Goal: Task Accomplishment & Management: Complete application form

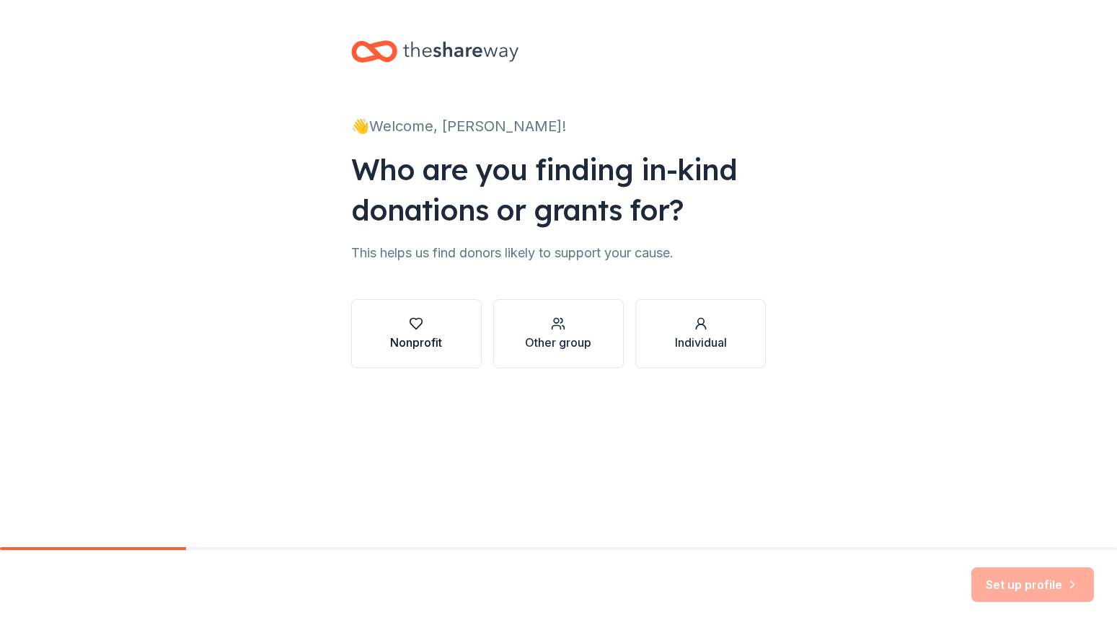
click at [433, 335] on div "Nonprofit" at bounding box center [416, 342] width 52 height 17
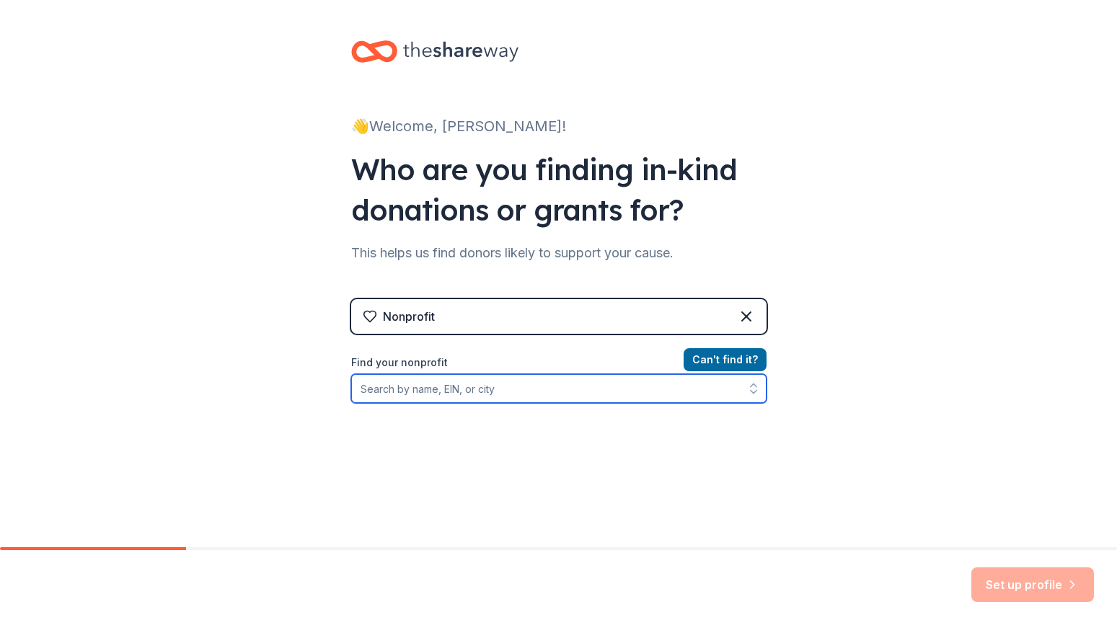
click at [487, 395] on input "Find your nonprofit" at bounding box center [558, 388] width 415 height 29
type input "47-1438565"
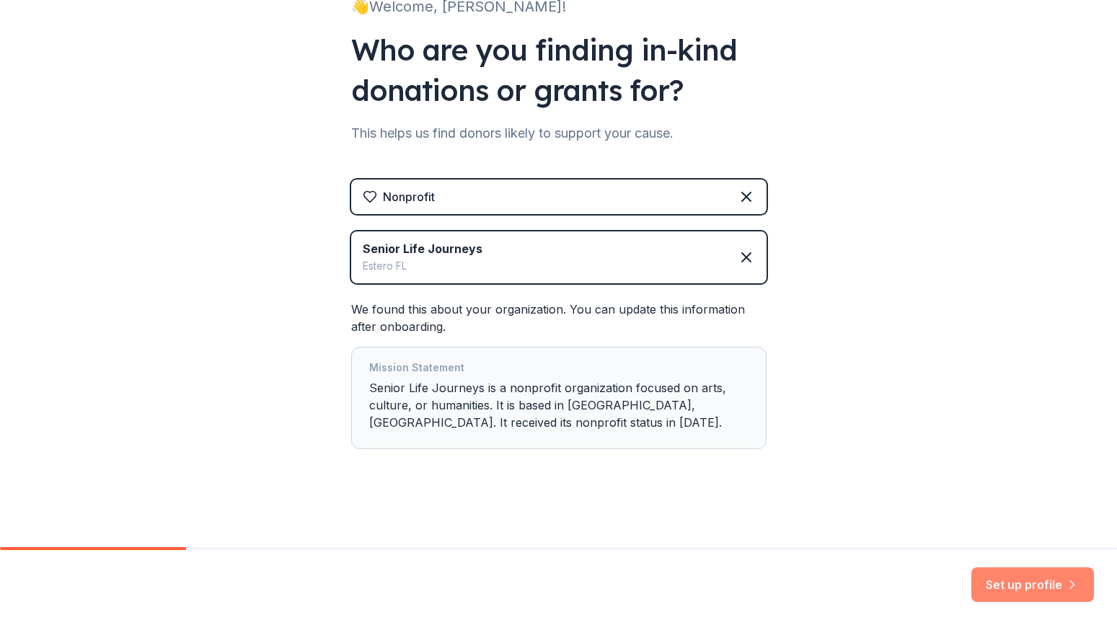
click at [1028, 589] on button "Set up profile" at bounding box center [1032, 585] width 123 height 35
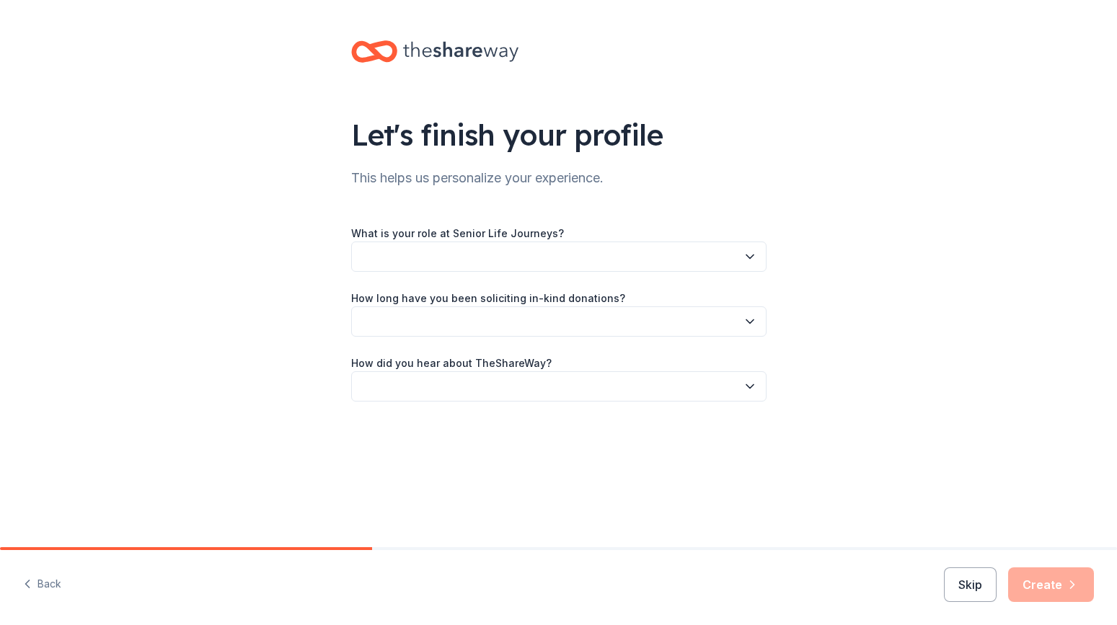
click at [583, 254] on button "button" at bounding box center [558, 257] width 415 height 30
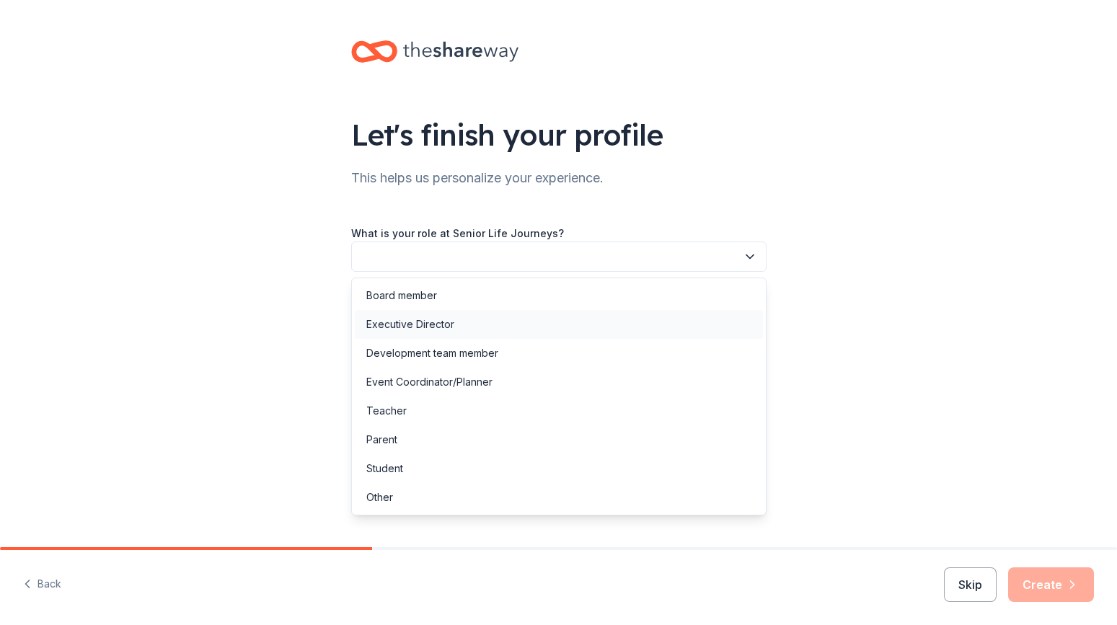
click at [467, 327] on div "Executive Director" at bounding box center [559, 324] width 408 height 29
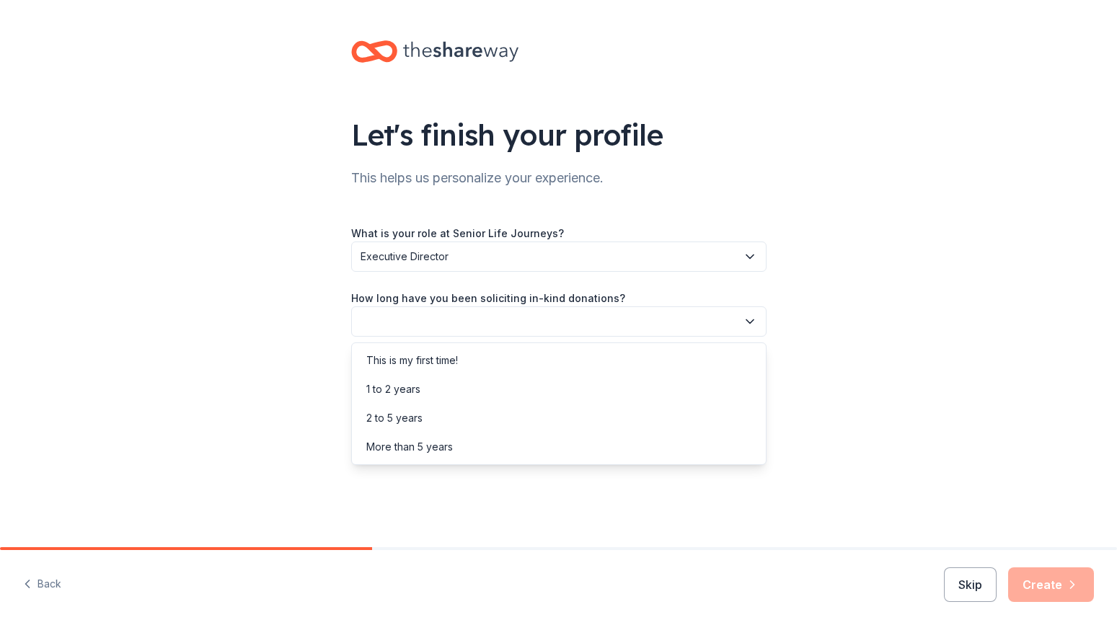
click at [467, 327] on button "button" at bounding box center [558, 321] width 415 height 30
click at [515, 360] on div "This is my first time!" at bounding box center [559, 360] width 408 height 29
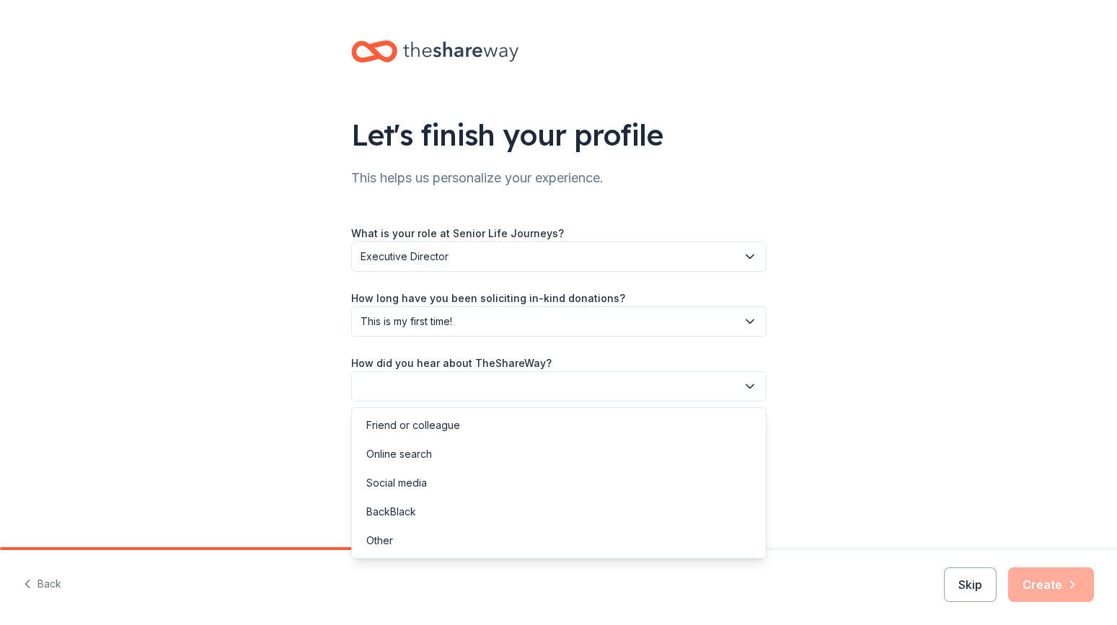
click at [521, 384] on button "button" at bounding box center [558, 386] width 415 height 30
click at [459, 478] on div "Social media" at bounding box center [559, 483] width 408 height 29
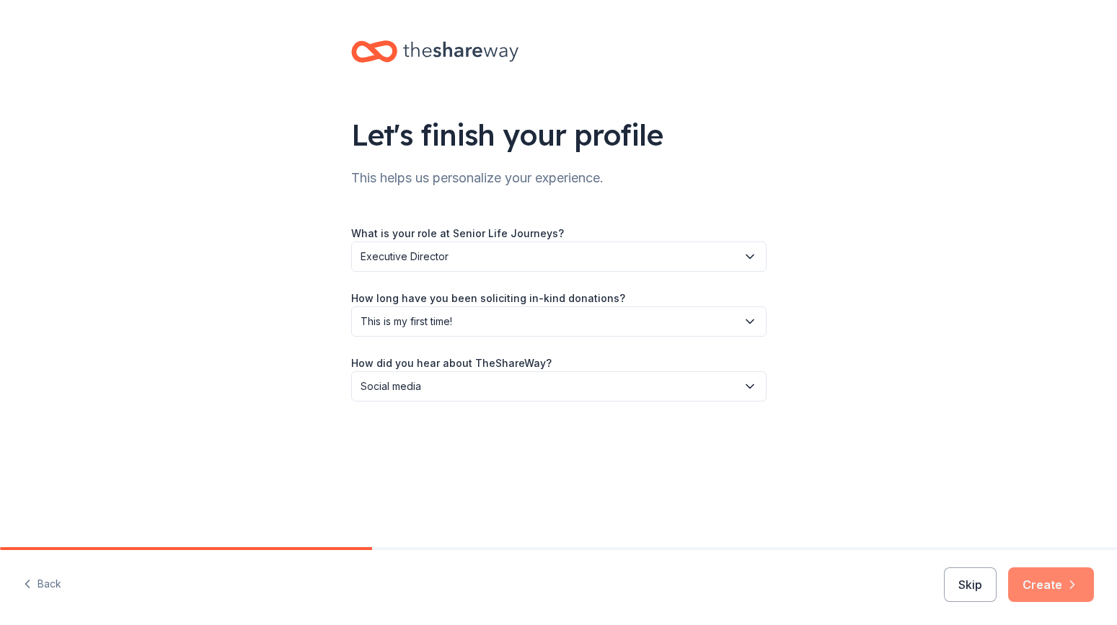
click at [1041, 573] on button "Create" at bounding box center [1051, 585] width 86 height 35
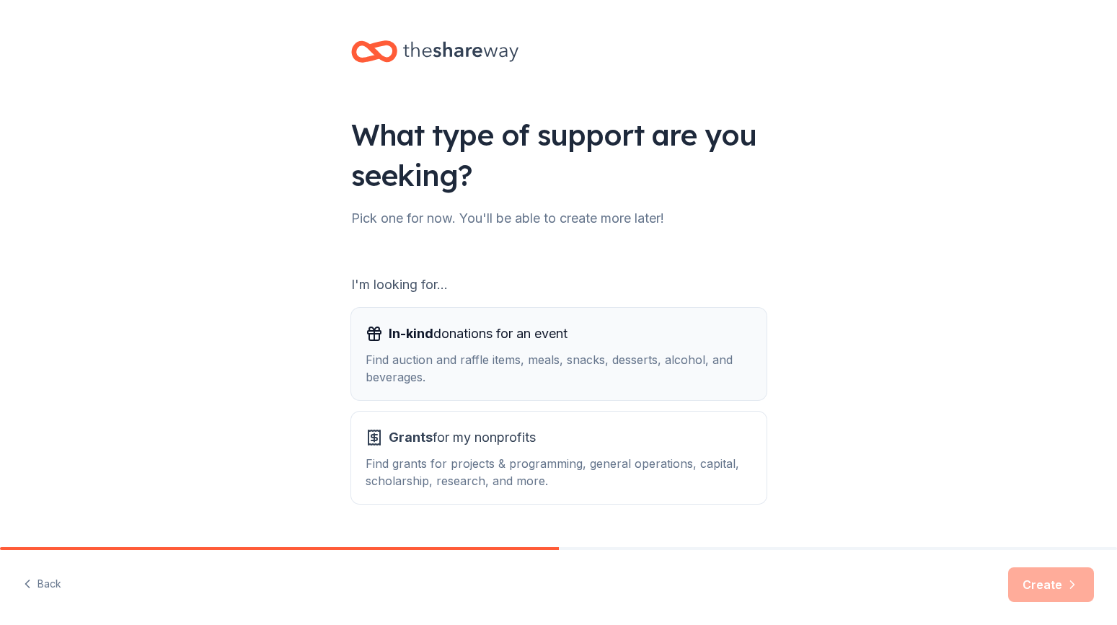
click at [618, 365] on div "Find auction and raffle items, meals, snacks, desserts, alcohol, and beverages." at bounding box center [559, 368] width 387 height 35
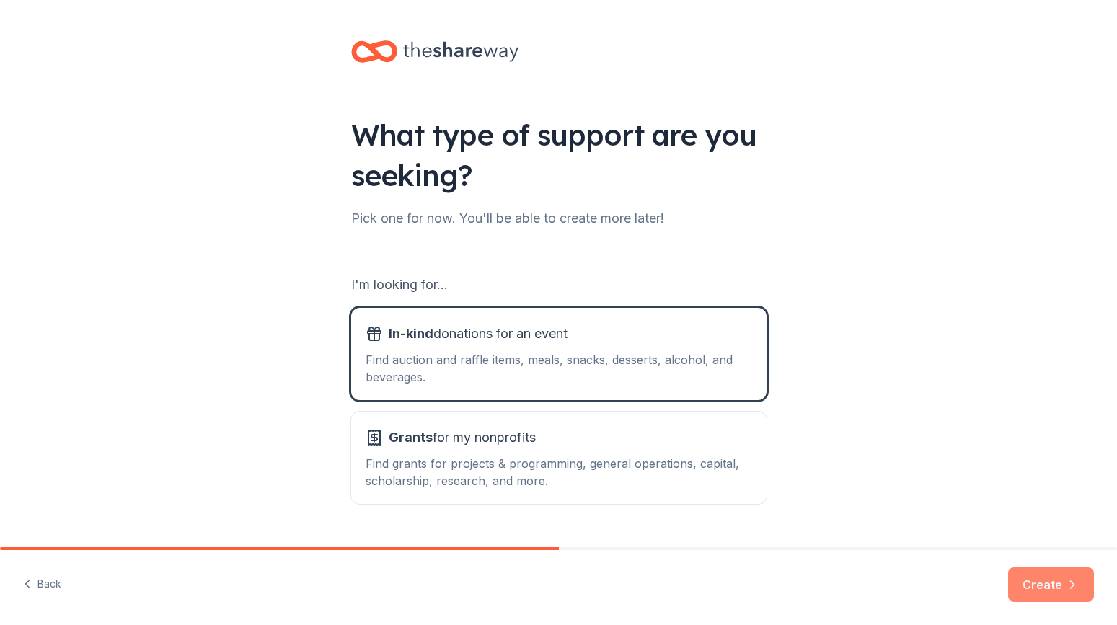
click at [1030, 587] on button "Create" at bounding box center [1051, 585] width 86 height 35
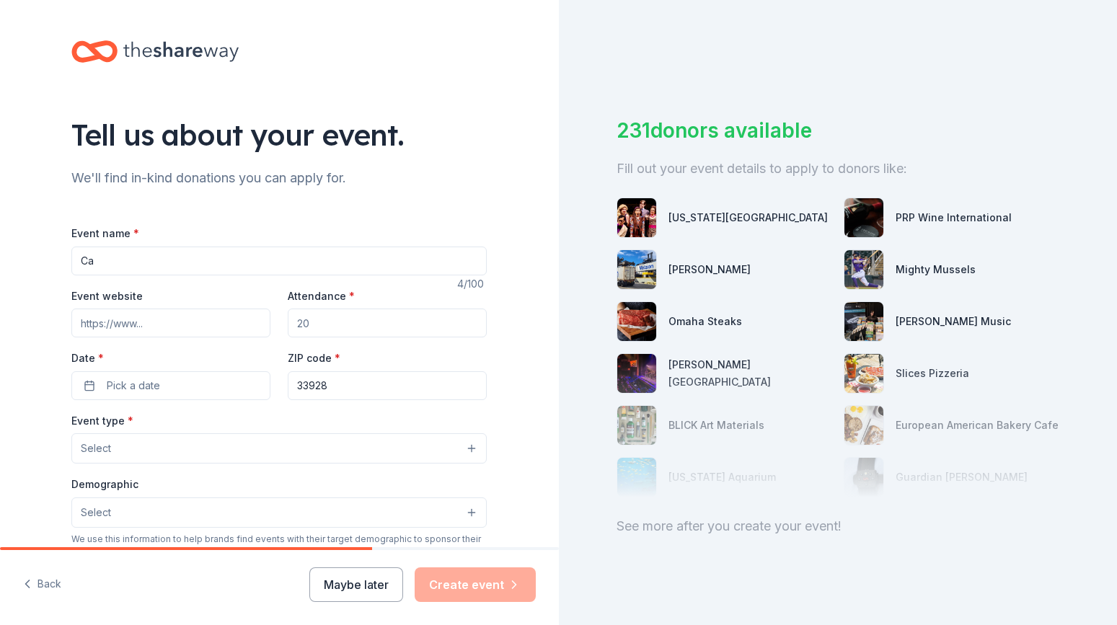
type input "C"
type input "Dementia Caregiver Gifts"
click at [166, 322] on input "Event website" at bounding box center [170, 323] width 199 height 29
click at [175, 320] on input "Event website" at bounding box center [170, 323] width 199 height 29
paste input "https://www.letstalkdementia.org/support-groups"
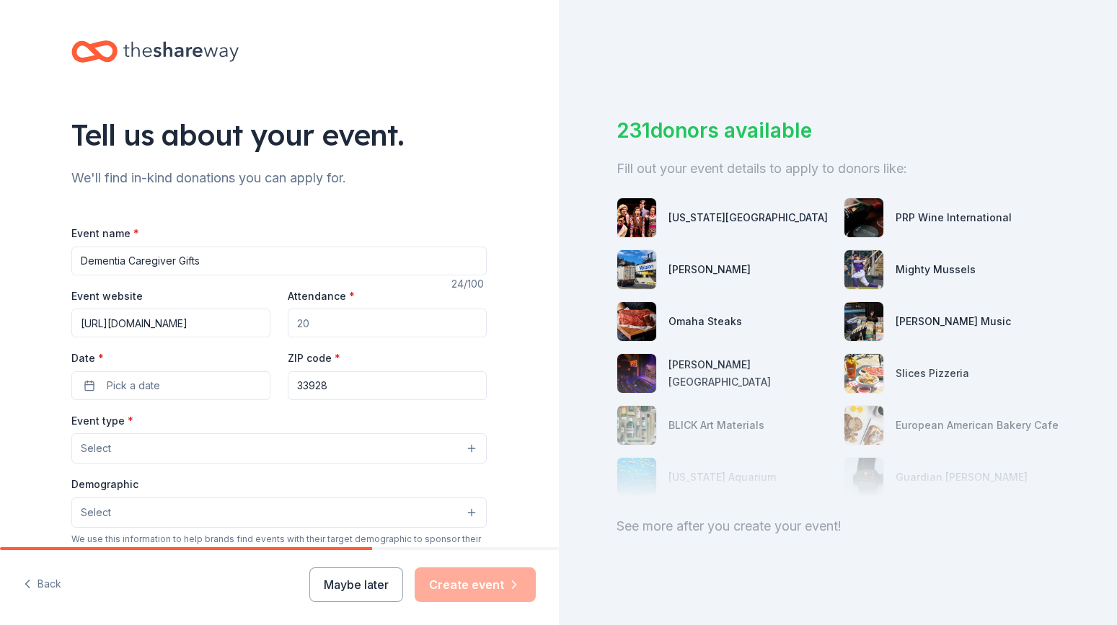
type input "https://www.letstalkdementia.org/support-groups"
drag, startPoint x: 314, startPoint y: 321, endPoint x: 300, endPoint y: 321, distance: 13.7
click at [300, 321] on input "Attendance *" at bounding box center [387, 323] width 199 height 29
click at [183, 384] on button "Pick a date" at bounding box center [170, 385] width 199 height 29
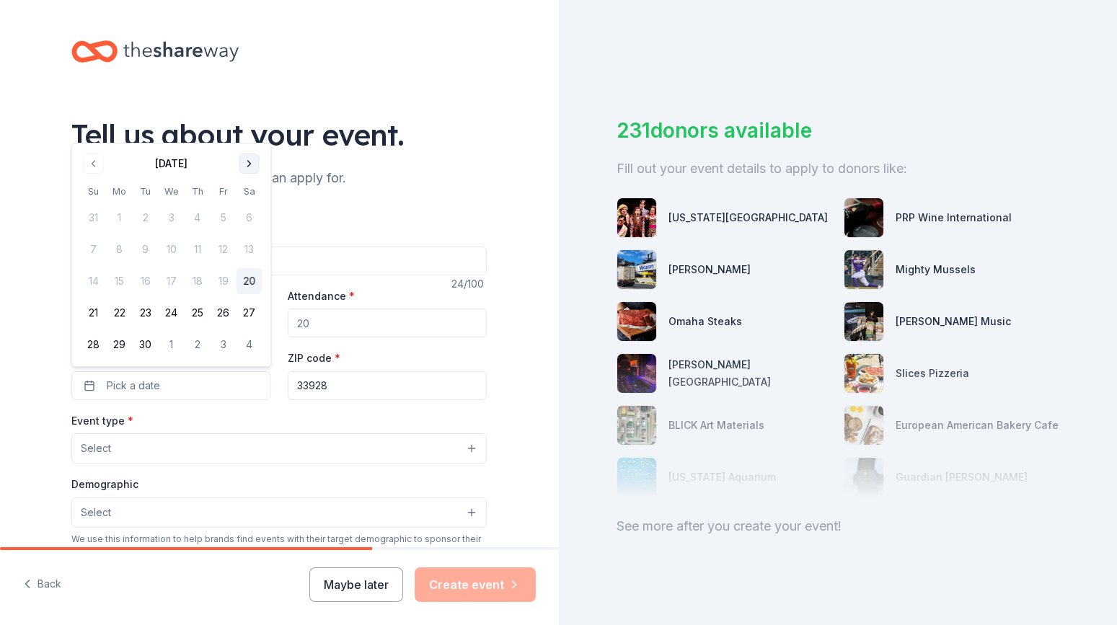
click at [247, 164] on button "Go to next month" at bounding box center [249, 164] width 20 height 20
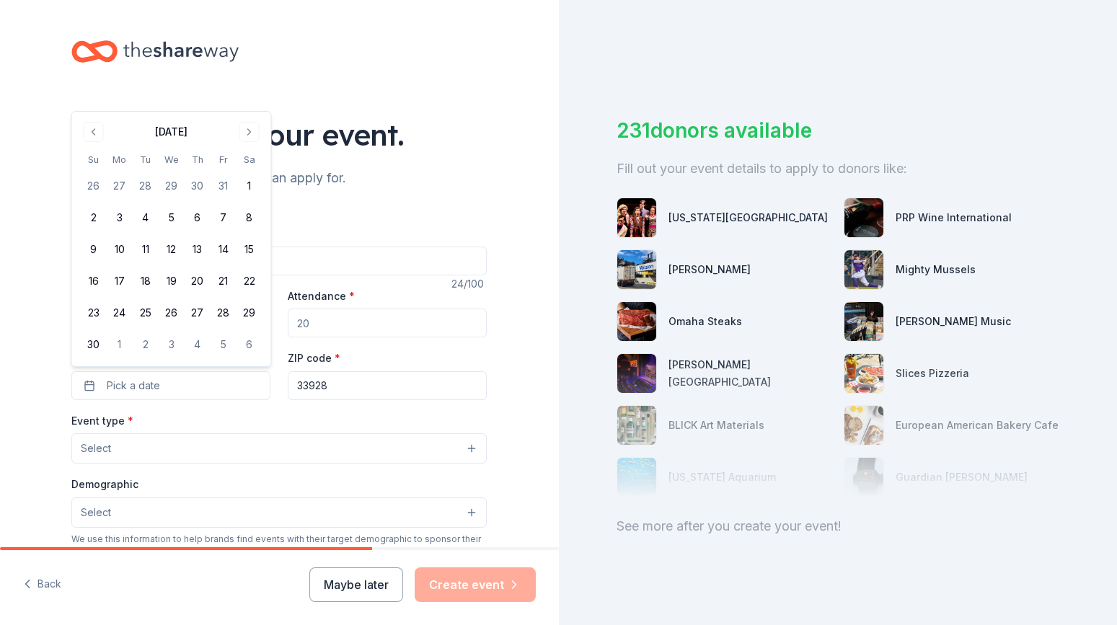
click at [247, 167] on th "Sa" at bounding box center [250, 159] width 26 height 15
click at [250, 133] on button "Go to next month" at bounding box center [249, 132] width 20 height 20
click at [118, 216] on button "1" at bounding box center [120, 218] width 26 height 26
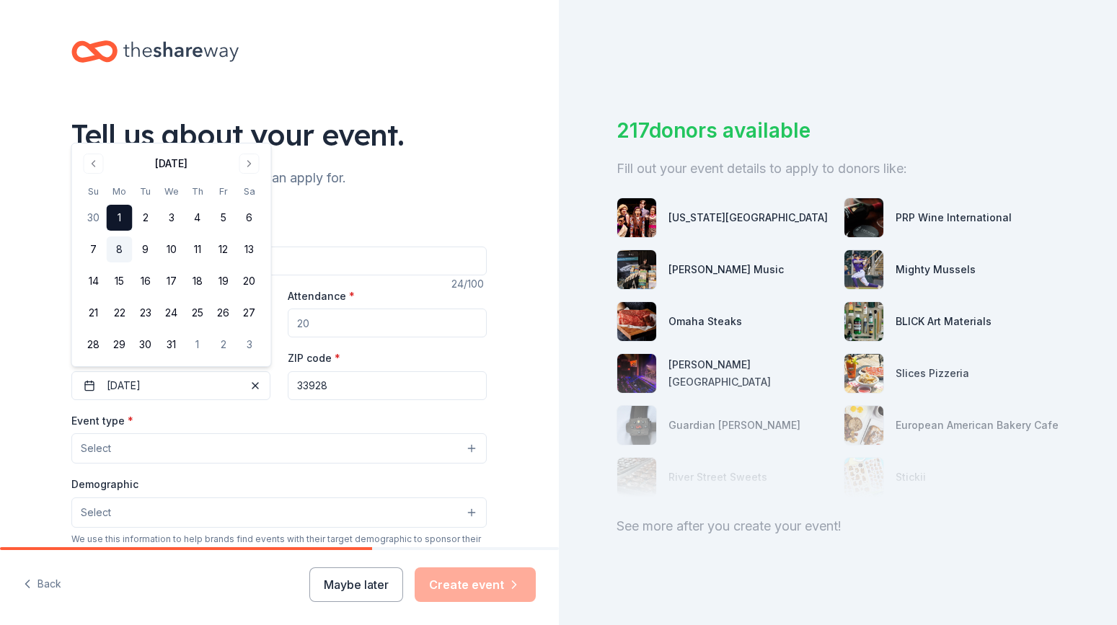
click at [120, 248] on button "8" at bounding box center [120, 250] width 26 height 26
click at [177, 444] on button "Select" at bounding box center [278, 448] width 415 height 30
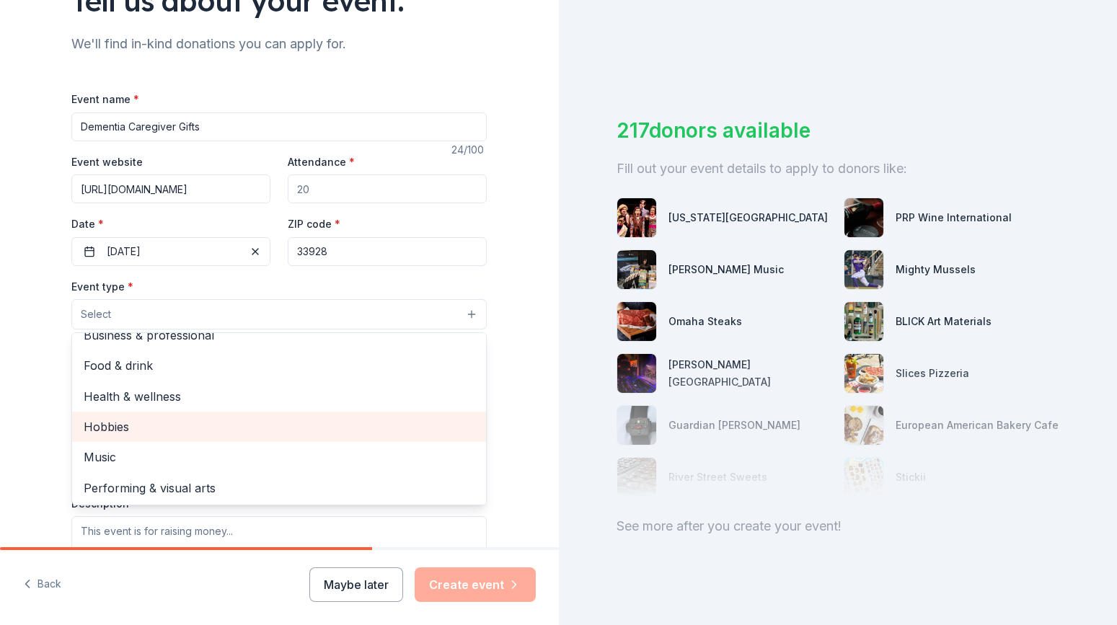
scroll to position [46, 0]
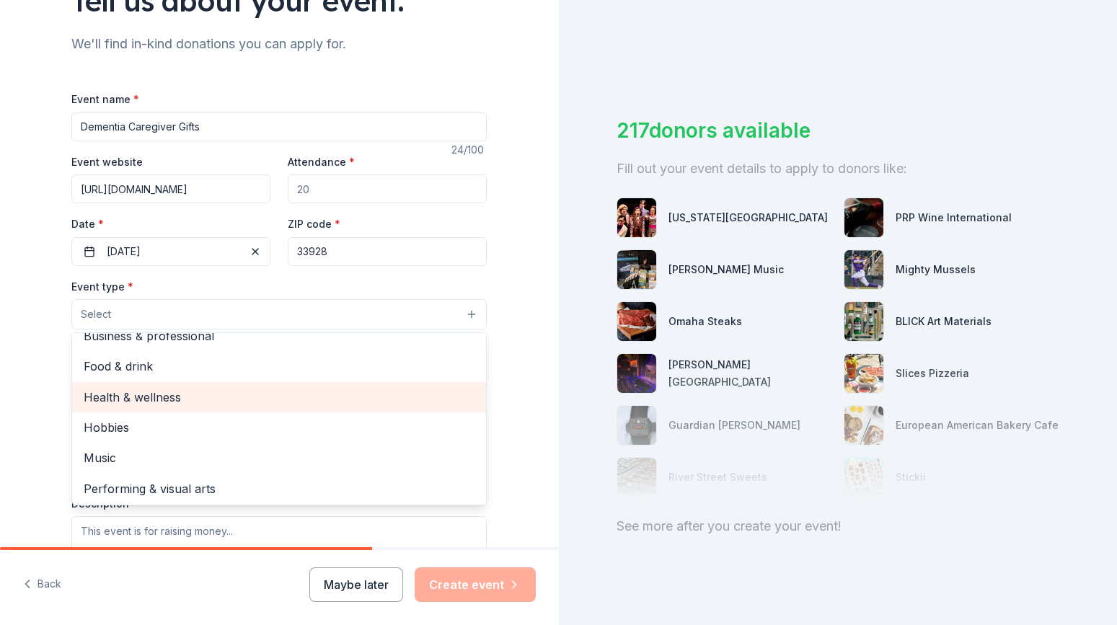
click at [167, 392] on span "Health & wellness" at bounding box center [279, 397] width 391 height 19
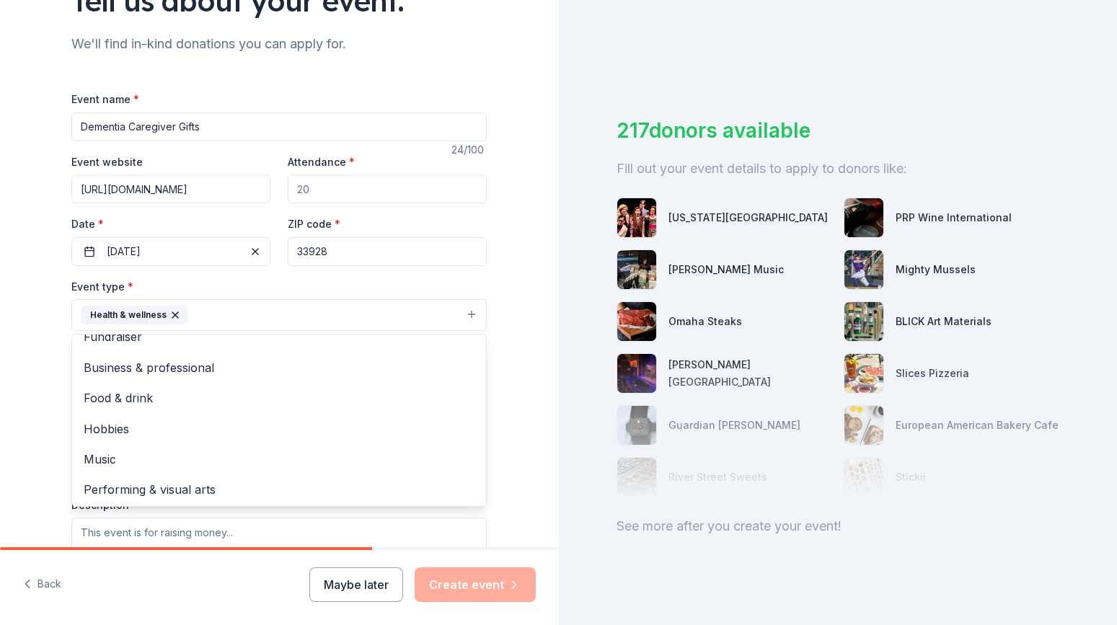
click at [436, 50] on div "Tell us about your event. We'll find in-kind donations you can apply for. Event…" at bounding box center [279, 346] width 462 height 961
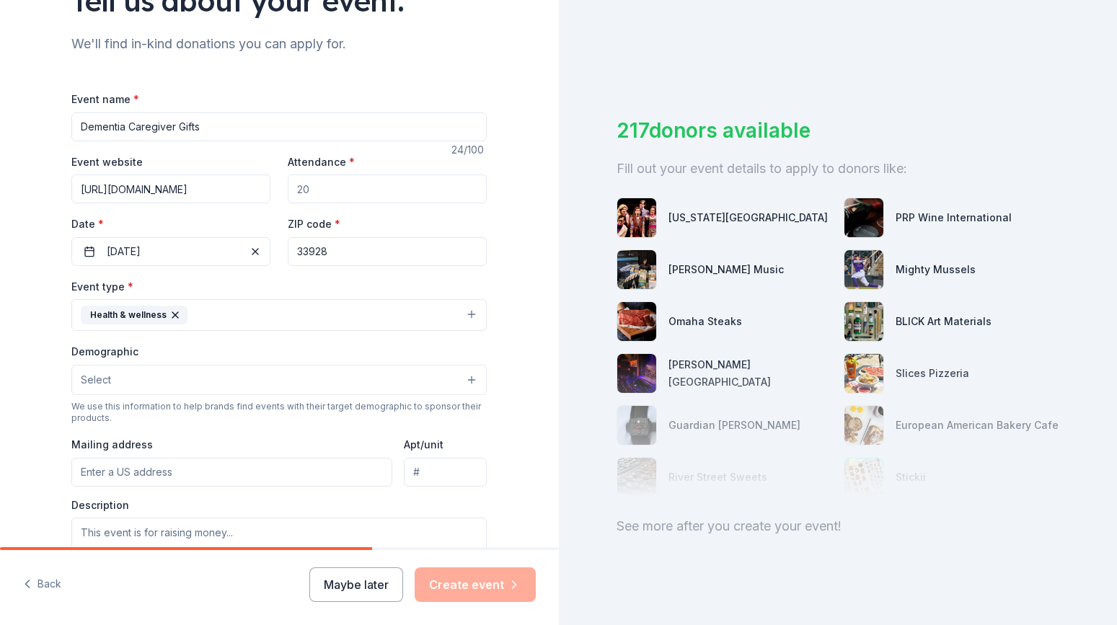
click at [172, 384] on button "Select" at bounding box center [278, 380] width 415 height 30
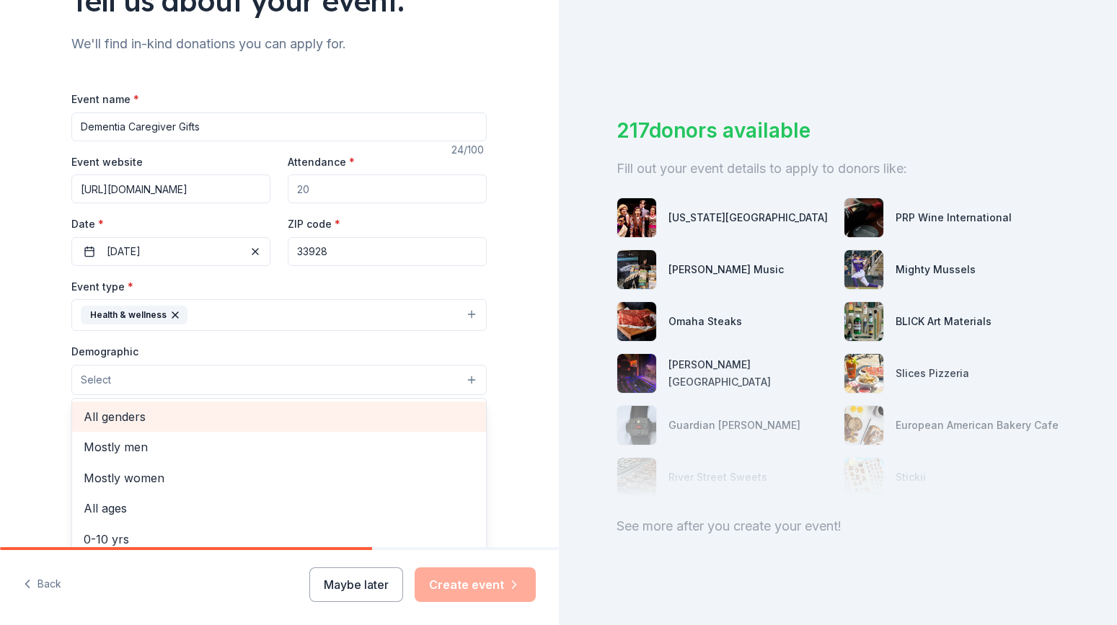
click at [149, 418] on span "All genders" at bounding box center [279, 416] width 391 height 19
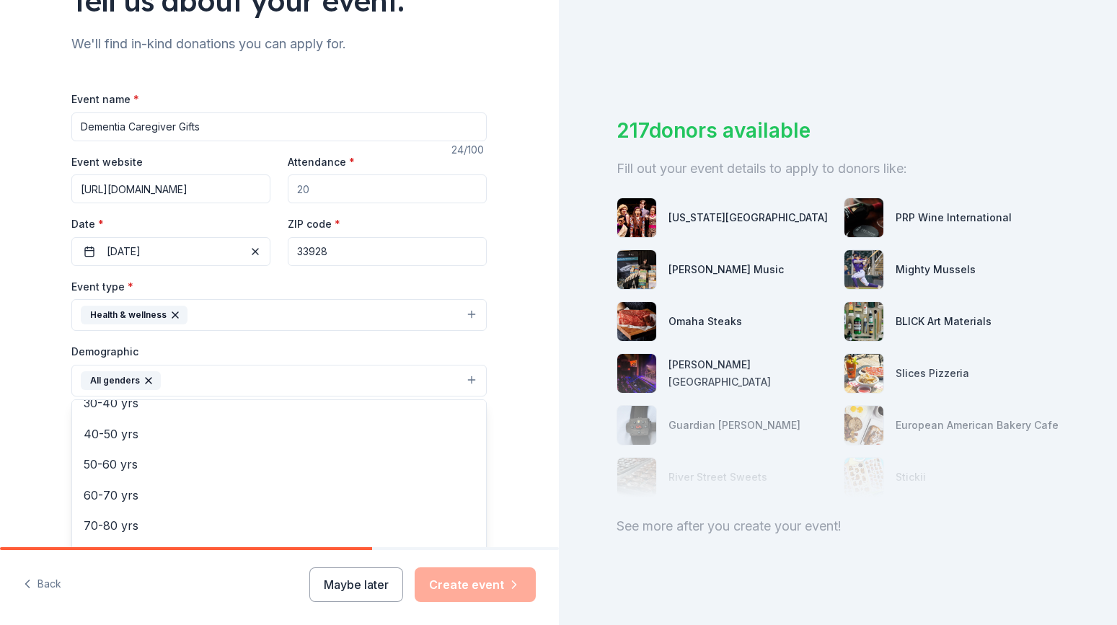
scroll to position [198, 0]
click at [145, 491] on span "60-70 yrs" at bounding box center [279, 496] width 391 height 19
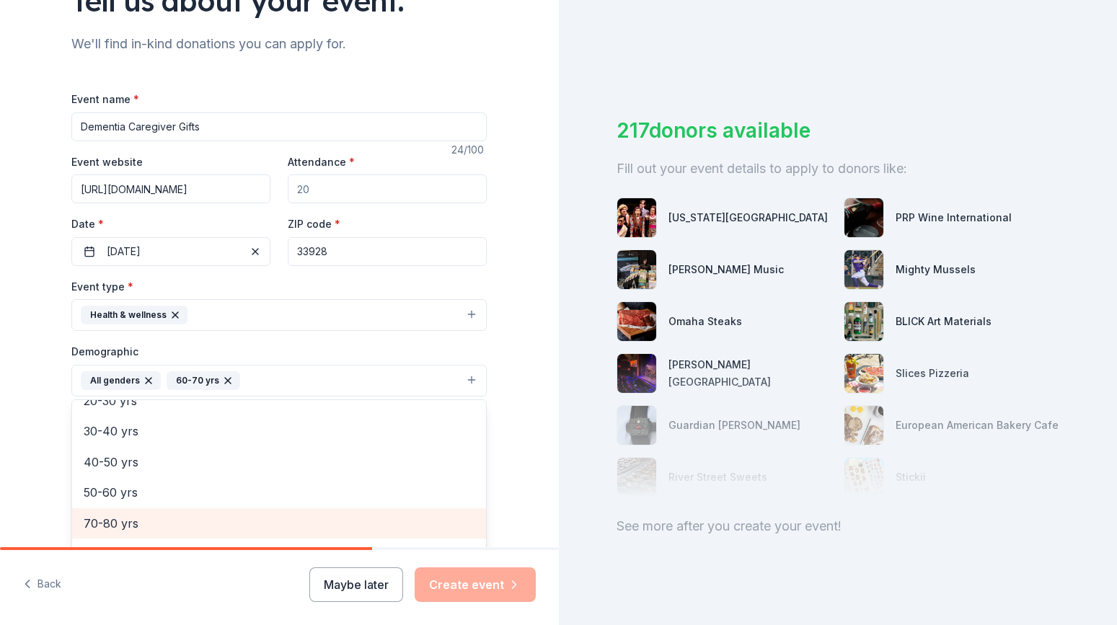
scroll to position [167, 0]
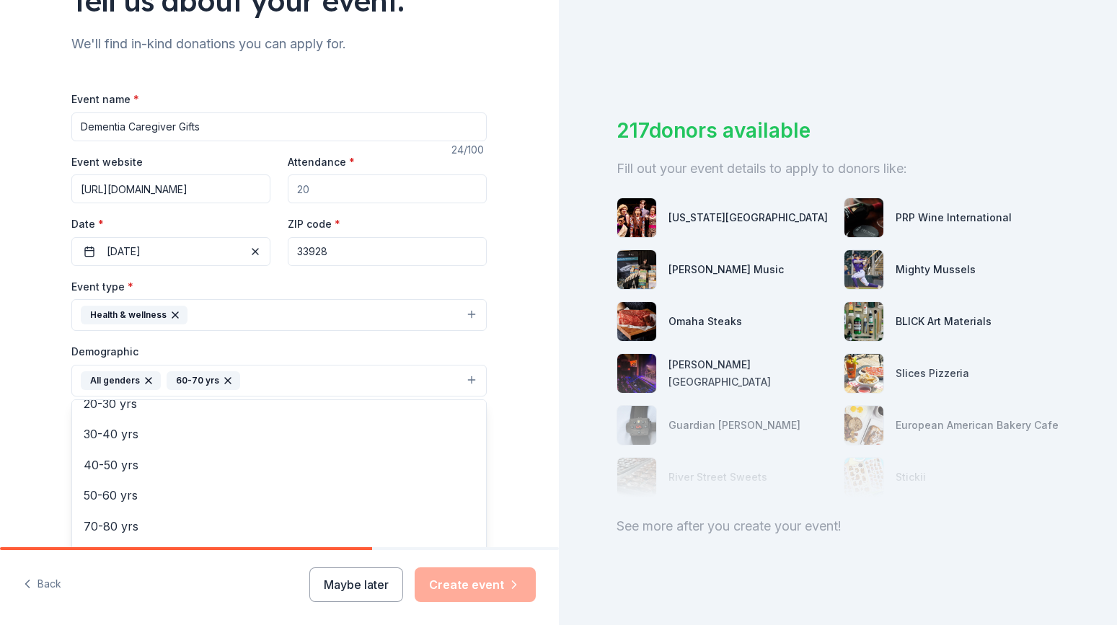
click at [524, 330] on div "Tell us about your event. We'll find in-kind donations you can apply for. Event…" at bounding box center [279, 347] width 559 height 963
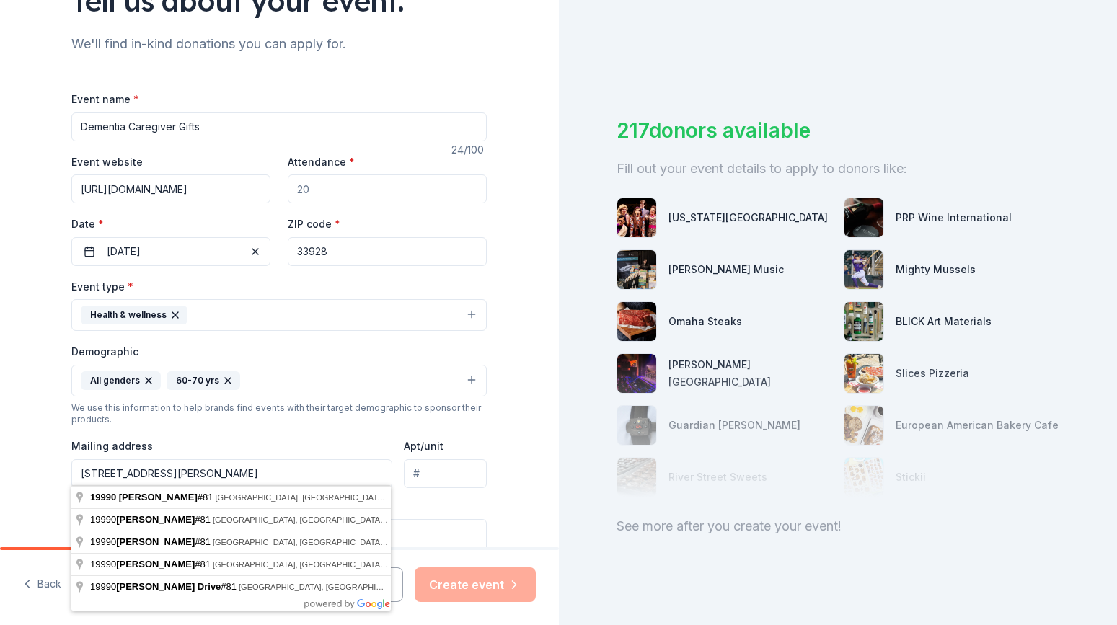
type input "19990 Barletta Lane #813"
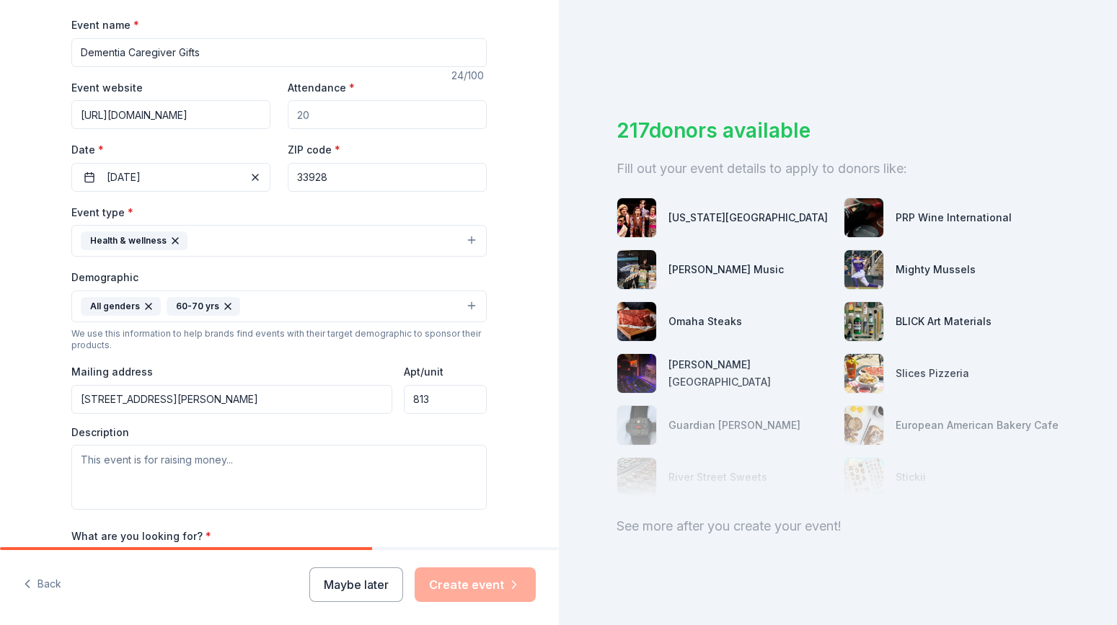
scroll to position [217, 0]
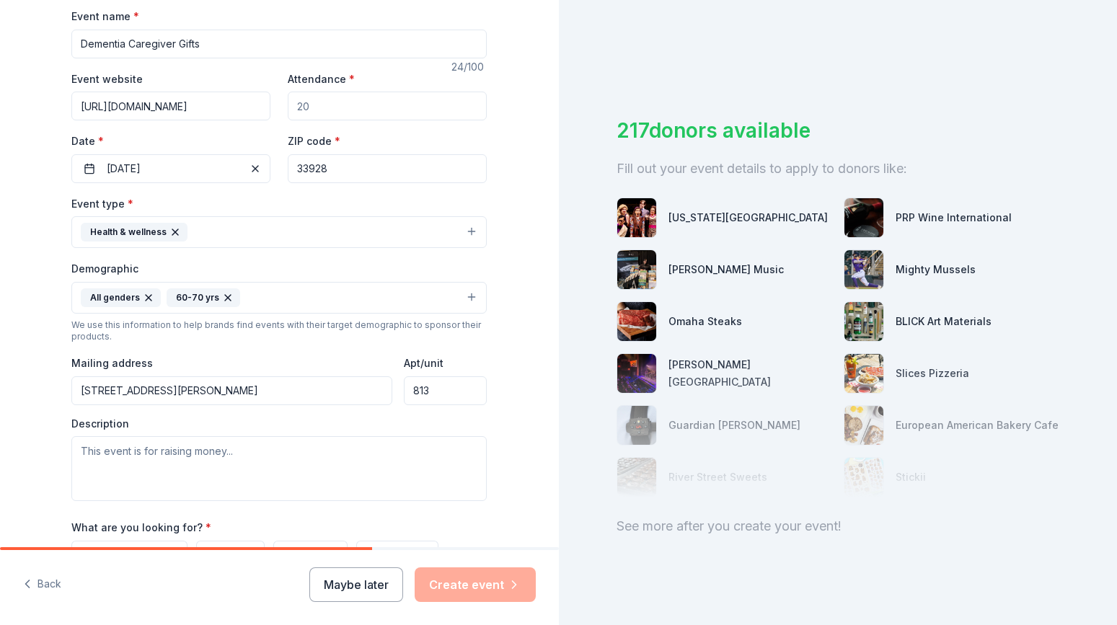
type input "813"
click at [215, 388] on input "19990 Barletta Lane #813" at bounding box center [231, 390] width 321 height 29
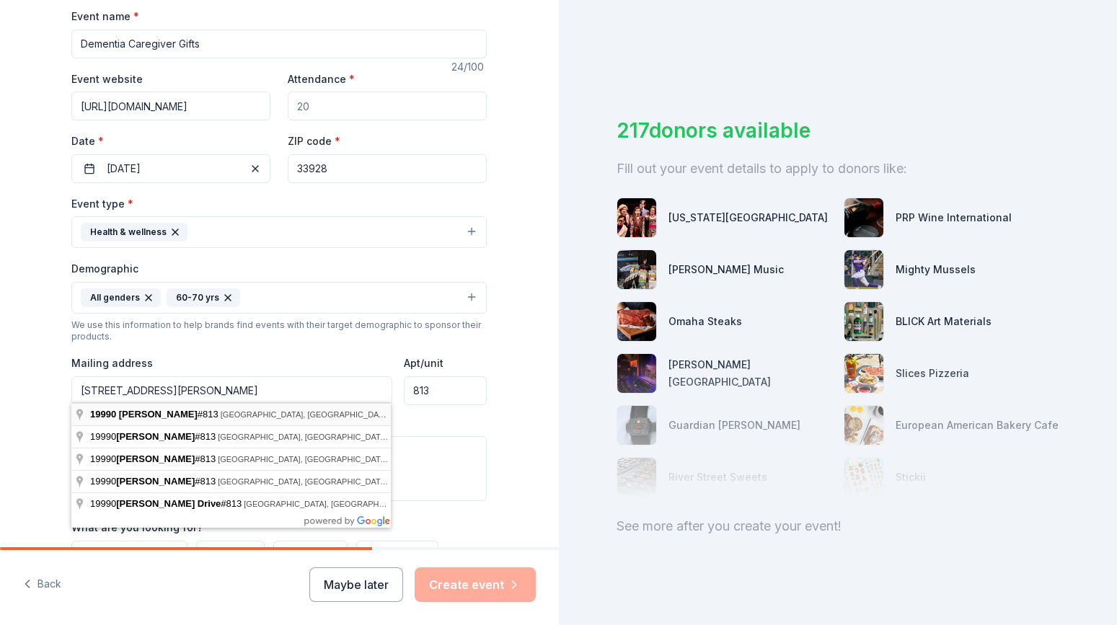
type input "19990 Barletta Lane, Estero, FL, 33928"
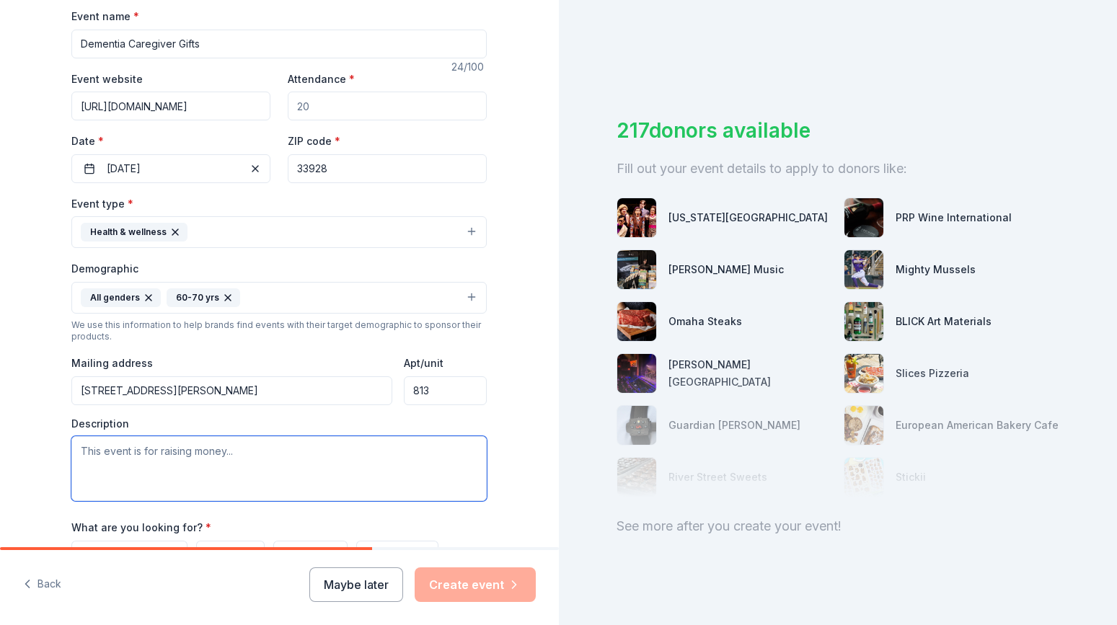
click at [204, 456] on textarea at bounding box center [278, 468] width 415 height 65
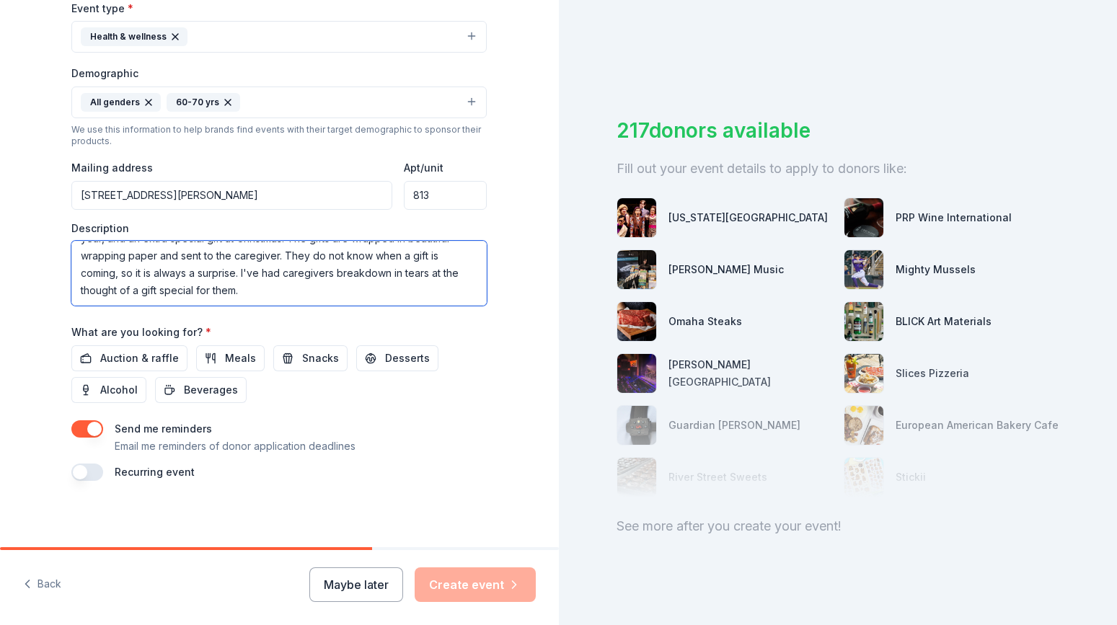
scroll to position [412, 0]
type textarea "We have a virtual and in-person support group for dementia caregivers. History …"
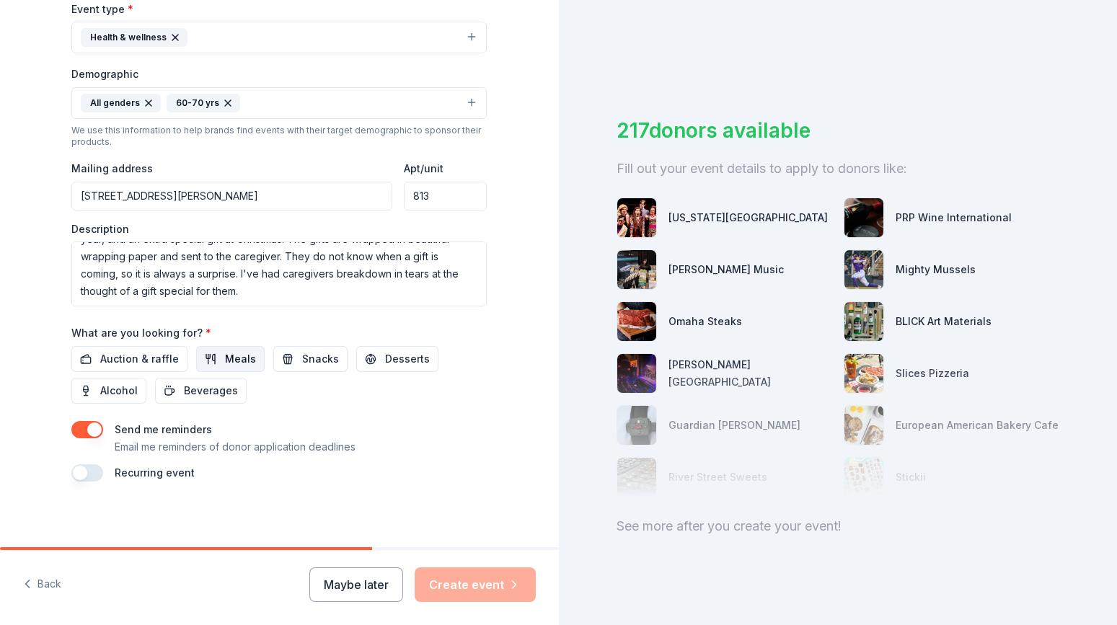
click at [242, 356] on span "Meals" at bounding box center [240, 358] width 31 height 17
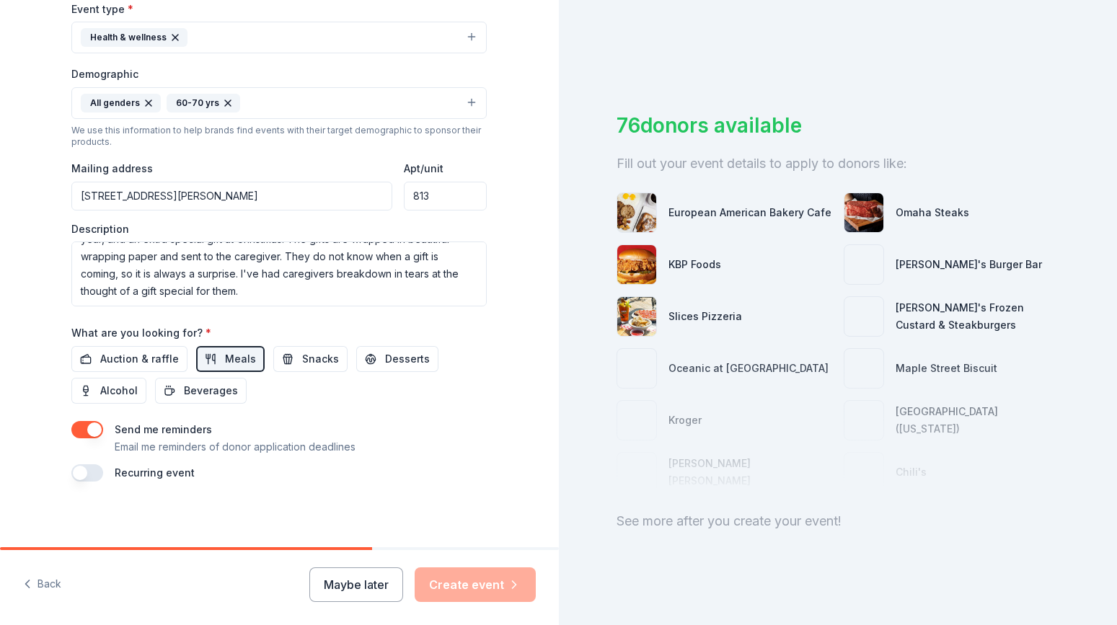
scroll to position [5, 0]
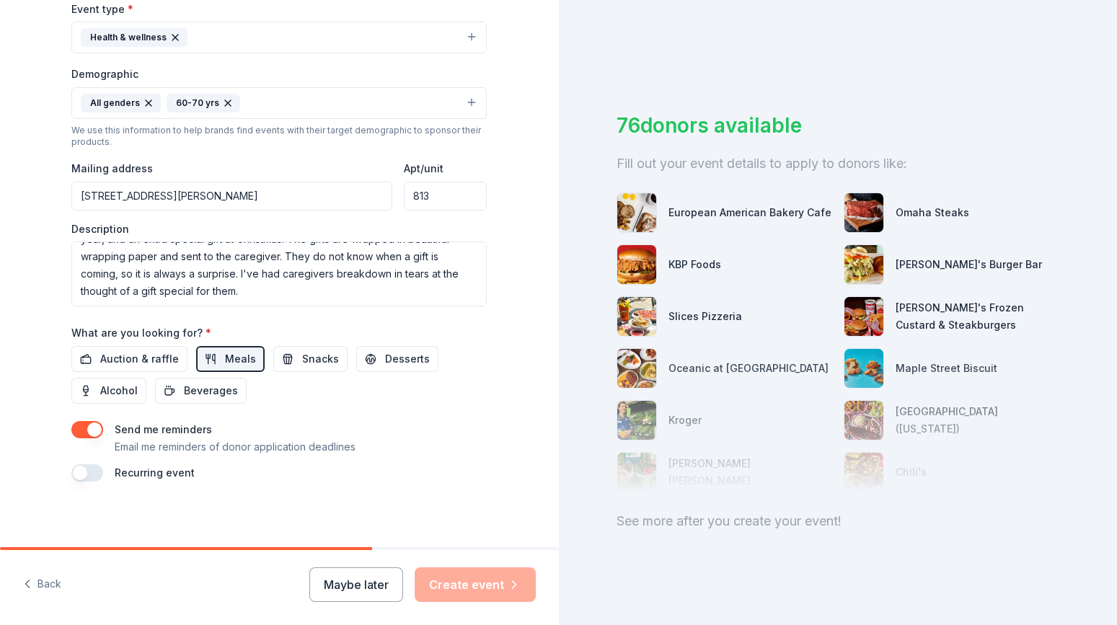
click at [774, 402] on div at bounding box center [838, 420] width 443 height 144
click at [147, 356] on span "Auction & raffle" at bounding box center [139, 358] width 79 height 17
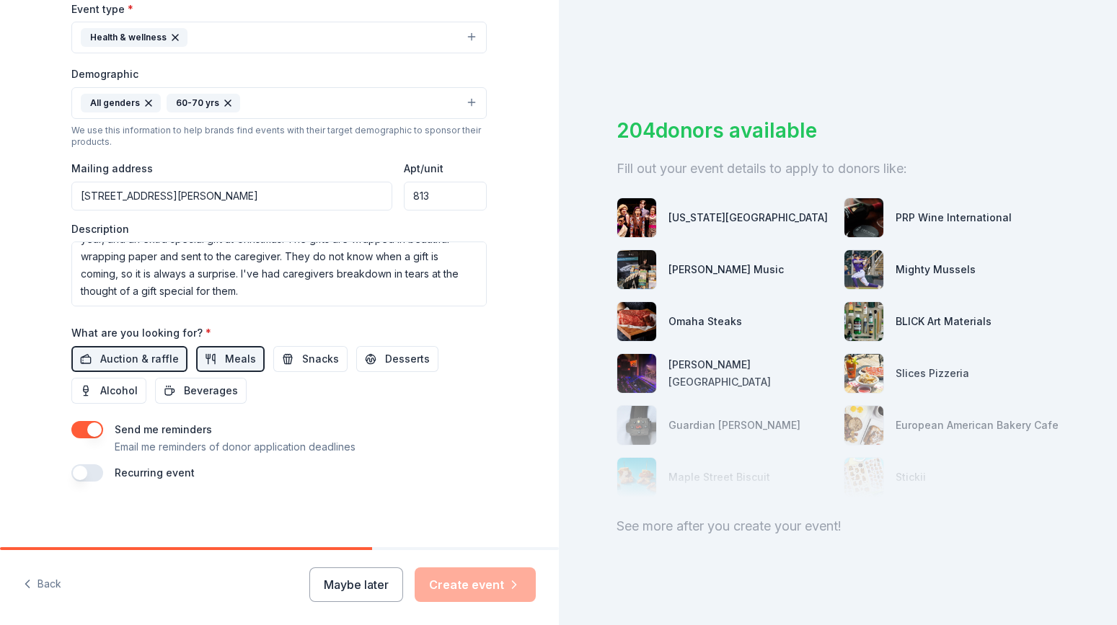
click at [491, 585] on div "Maybe later Create event" at bounding box center [422, 585] width 226 height 35
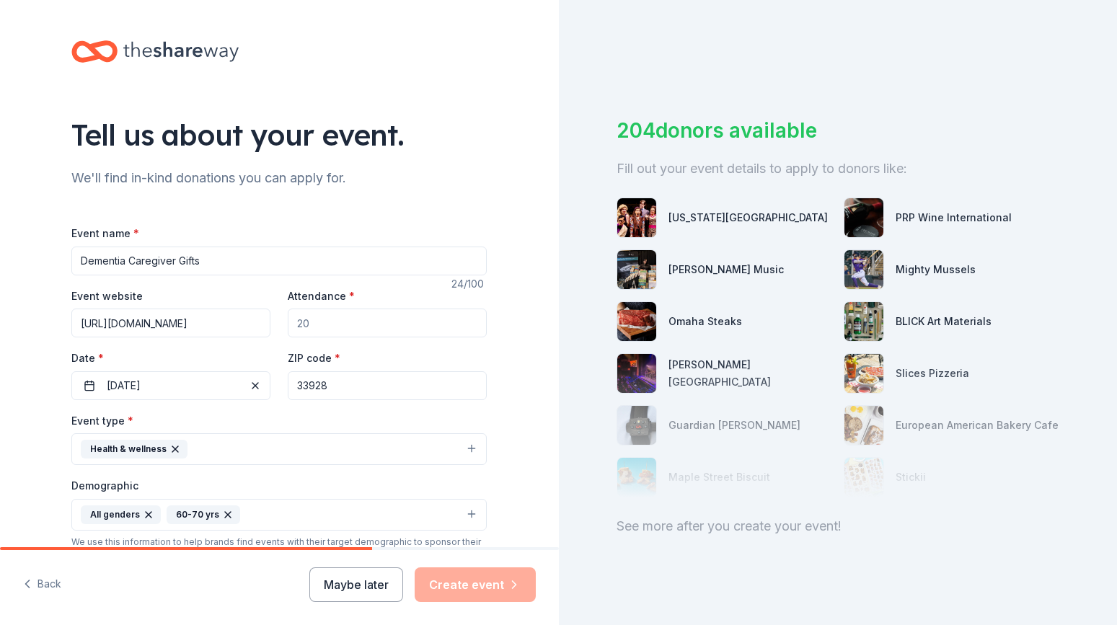
click at [212, 260] on input "Dementia Caregiver Gifts" at bounding box center [278, 261] width 415 height 29
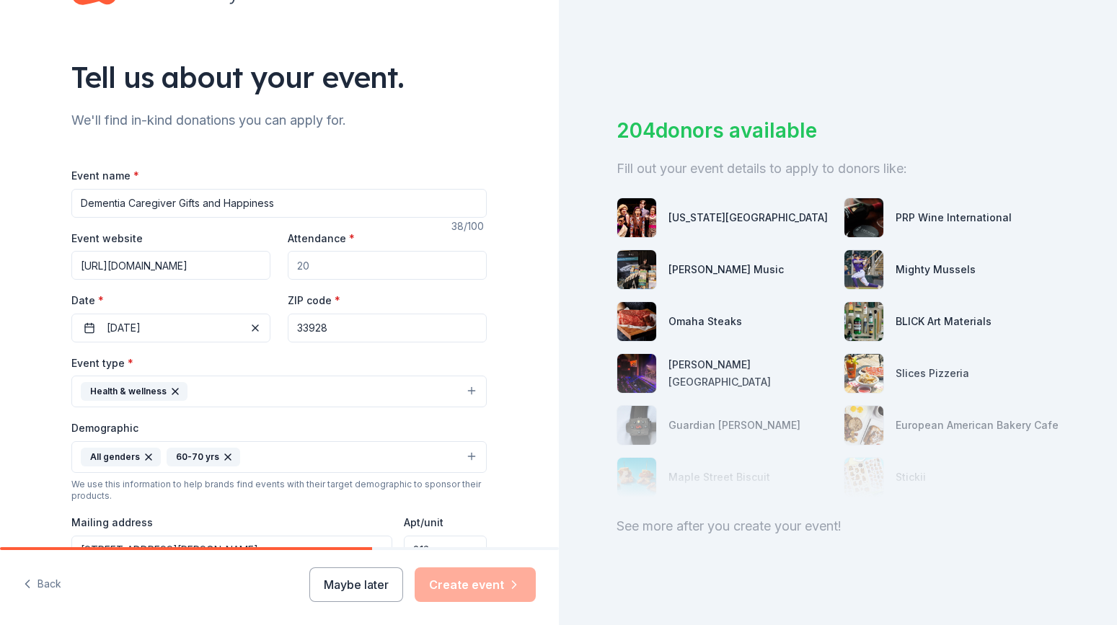
scroll to position [58, 0]
type input "Dementia Caregiver Gifts and Happiness"
click at [319, 266] on input "Attendance *" at bounding box center [387, 264] width 199 height 29
type input "25"
click at [480, 587] on button "Create event" at bounding box center [475, 585] width 121 height 35
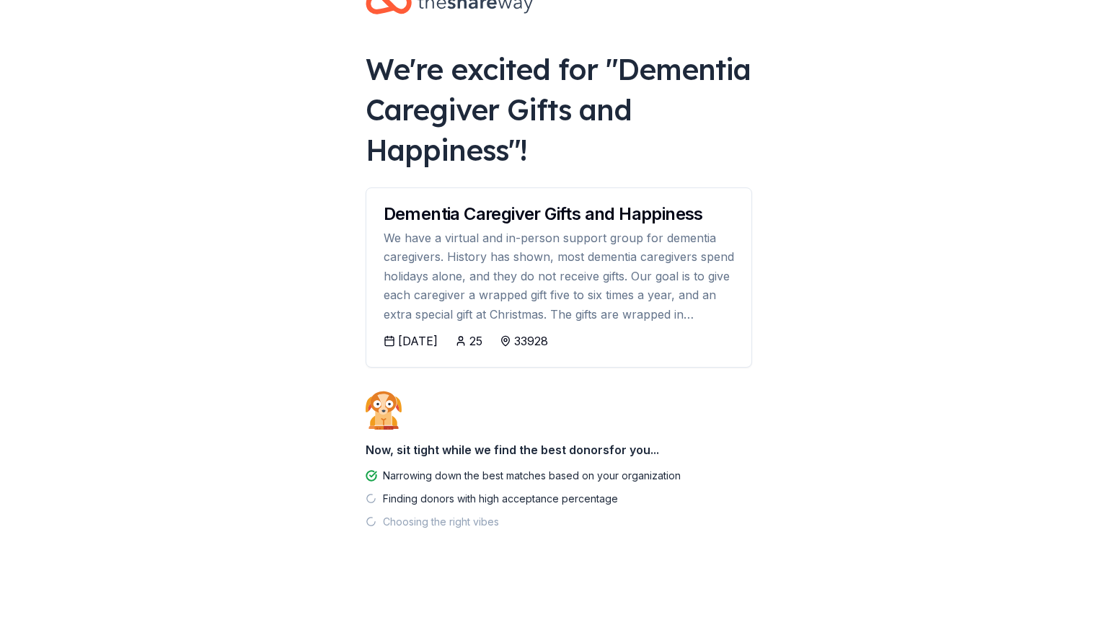
scroll to position [42, 0]
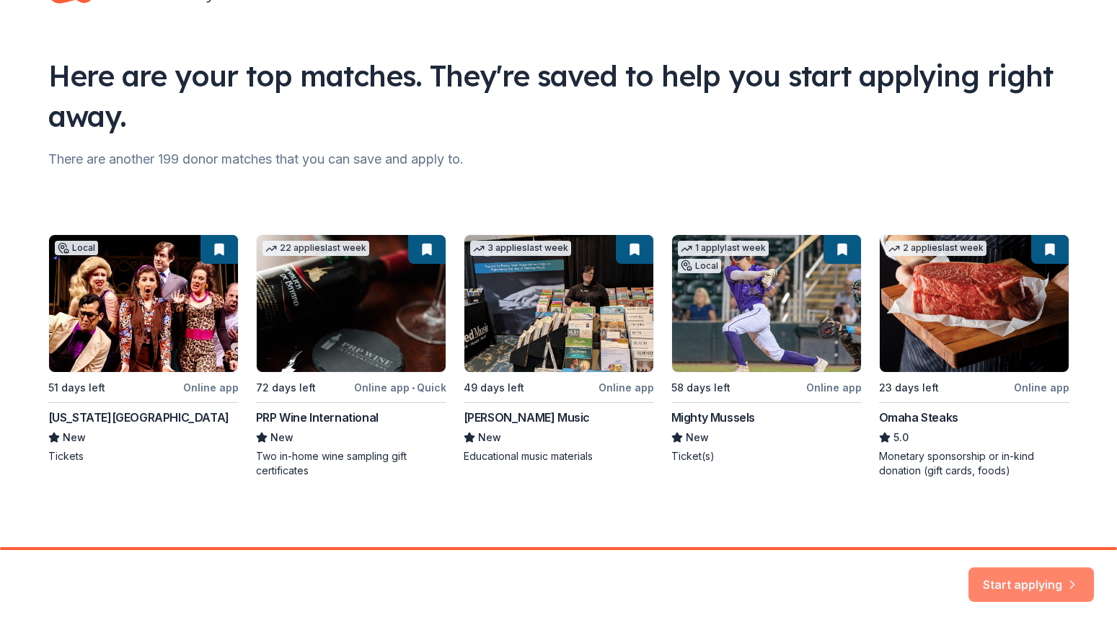
click at [1029, 575] on button "Start applying" at bounding box center [1030, 582] width 125 height 35
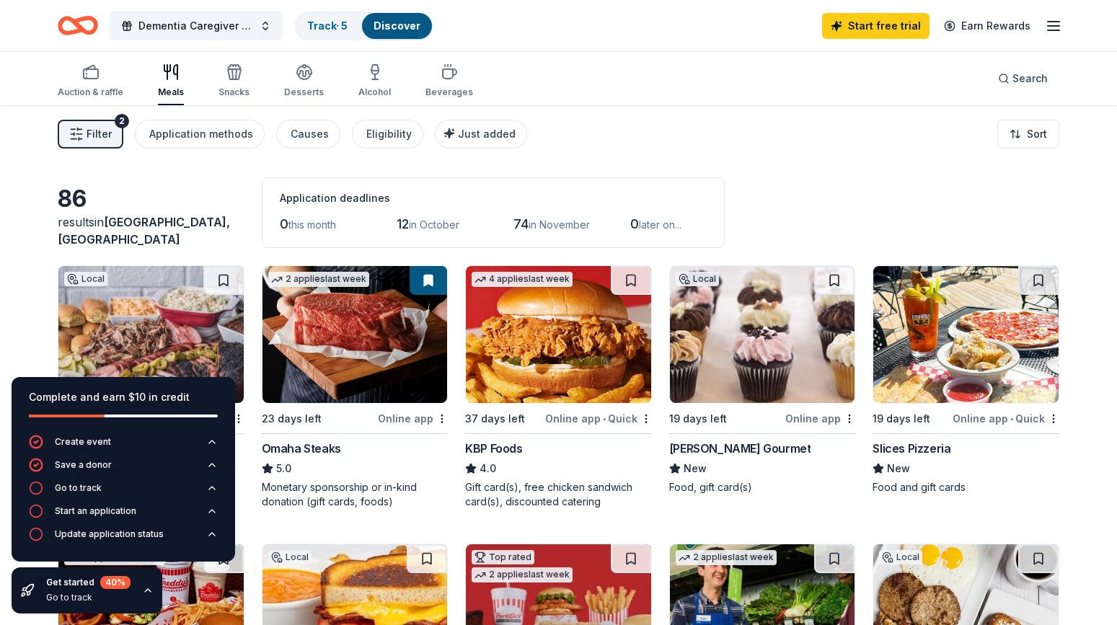
click at [623, 141] on div "Filter 2 Application methods Causes Eligibility Just added Sort" at bounding box center [558, 134] width 1117 height 58
click at [767, 100] on div "Auction & raffle Meals Snacks Desserts Alcohol Beverages Search" at bounding box center [559, 78] width 1002 height 53
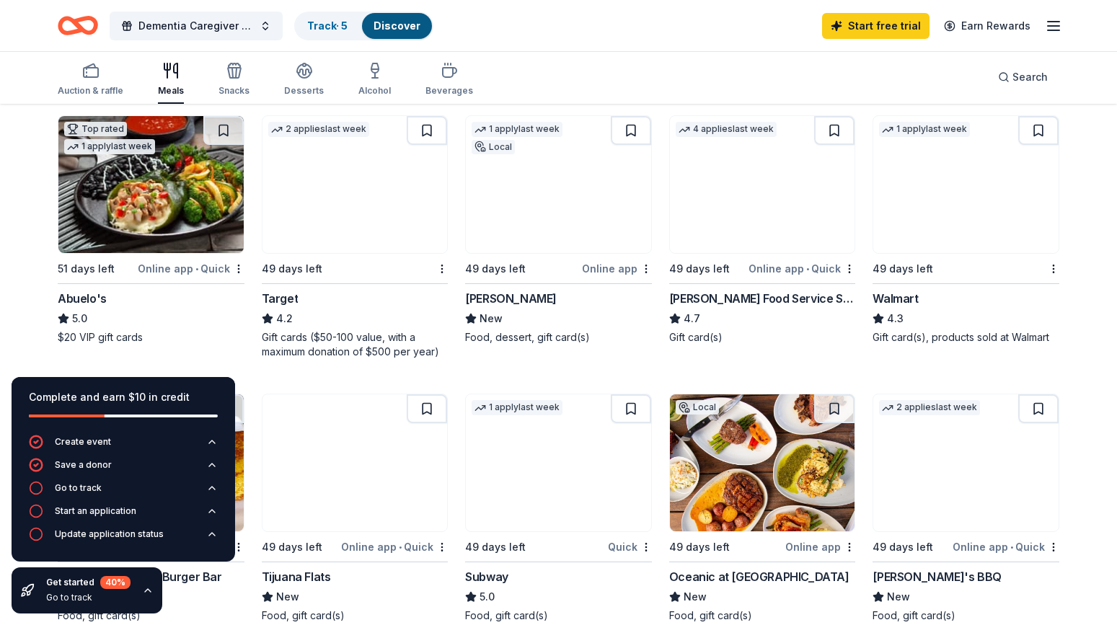
scroll to position [707, 0]
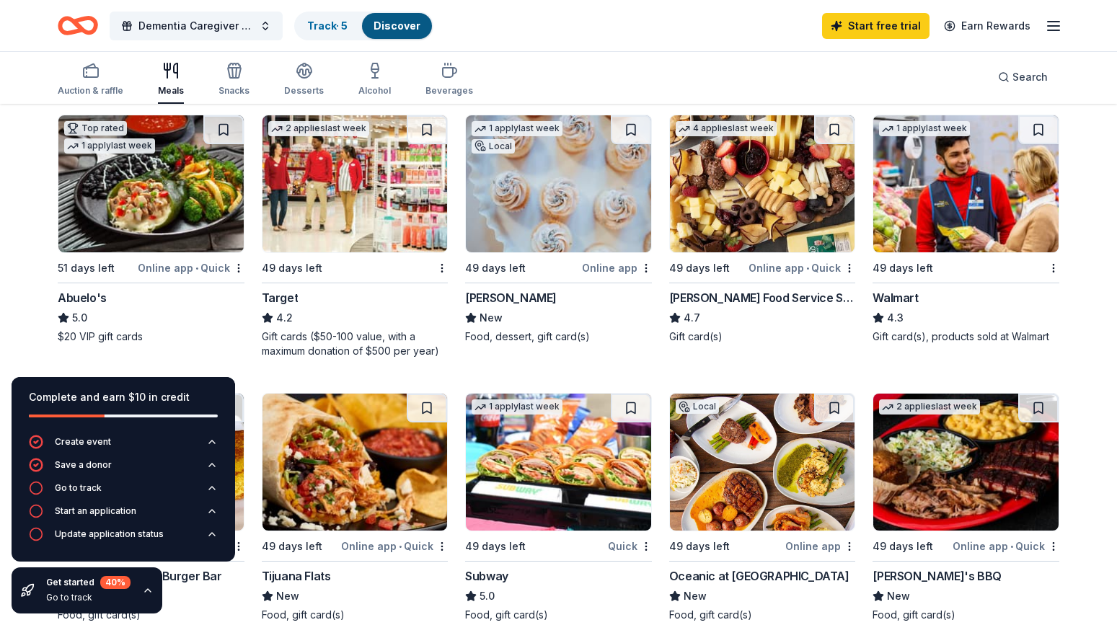
click at [358, 203] on img at bounding box center [354, 183] width 185 height 137
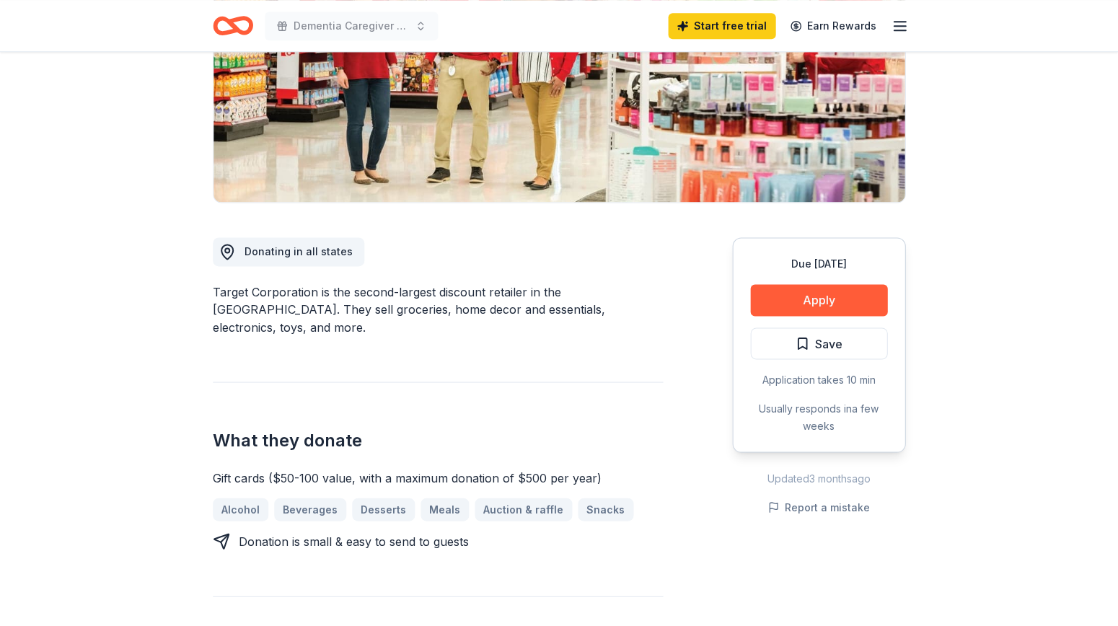
scroll to position [237, 0]
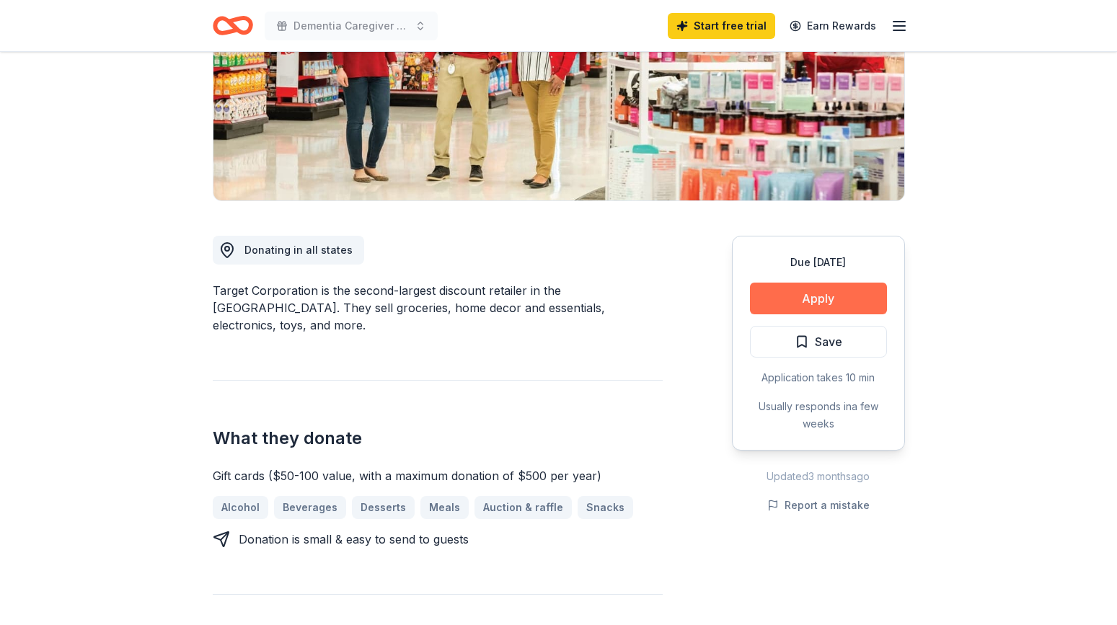
click at [798, 298] on button "Apply" at bounding box center [818, 299] width 137 height 32
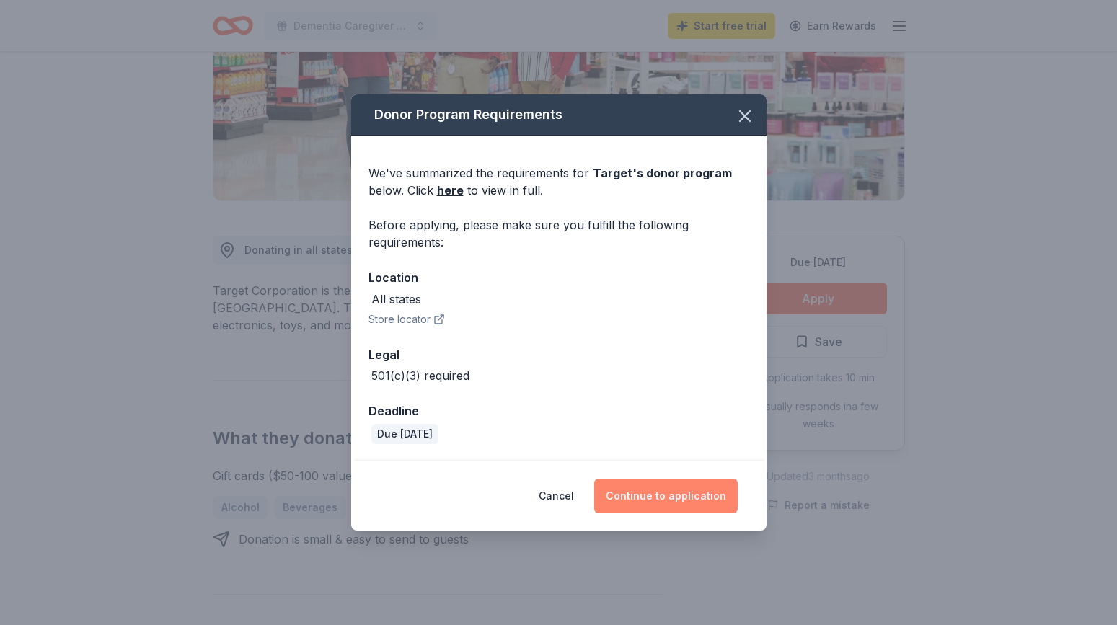
click at [696, 496] on button "Continue to application" at bounding box center [665, 496] width 143 height 35
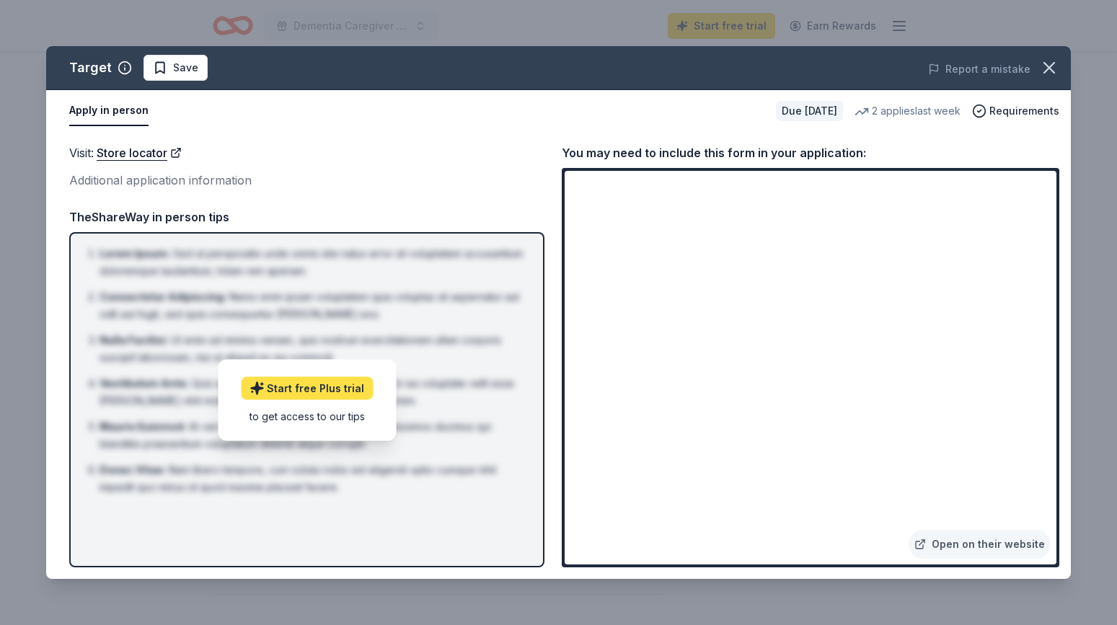
click at [324, 390] on link "Start free Plus trial" at bounding box center [307, 387] width 132 height 23
click at [412, 172] on div "Additional application information" at bounding box center [306, 180] width 475 height 19
click at [493, 249] on li "Lorem Ipsum : Sed ut perspiciatis unde omnis iste natus error sit voluptatem ac…" at bounding box center [311, 262] width 423 height 35
click at [478, 184] on div "Additional application information" at bounding box center [306, 180] width 475 height 19
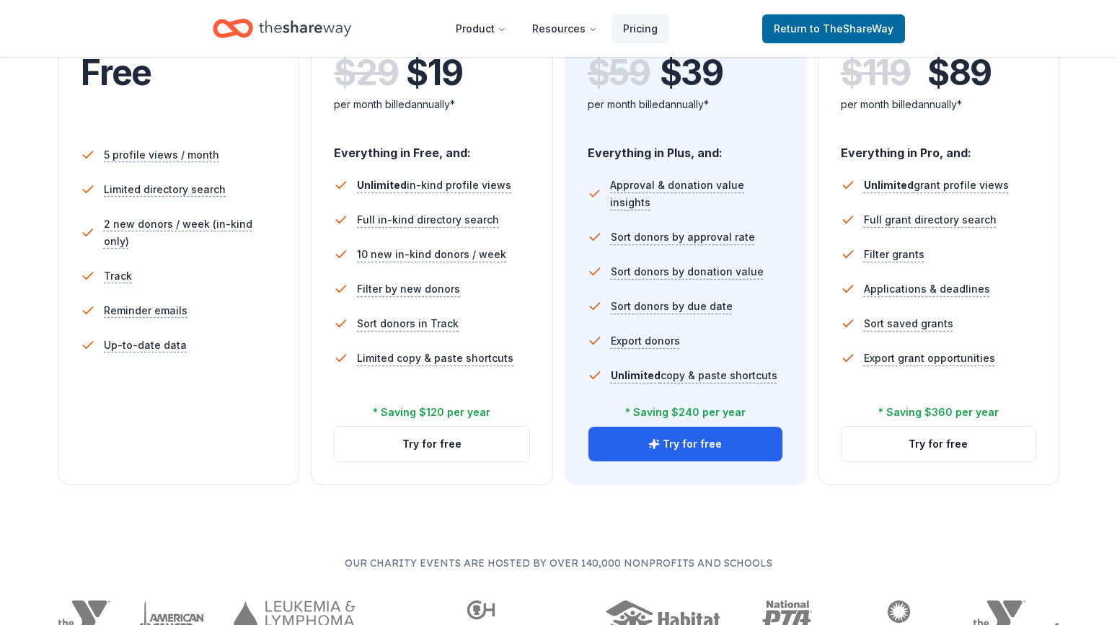
scroll to position [356, 0]
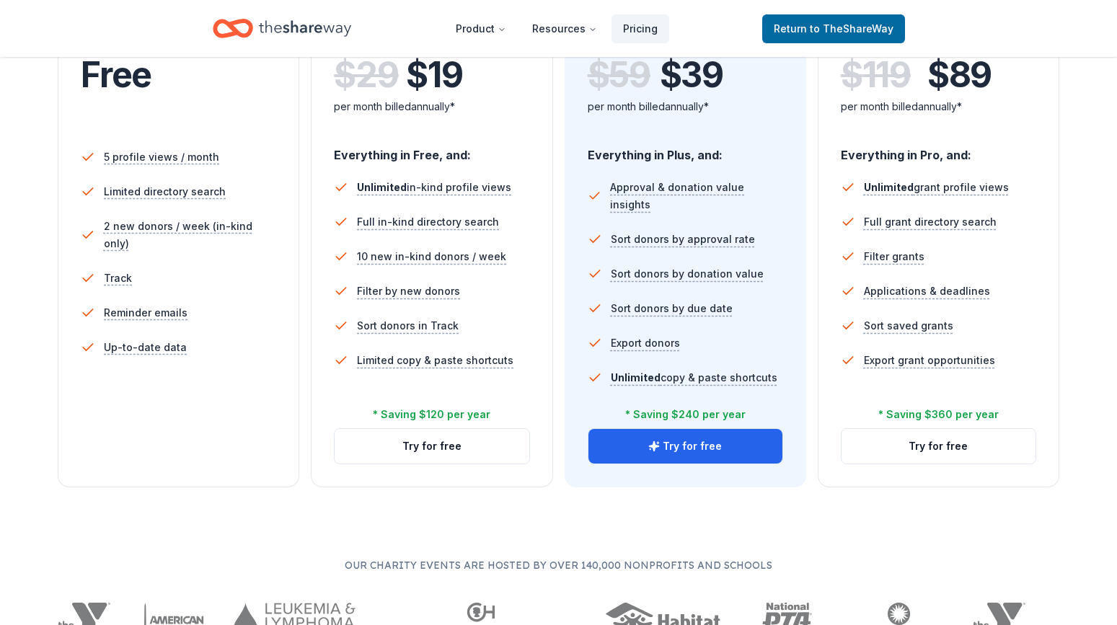
click at [208, 348] on ul "5 profile views / month Limited directory search 2 new donors / week (in-kind o…" at bounding box center [178, 255] width 195 height 242
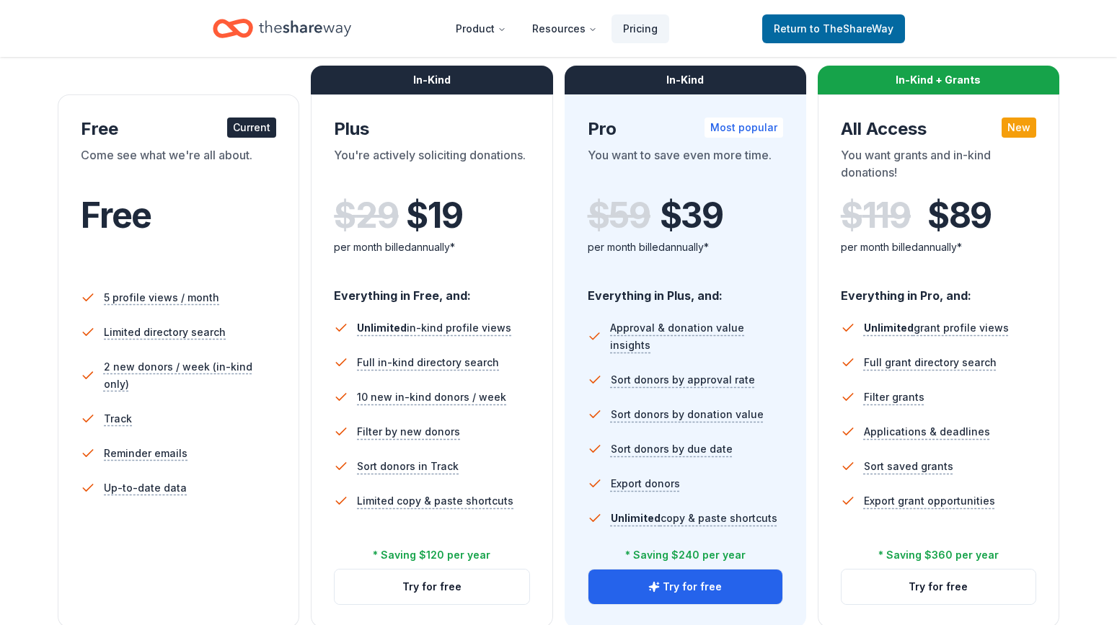
scroll to position [217, 0]
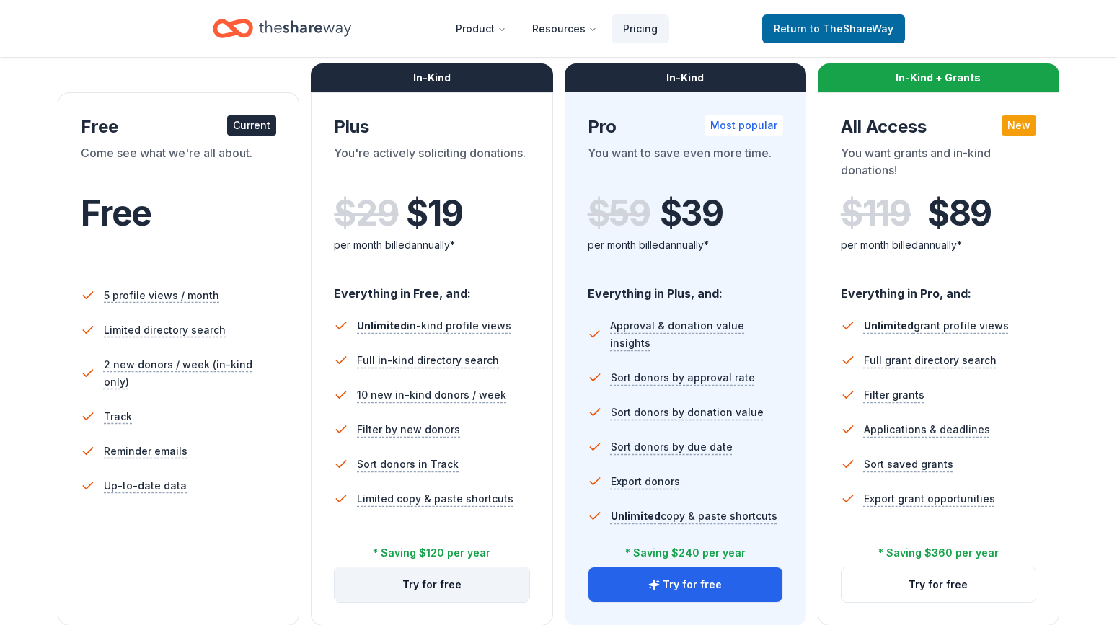
click at [475, 593] on button "Try for free" at bounding box center [432, 585] width 194 height 35
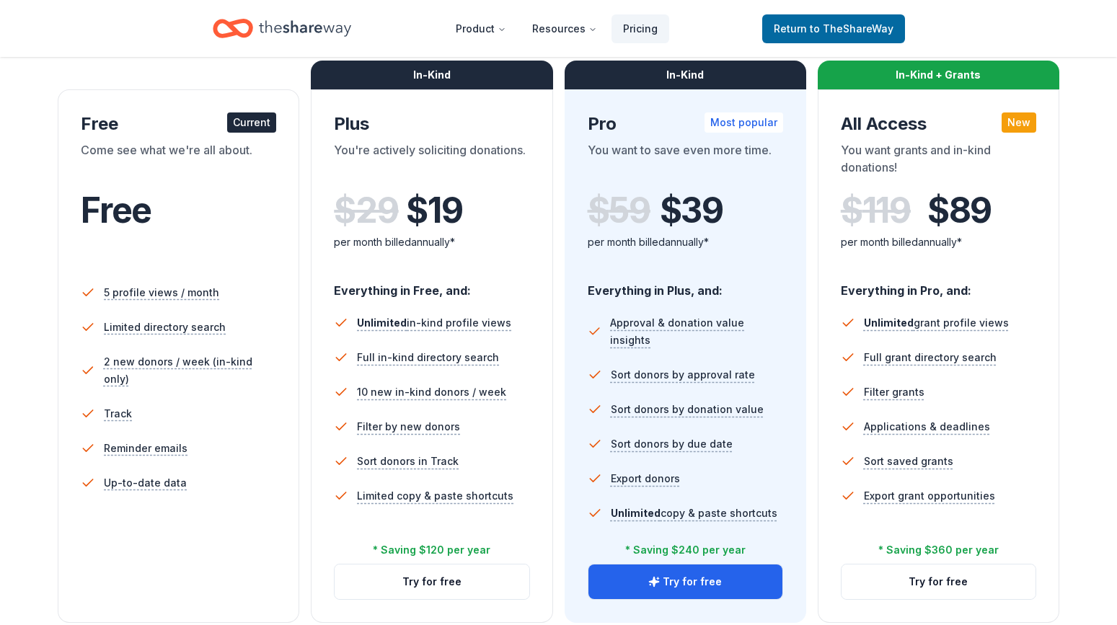
scroll to position [233, 0]
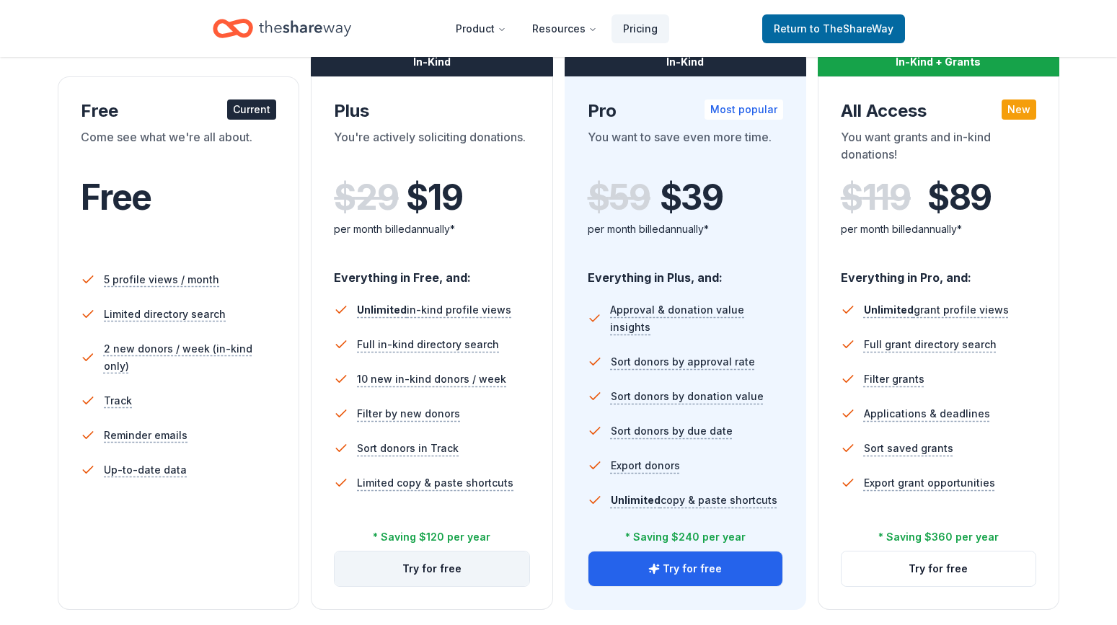
click at [457, 567] on button "Try for free" at bounding box center [432, 569] width 194 height 35
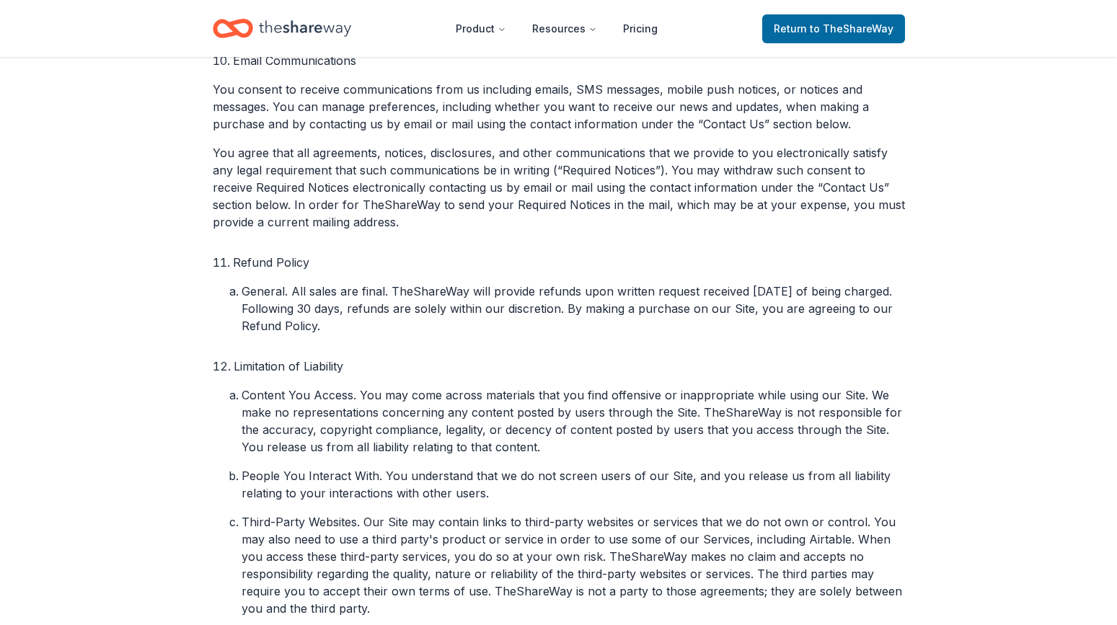
scroll to position [2584, 0]
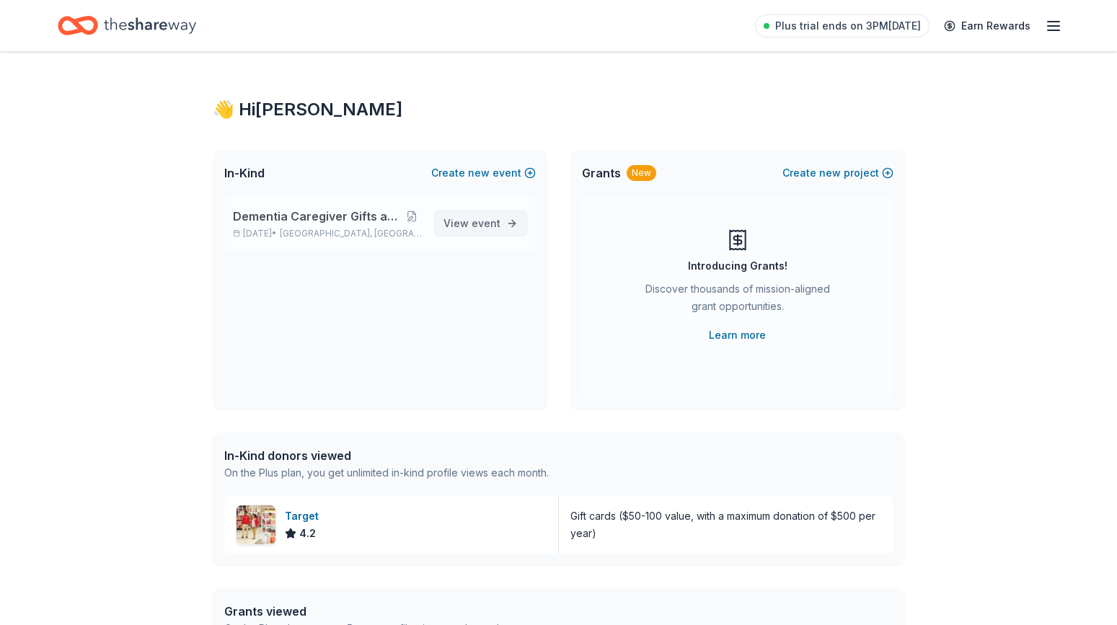
click at [480, 220] on span "event" at bounding box center [486, 223] width 29 height 12
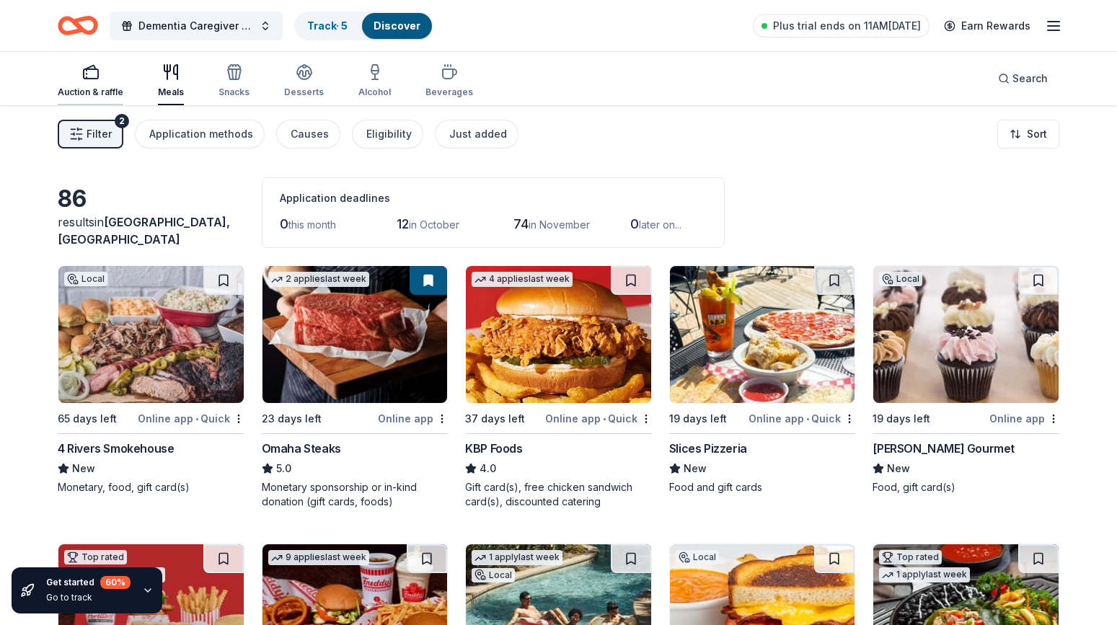
click at [89, 86] on div "Auction & raffle" at bounding box center [91, 80] width 66 height 35
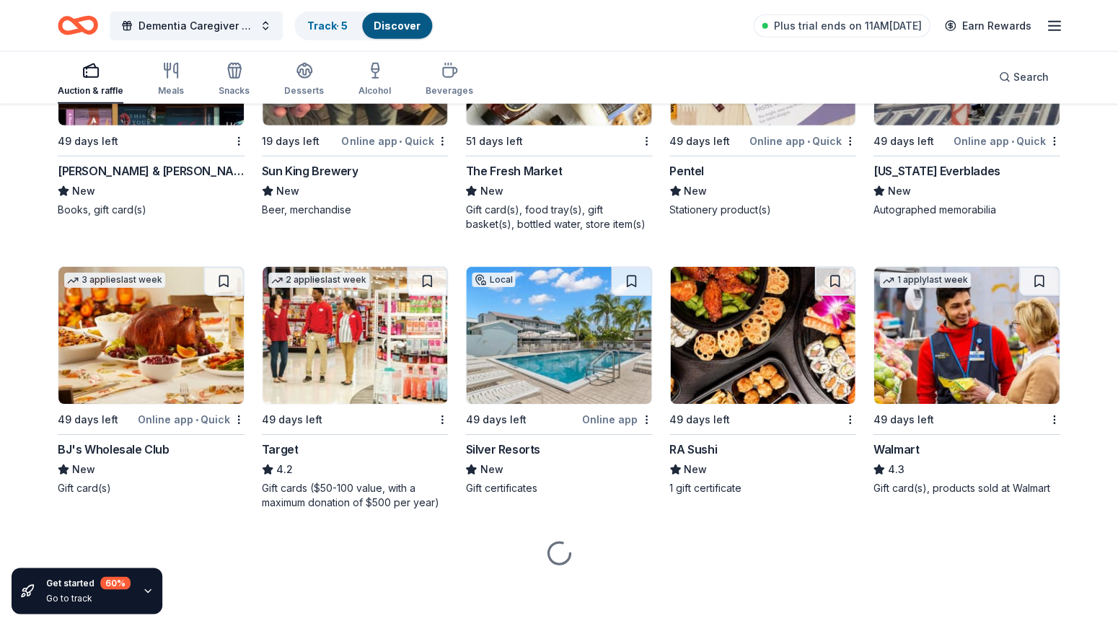
scroll to position [8527, 0]
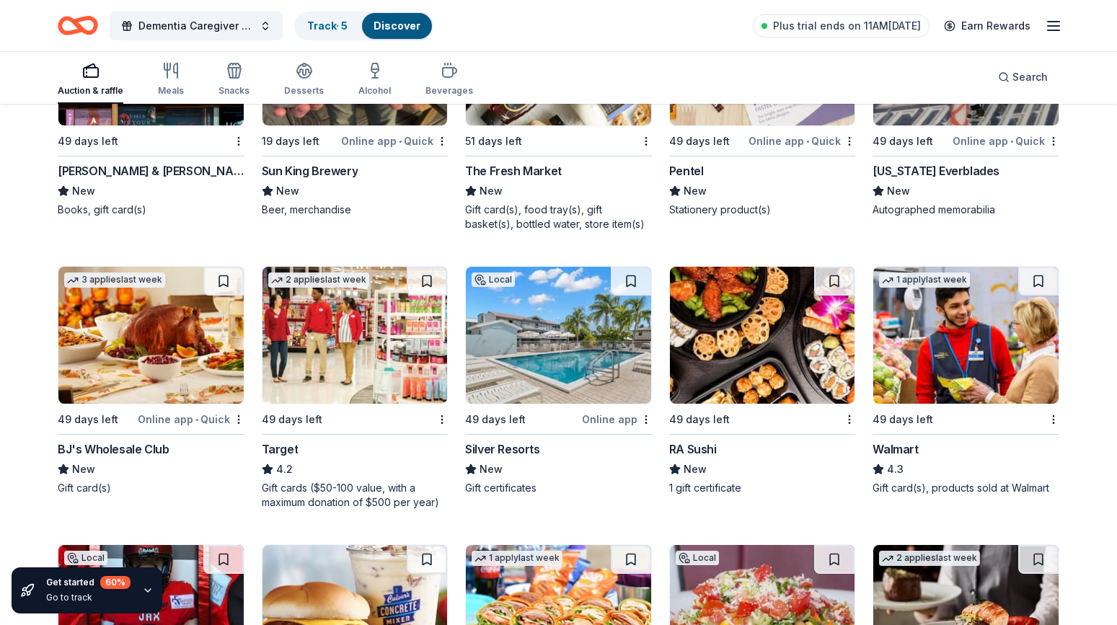
click at [345, 334] on img at bounding box center [354, 335] width 185 height 137
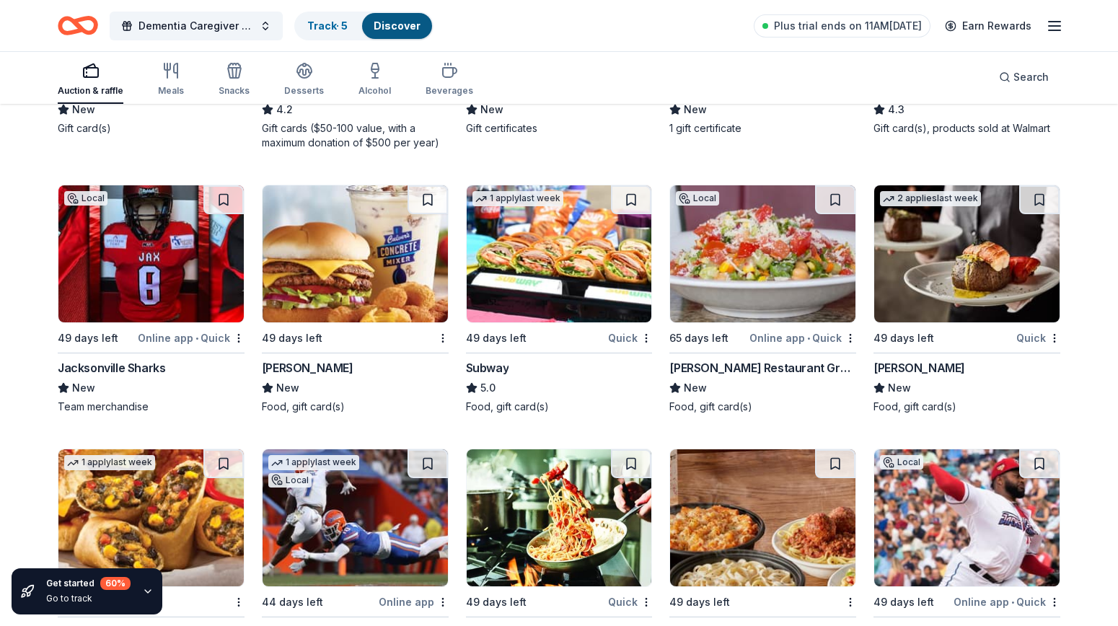
scroll to position [8892, 0]
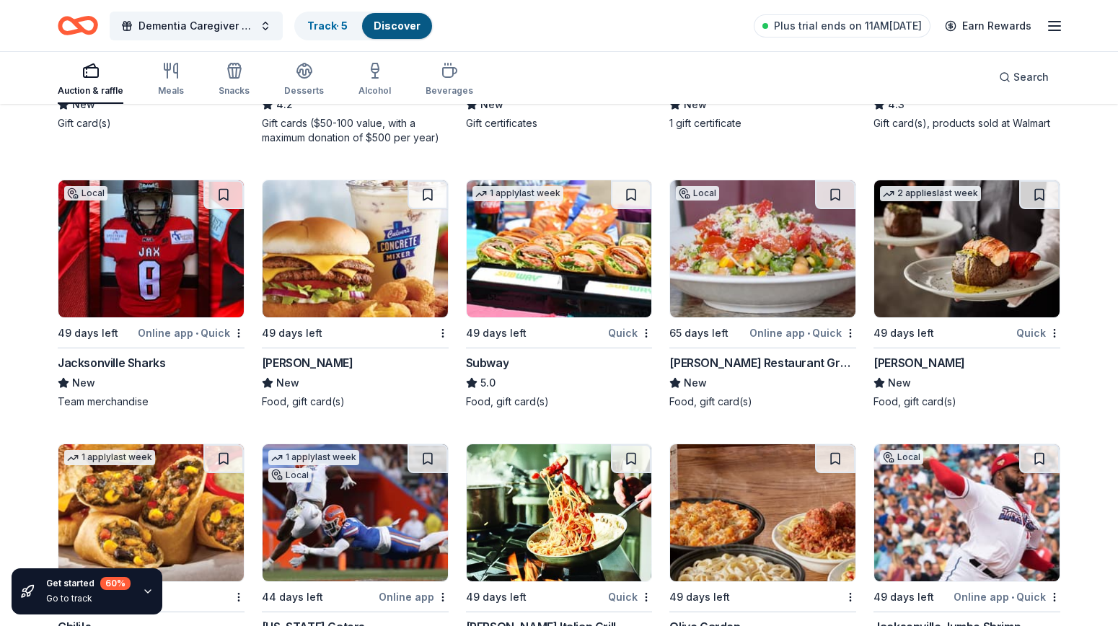
click at [556, 245] on img at bounding box center [559, 248] width 185 height 137
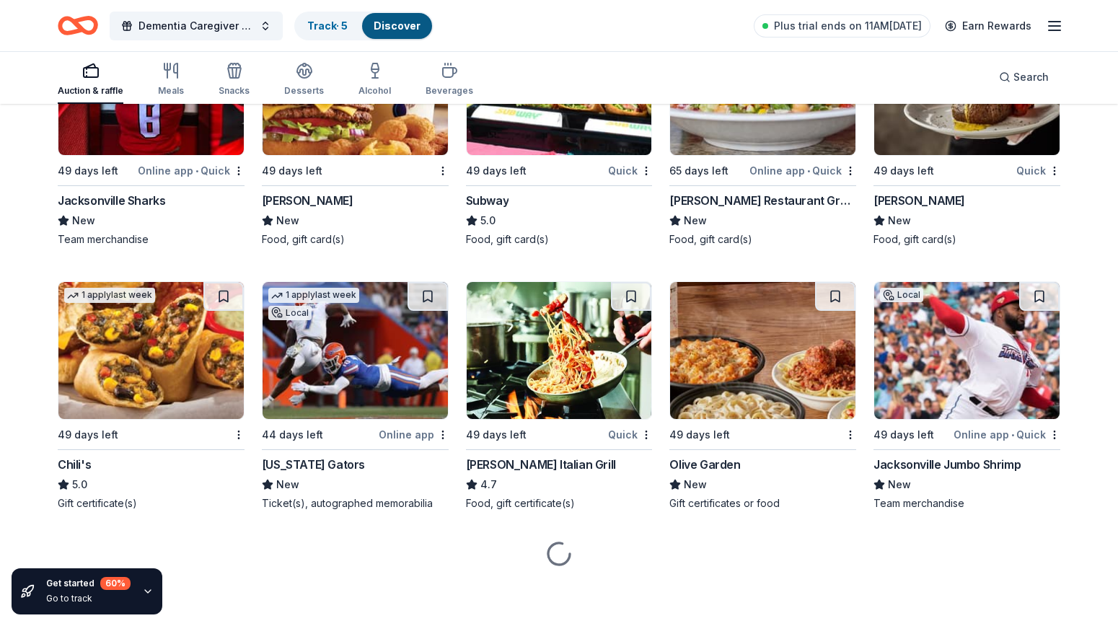
scroll to position [9054, 0]
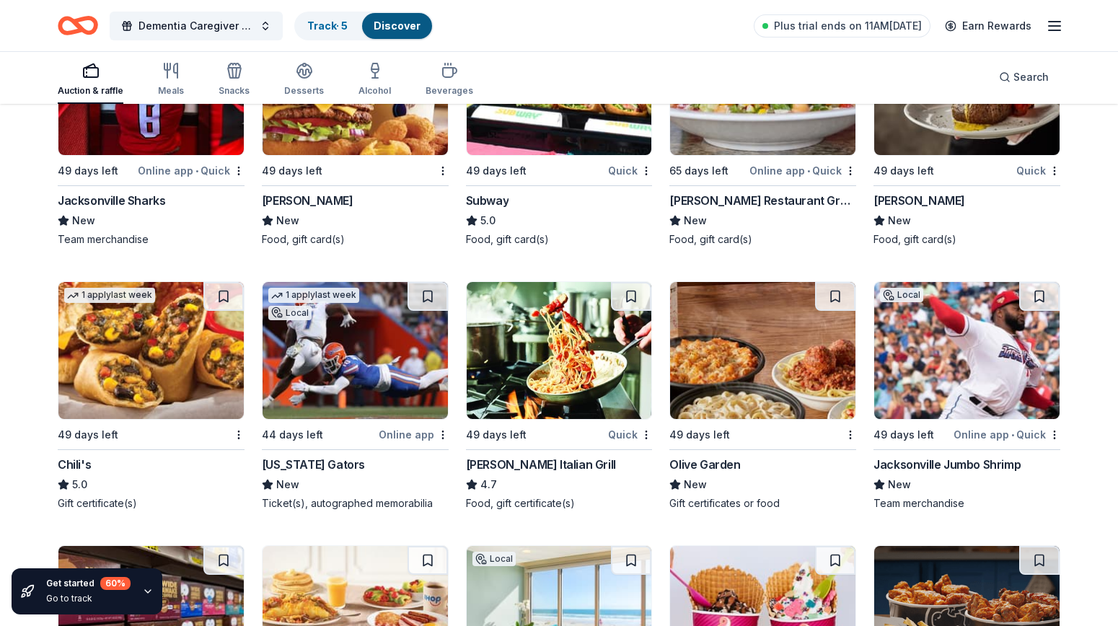
click at [772, 351] on img at bounding box center [762, 350] width 185 height 137
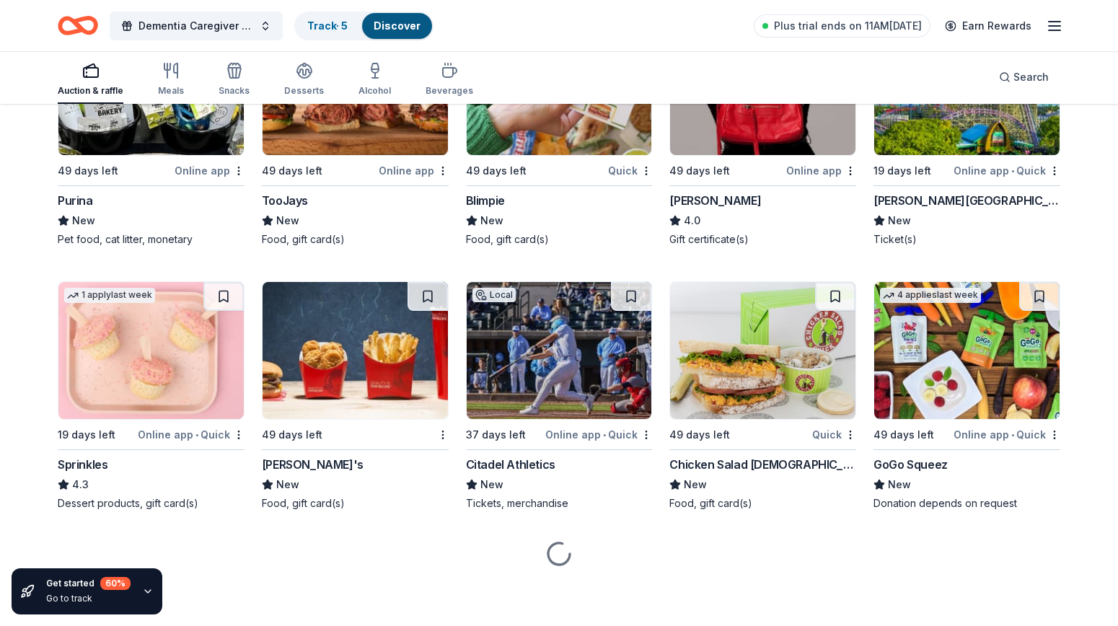
scroll to position [10110, 0]
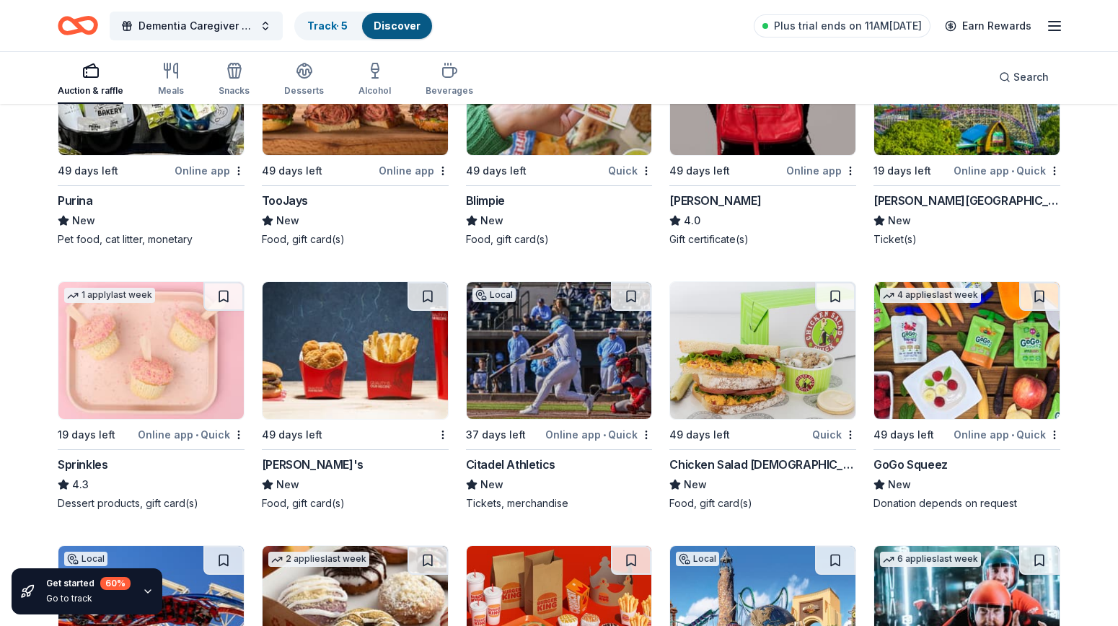
click at [360, 371] on img at bounding box center [354, 350] width 185 height 137
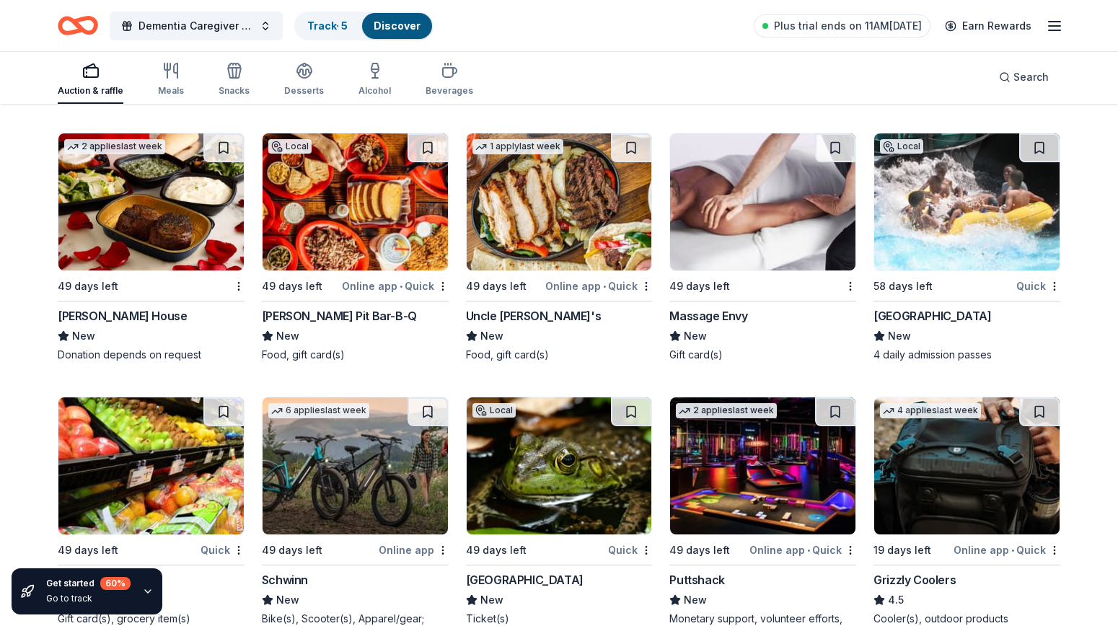
scroll to position [10661, 0]
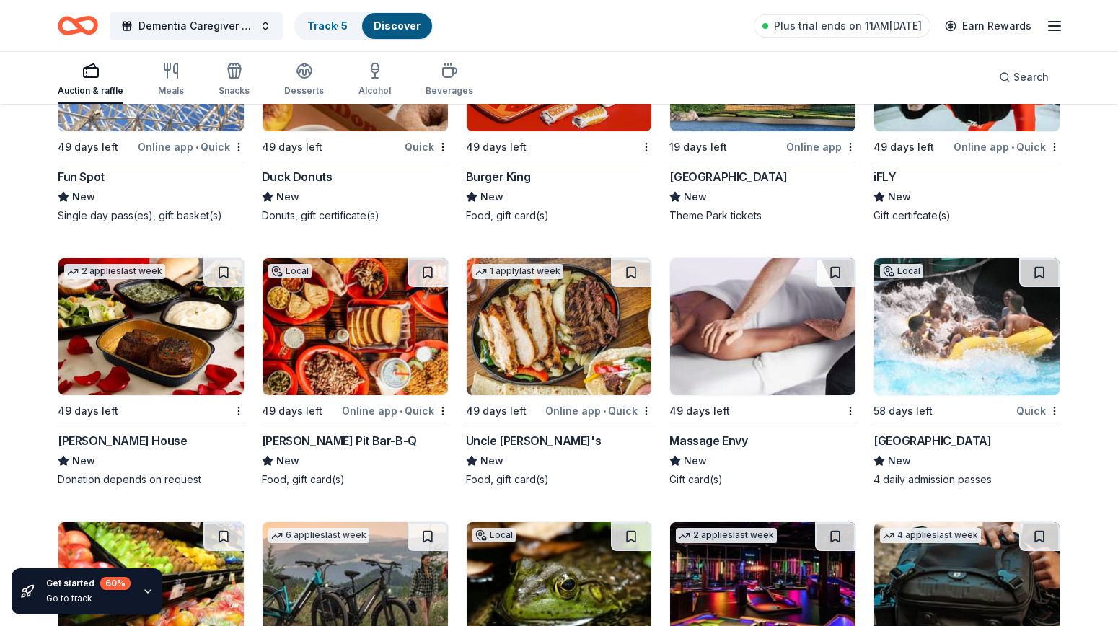
click at [740, 329] on img at bounding box center [762, 326] width 185 height 137
click at [740, 348] on img at bounding box center [762, 326] width 185 height 137
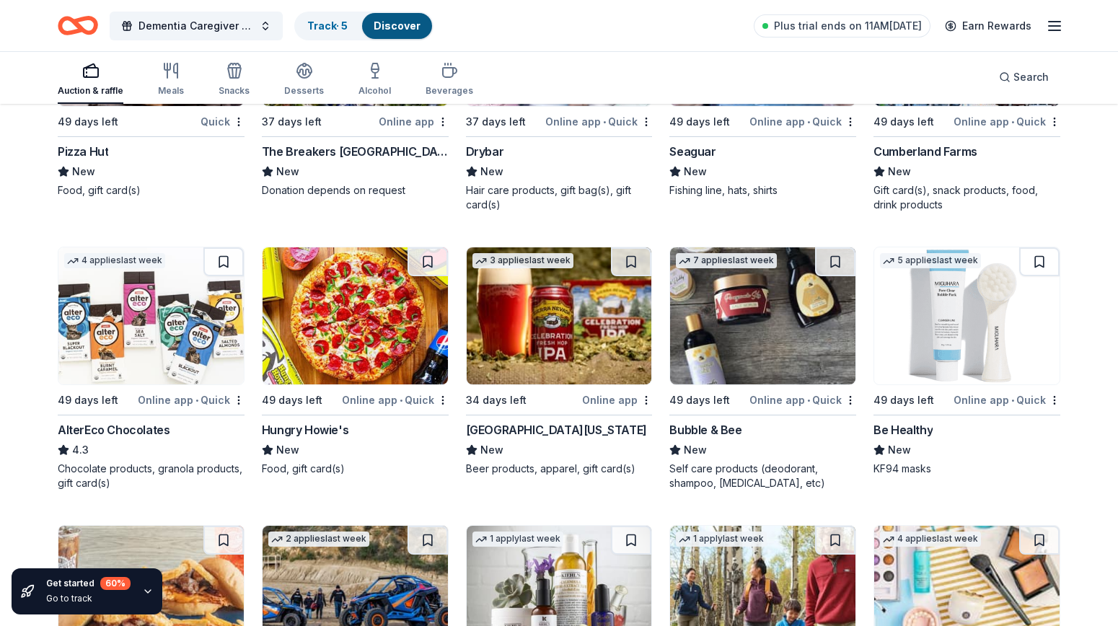
scroll to position [12593, 0]
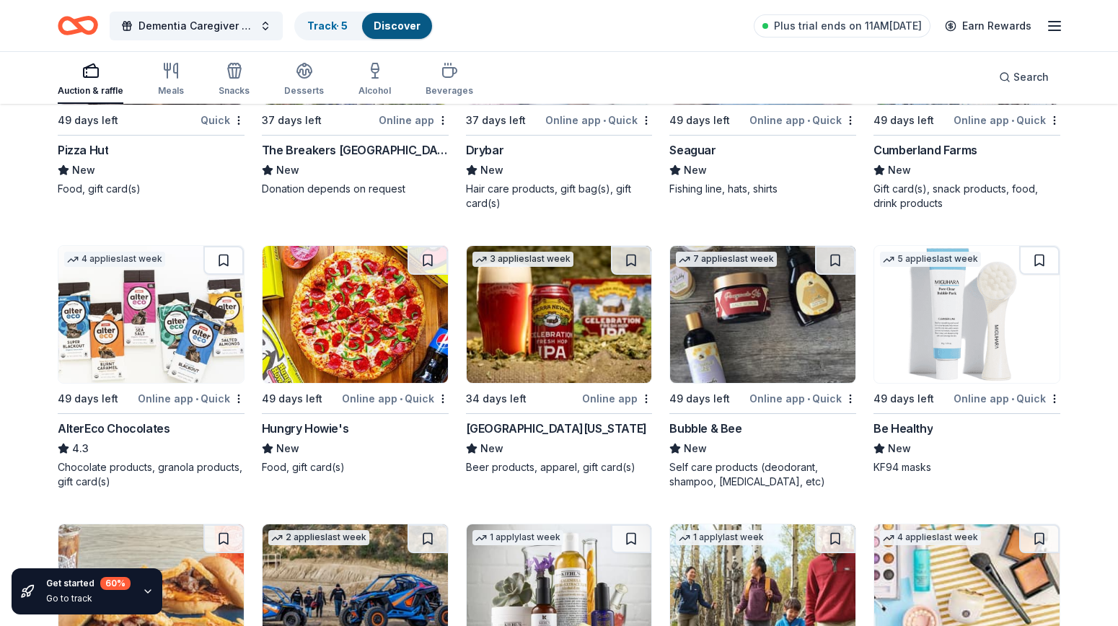
click at [766, 312] on img at bounding box center [762, 314] width 185 height 137
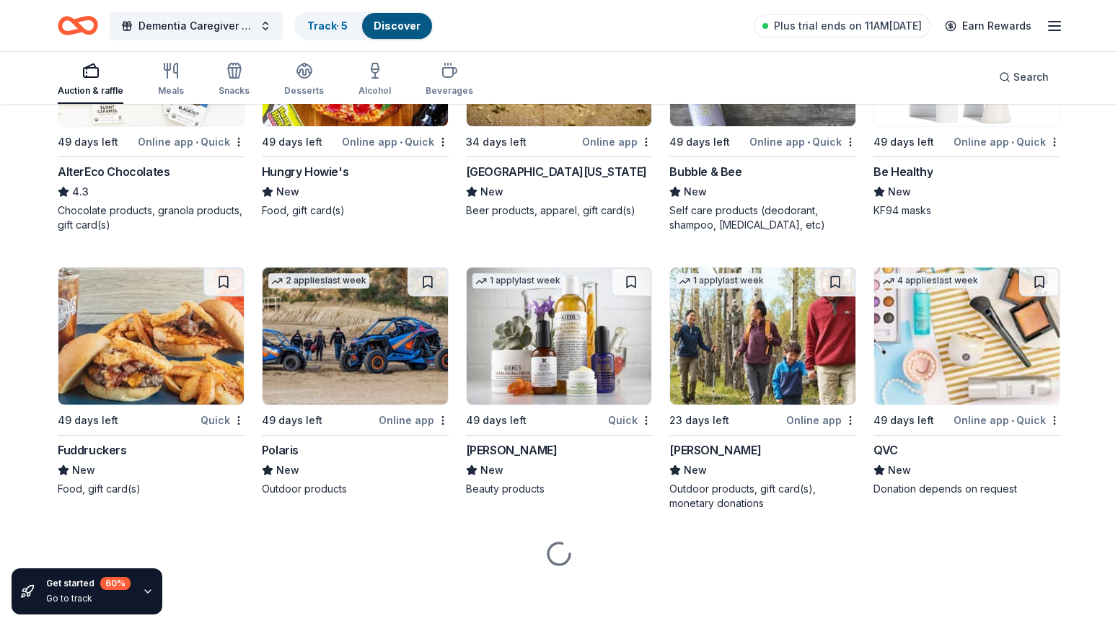
scroll to position [12850, 0]
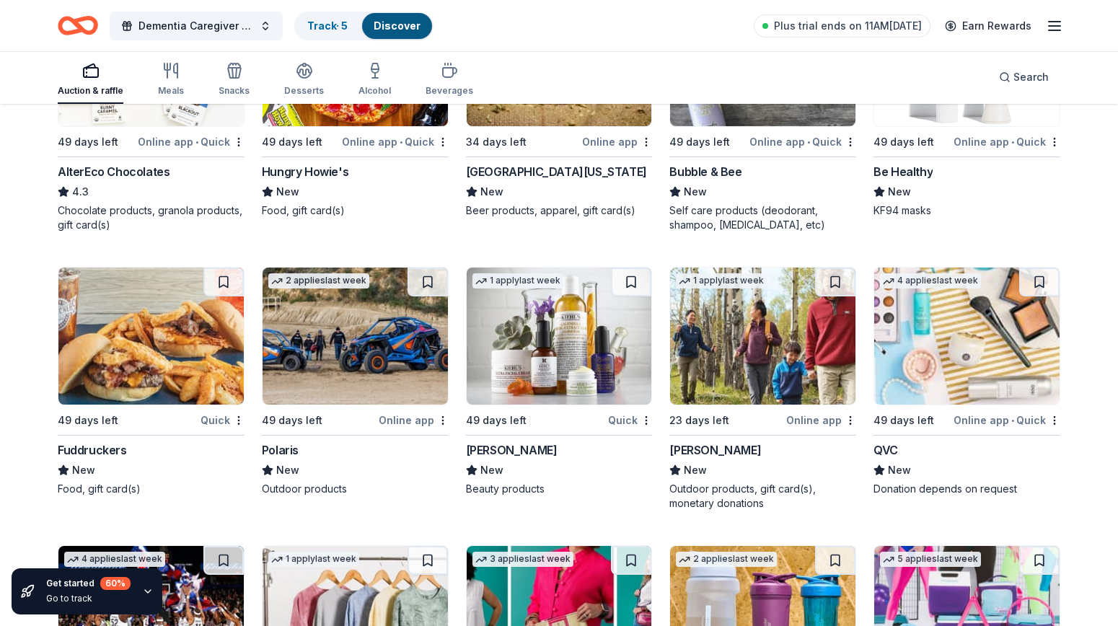
click at [766, 351] on img at bounding box center [762, 336] width 185 height 137
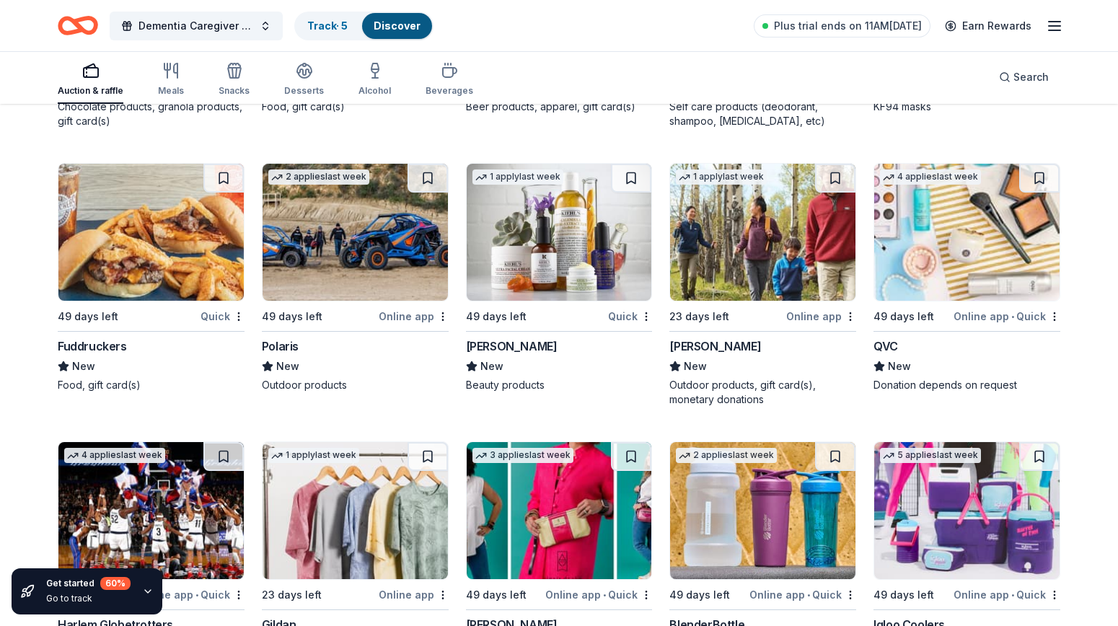
scroll to position [12960, 0]
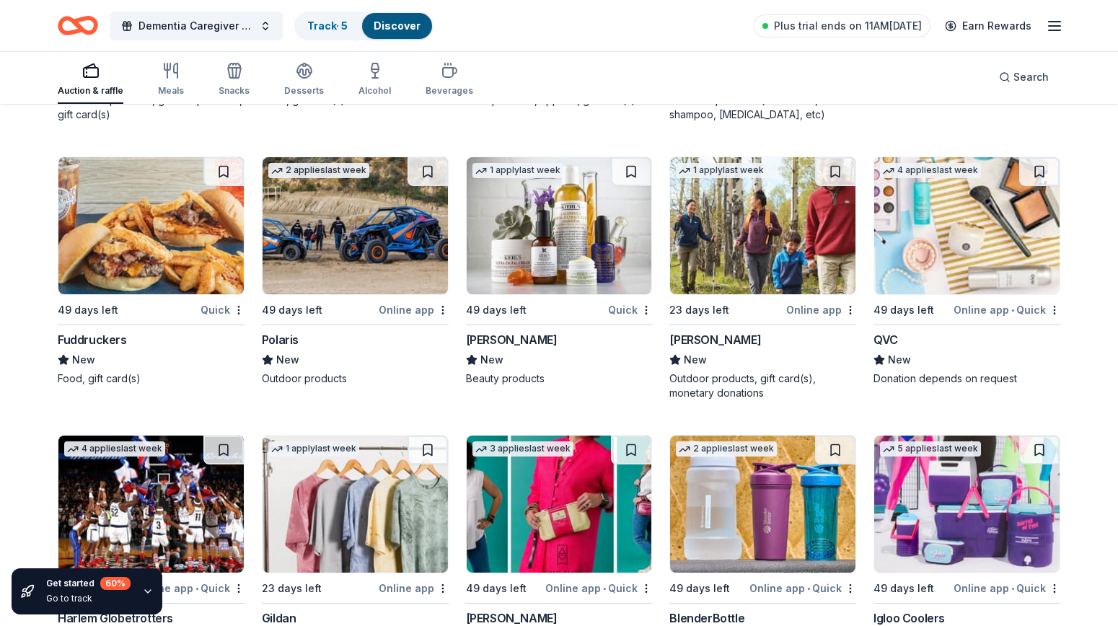
click at [544, 242] on img at bounding box center [559, 225] width 185 height 137
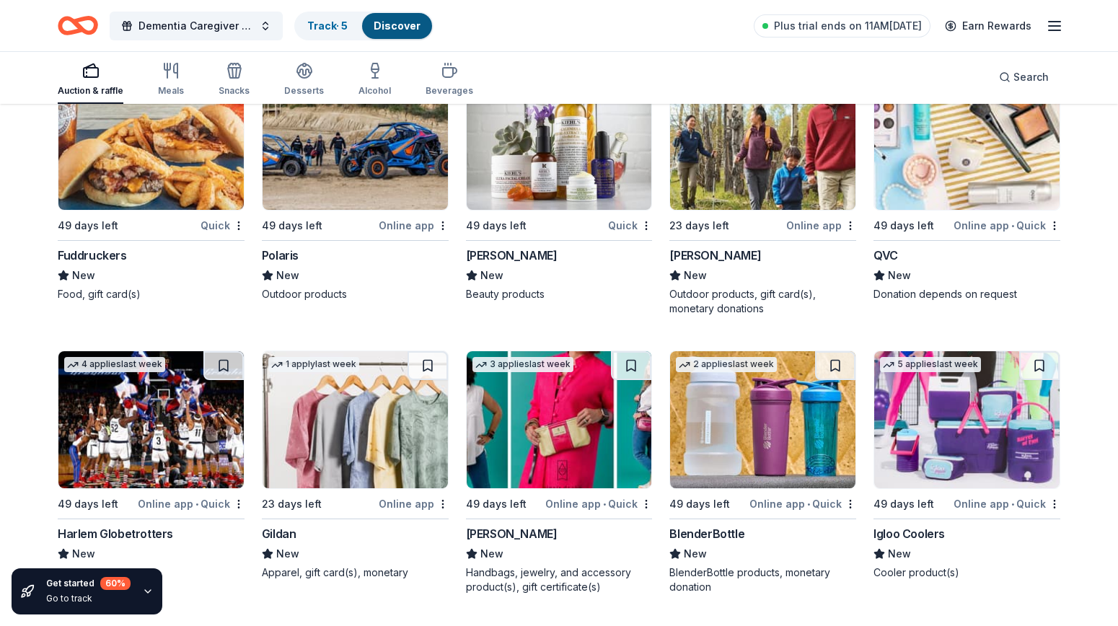
scroll to position [13045, 0]
click at [535, 156] on img at bounding box center [559, 140] width 185 height 137
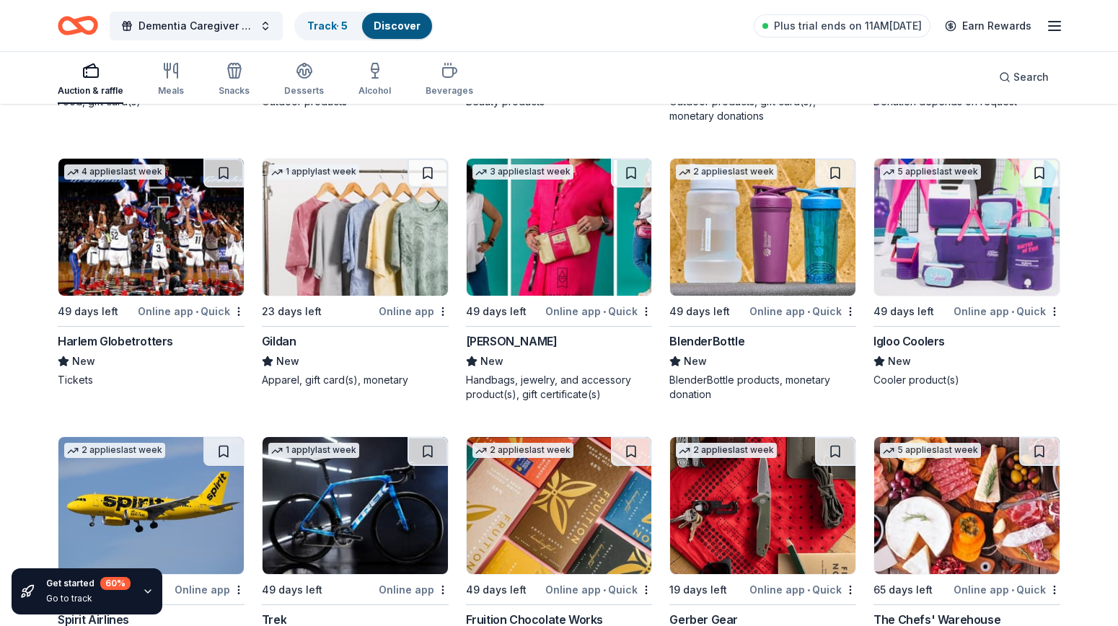
scroll to position [13248, 0]
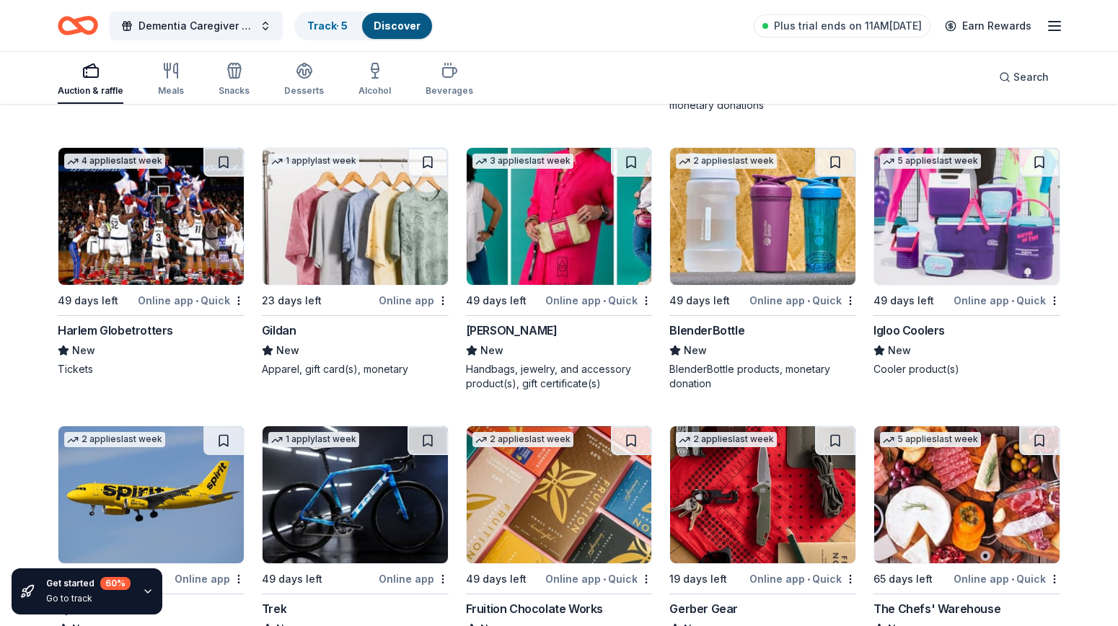
click at [352, 219] on img at bounding box center [354, 216] width 185 height 137
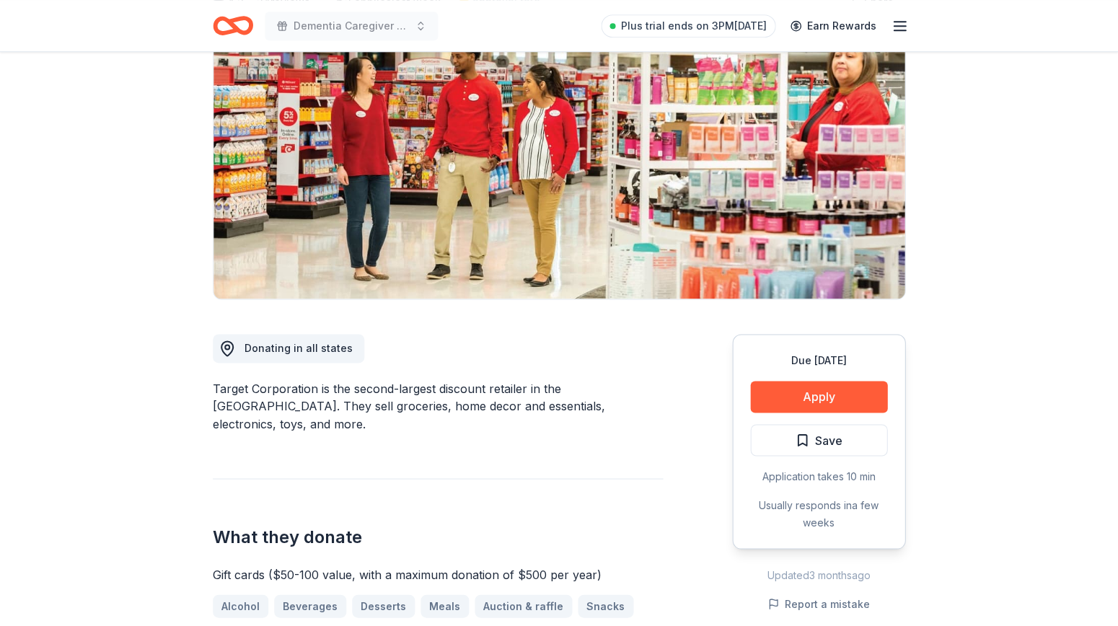
scroll to position [275, 0]
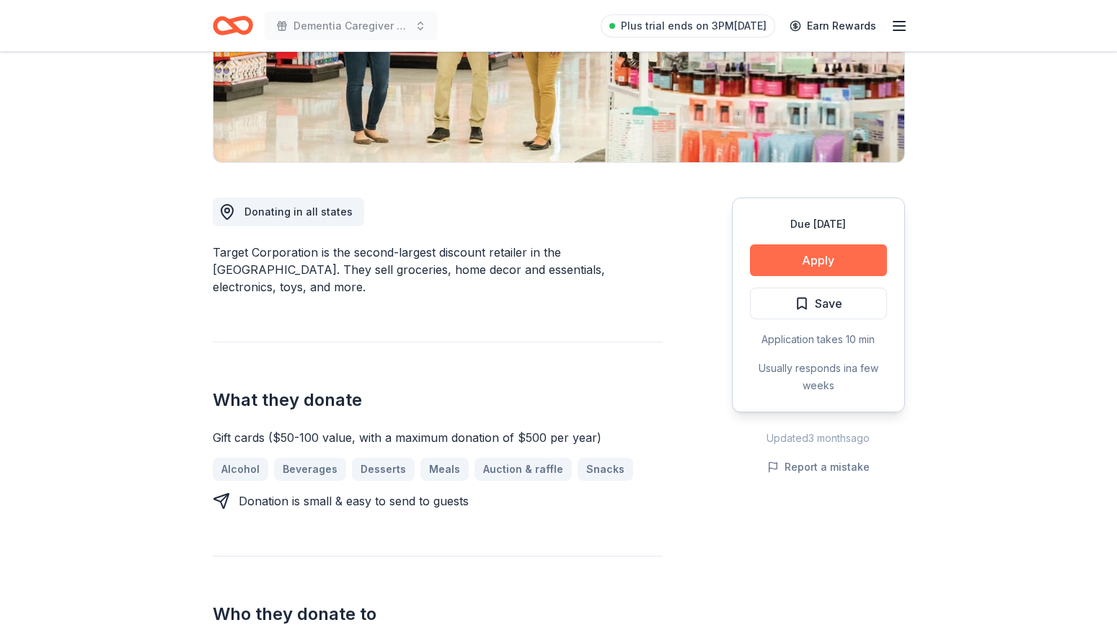
click at [795, 255] on button "Apply" at bounding box center [818, 260] width 137 height 32
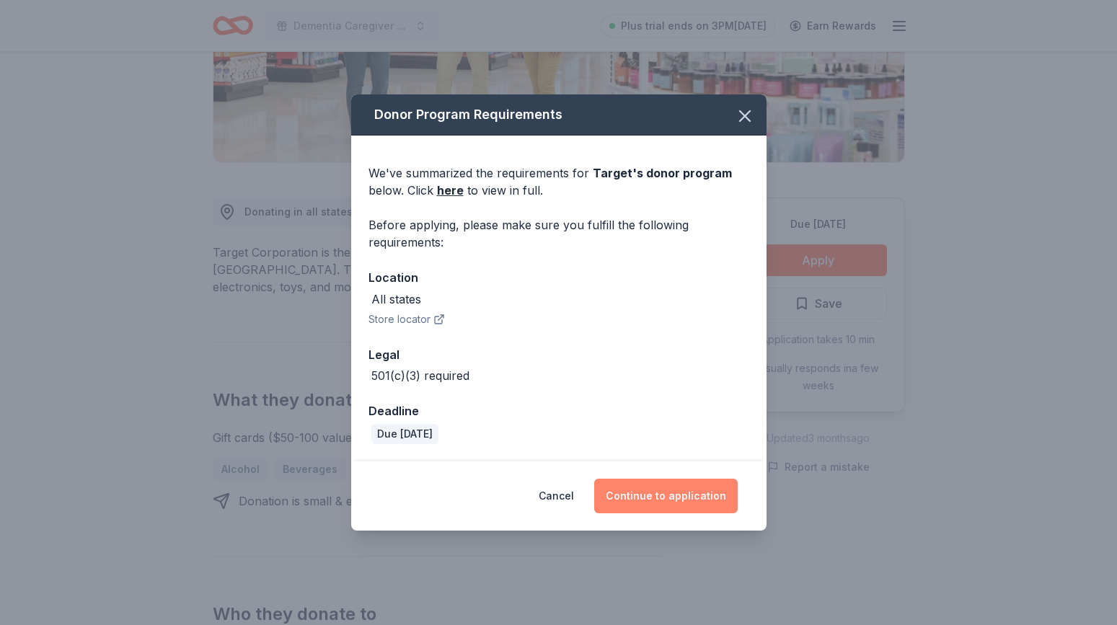
click at [653, 496] on button "Continue to application" at bounding box center [665, 496] width 143 height 35
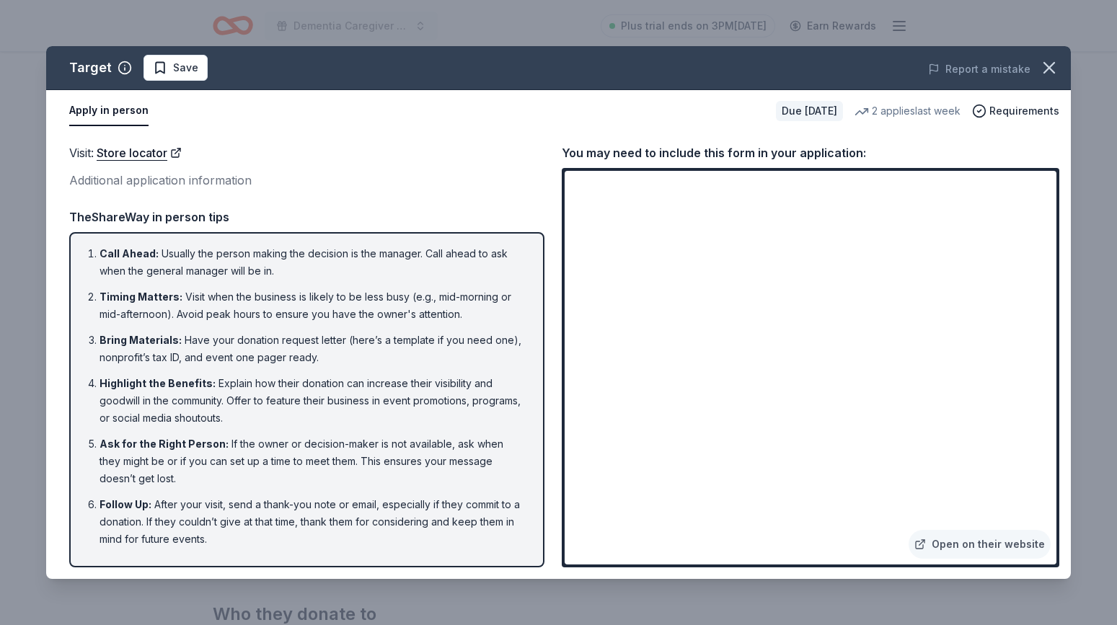
click at [1001, 545] on link "Open on their website" at bounding box center [980, 544] width 142 height 29
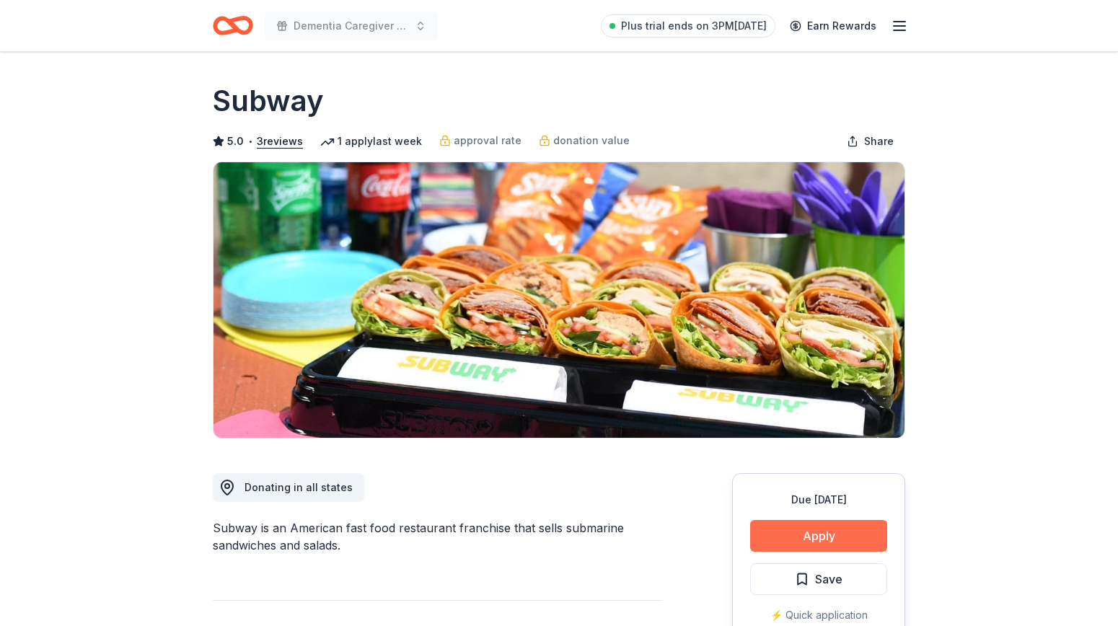
click at [799, 527] on button "Apply" at bounding box center [818, 536] width 137 height 32
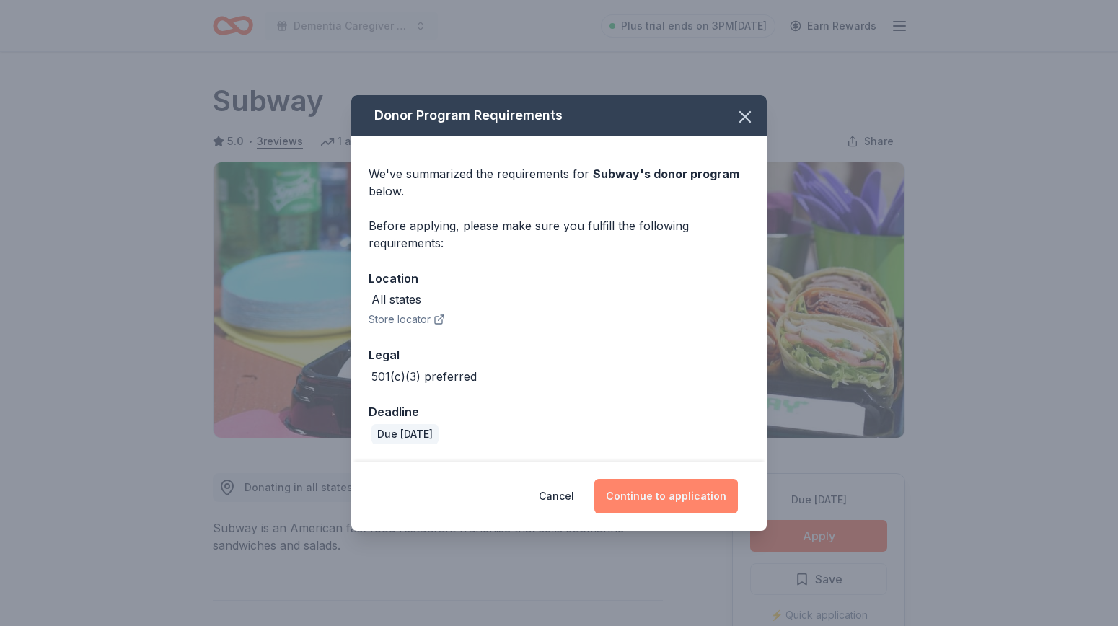
click at [646, 494] on button "Continue to application" at bounding box center [665, 496] width 143 height 35
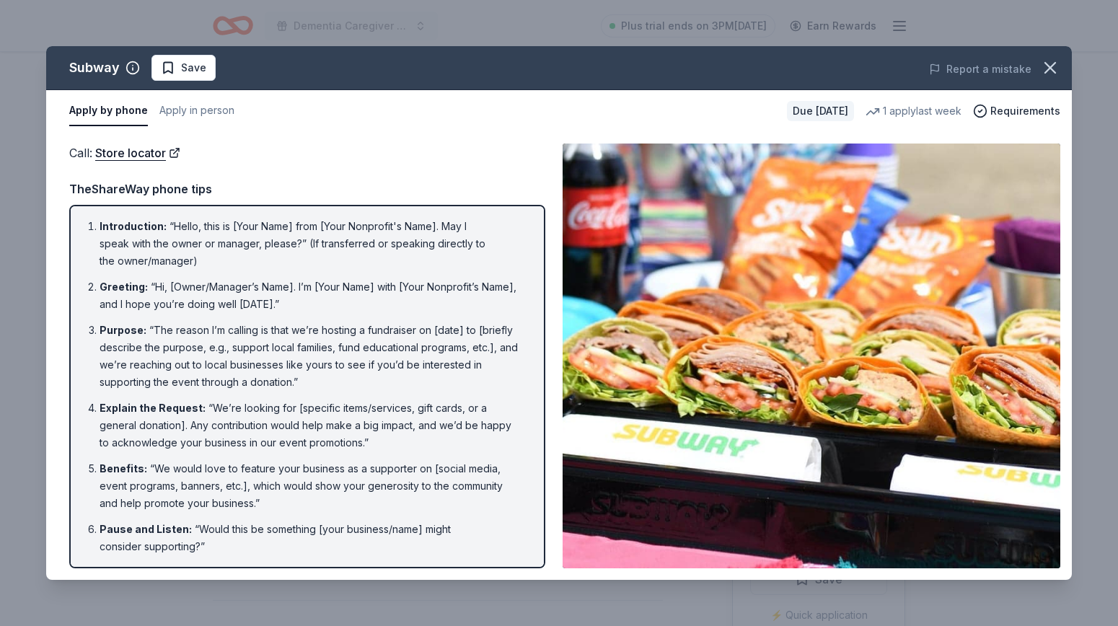
drag, startPoint x: 85, startPoint y: 225, endPoint x: 115, endPoint y: 274, distance: 57.6
click at [123, 334] on ol "Introduction : “Hello, this is [Your Name] from [Your Nonprofit's Name]. May I …" at bounding box center [307, 476] width 450 height 516
drag, startPoint x: 99, startPoint y: 226, endPoint x: 127, endPoint y: 358, distance: 135.6
click at [127, 358] on ol "Introduction : “Hello, this is [Your Name] from [Your Nonprofit's Name]. May I …" at bounding box center [307, 476] width 450 height 516
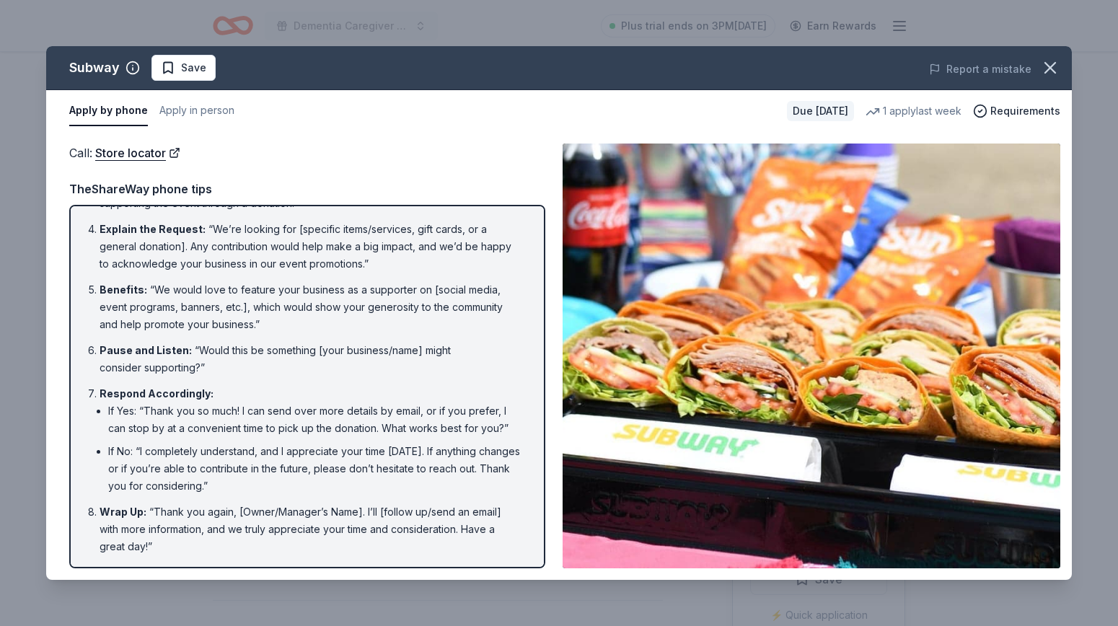
scroll to position [178, 0]
drag, startPoint x: 146, startPoint y: 544, endPoint x: 97, endPoint y: 279, distance: 269.7
click at [97, 279] on ol "Introduction : “Hello, this is [Your Name] from [Your Nonprofit's Name]. May I …" at bounding box center [307, 298] width 450 height 516
click at [986, 111] on icon "button" at bounding box center [980, 111] width 14 height 14
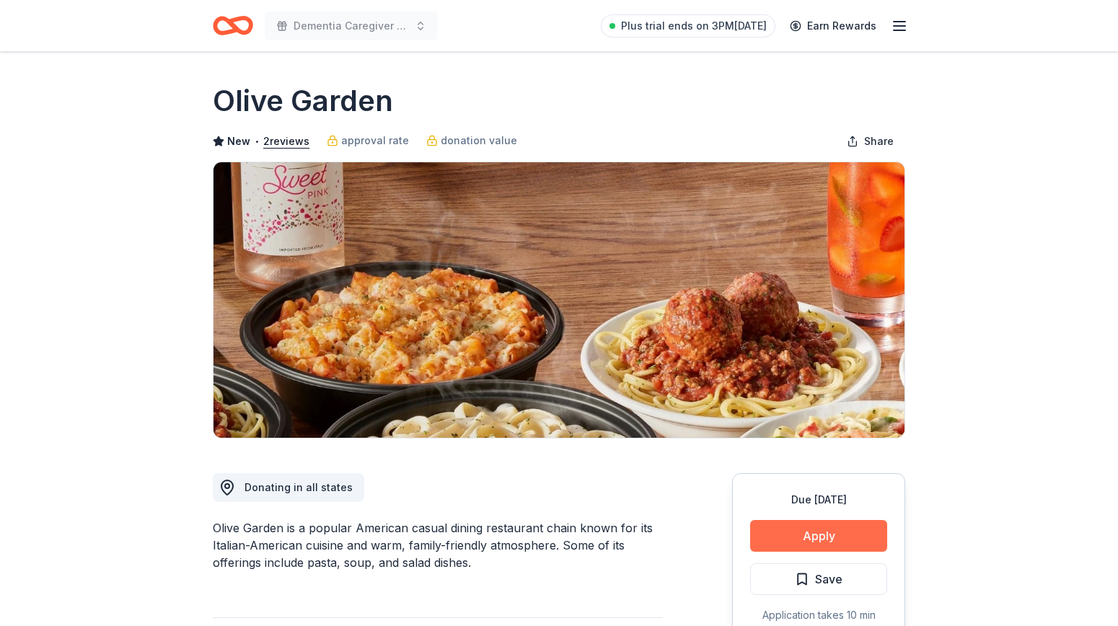
click at [815, 531] on button "Apply" at bounding box center [818, 536] width 137 height 32
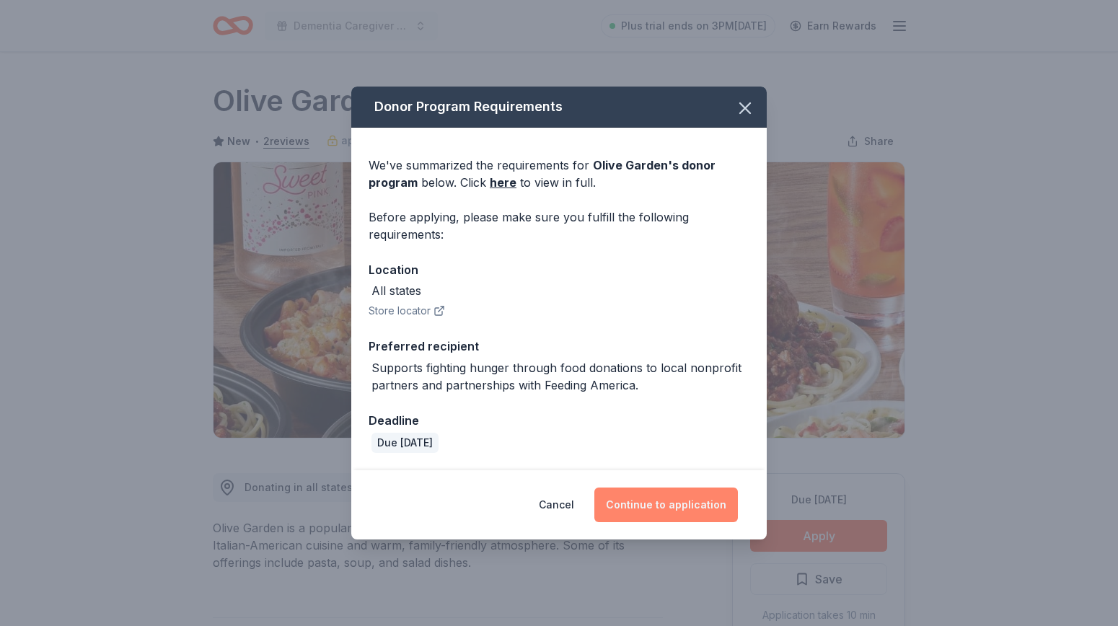
click at [669, 507] on button "Continue to application" at bounding box center [665, 504] width 143 height 35
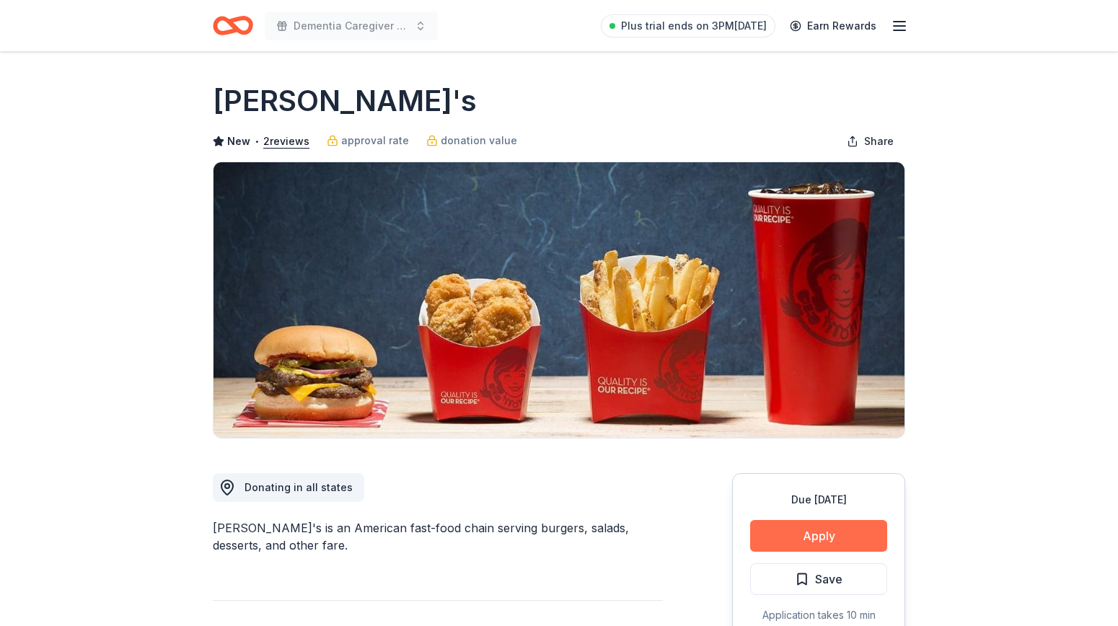
click at [776, 529] on button "Apply" at bounding box center [818, 536] width 137 height 32
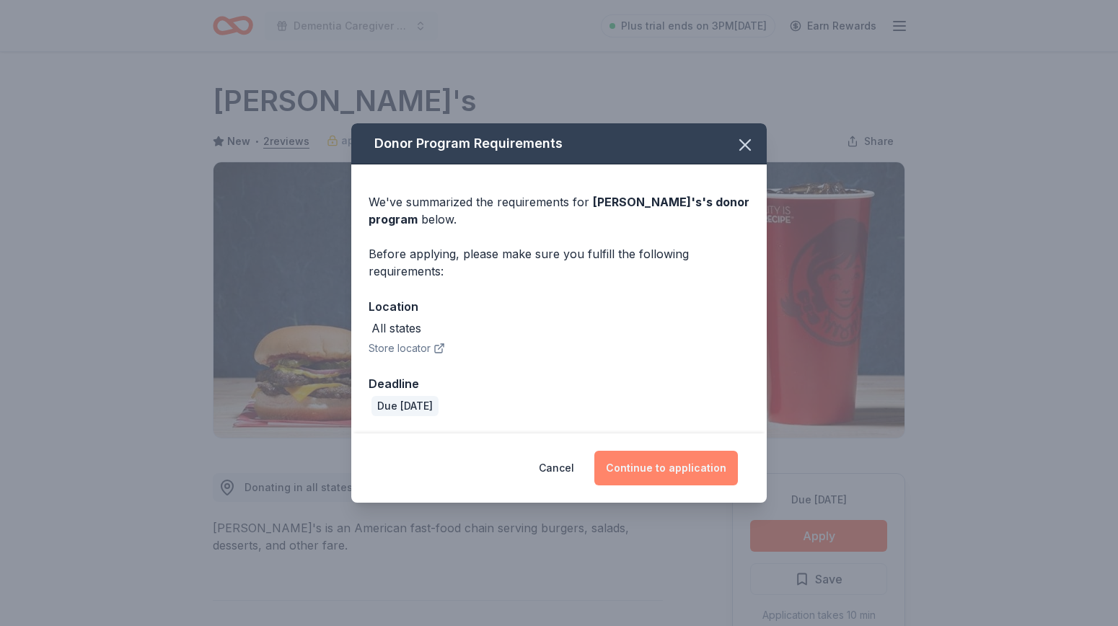
click at [684, 470] on button "Continue to application" at bounding box center [665, 468] width 143 height 35
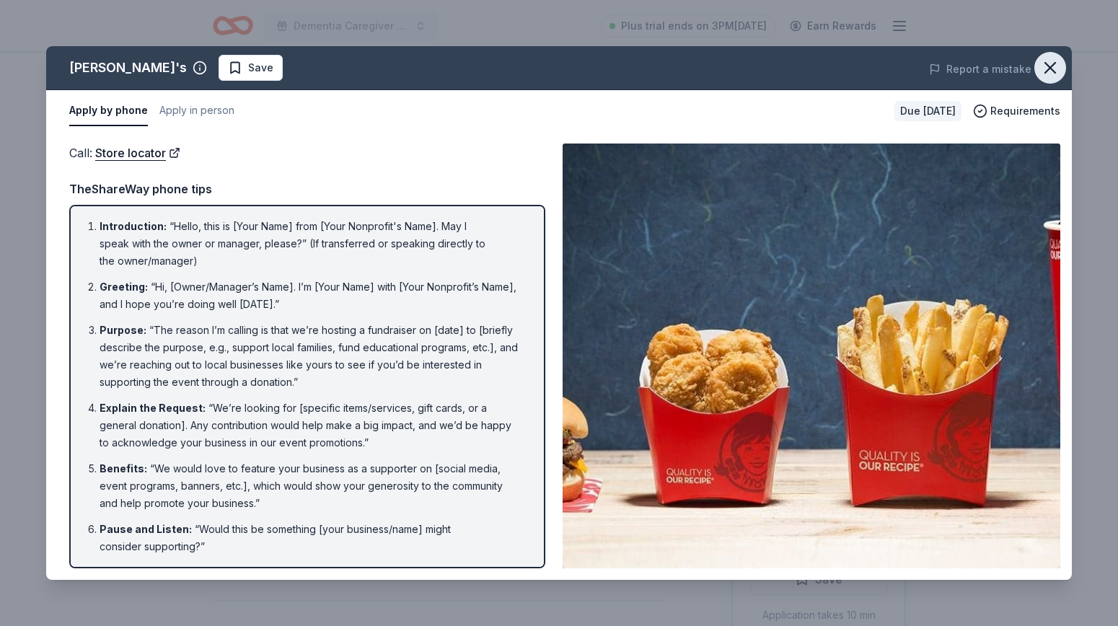
click at [1045, 66] on icon "button" at bounding box center [1050, 68] width 20 height 20
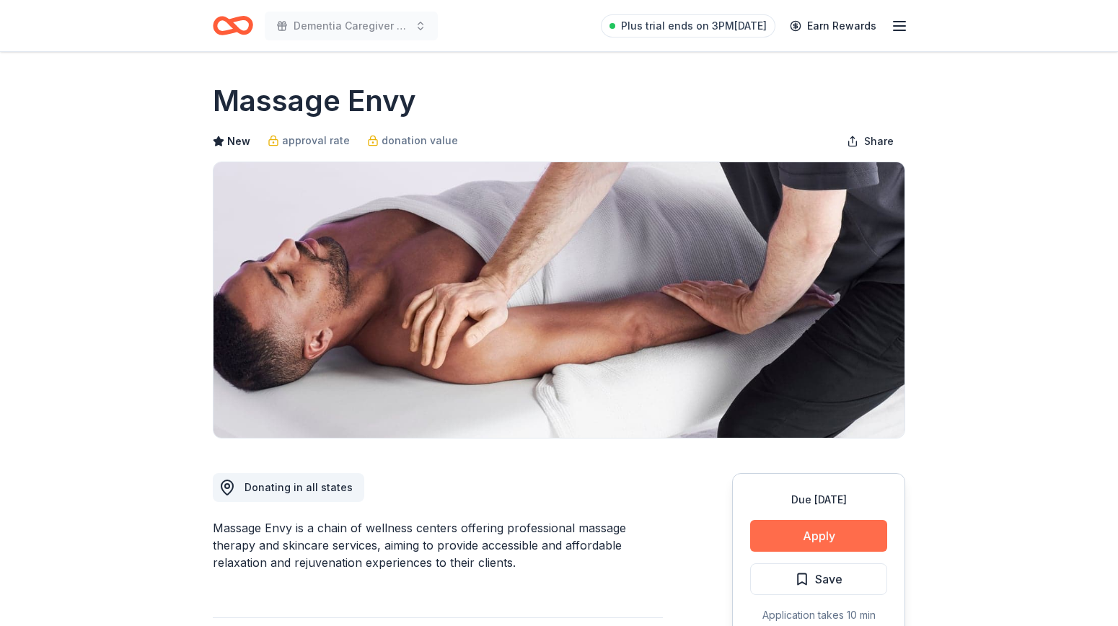
click at [771, 533] on button "Apply" at bounding box center [818, 536] width 137 height 32
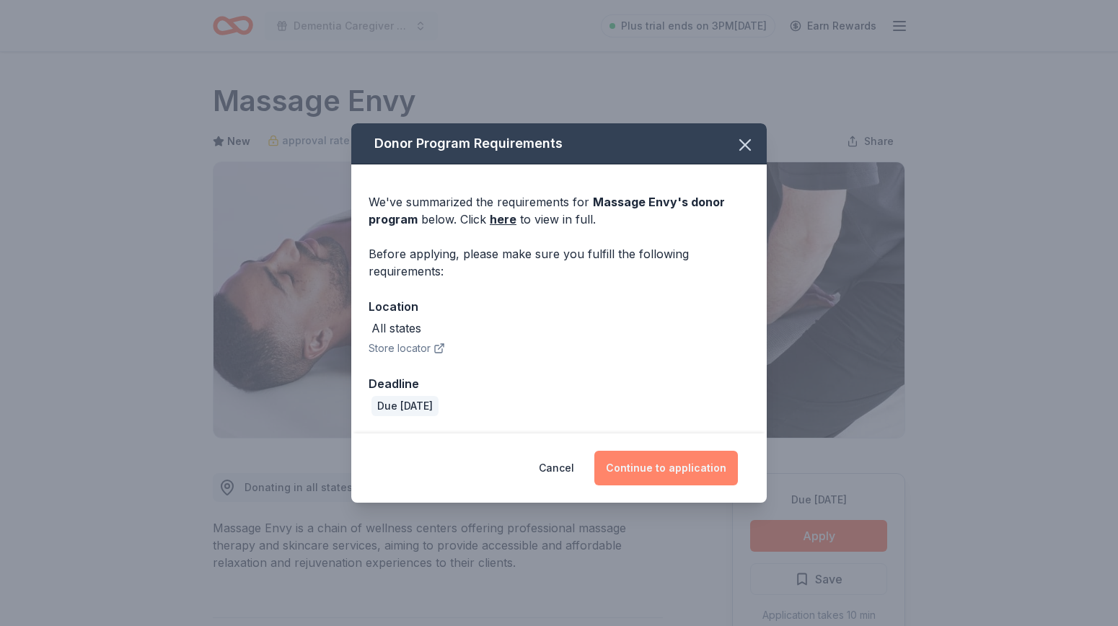
click at [668, 464] on button "Continue to application" at bounding box center [665, 468] width 143 height 35
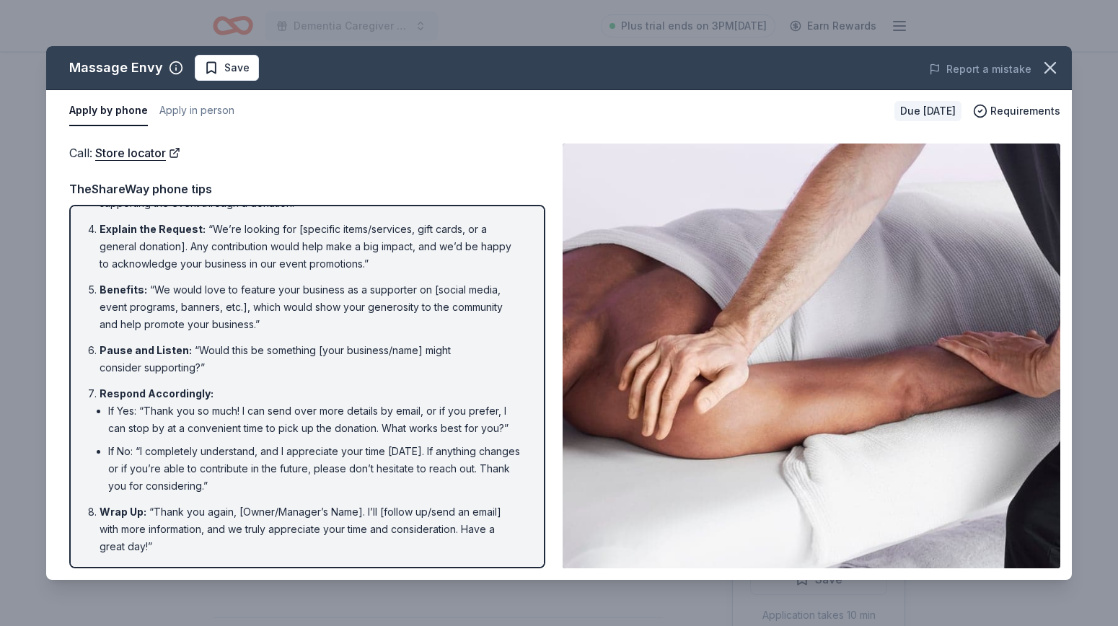
scroll to position [178, 0]
click at [194, 110] on button "Apply in person" at bounding box center [196, 111] width 75 height 30
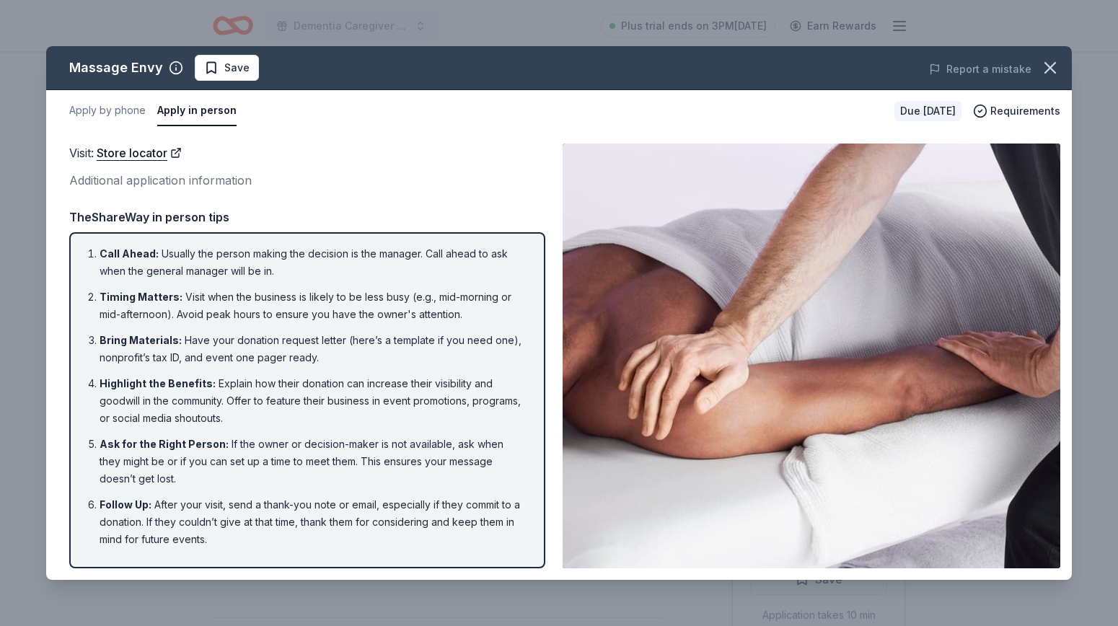
scroll to position [0, 0]
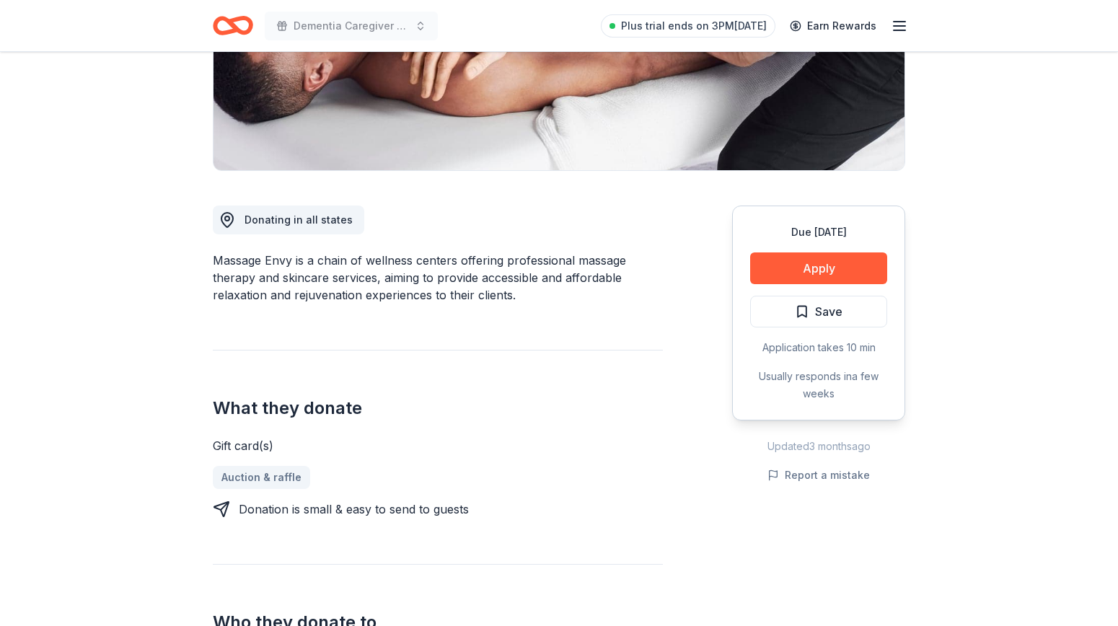
scroll to position [265, 0]
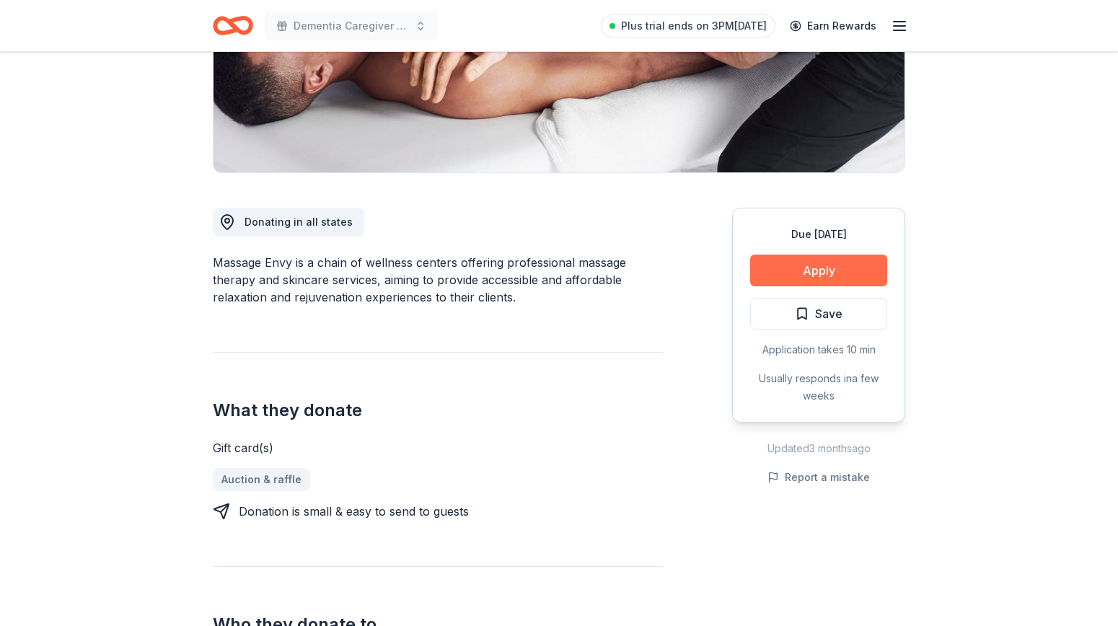
click at [798, 265] on button "Apply" at bounding box center [818, 271] width 137 height 32
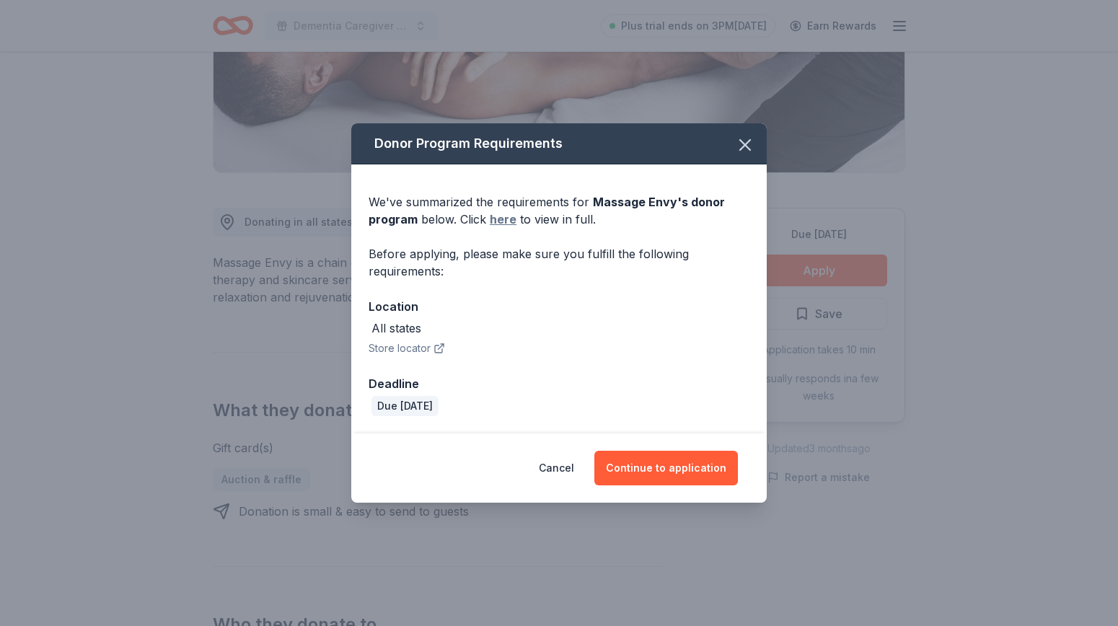
click at [506, 222] on link "here" at bounding box center [503, 219] width 27 height 17
click at [740, 144] on icon "button" at bounding box center [745, 145] width 20 height 20
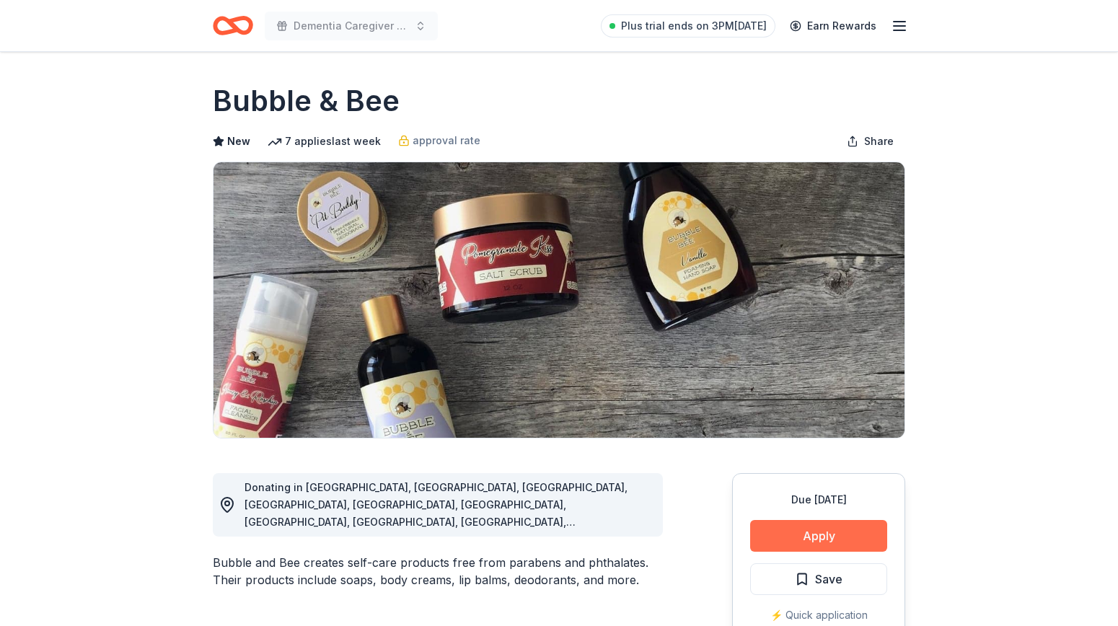
click at [829, 536] on button "Apply" at bounding box center [818, 536] width 137 height 32
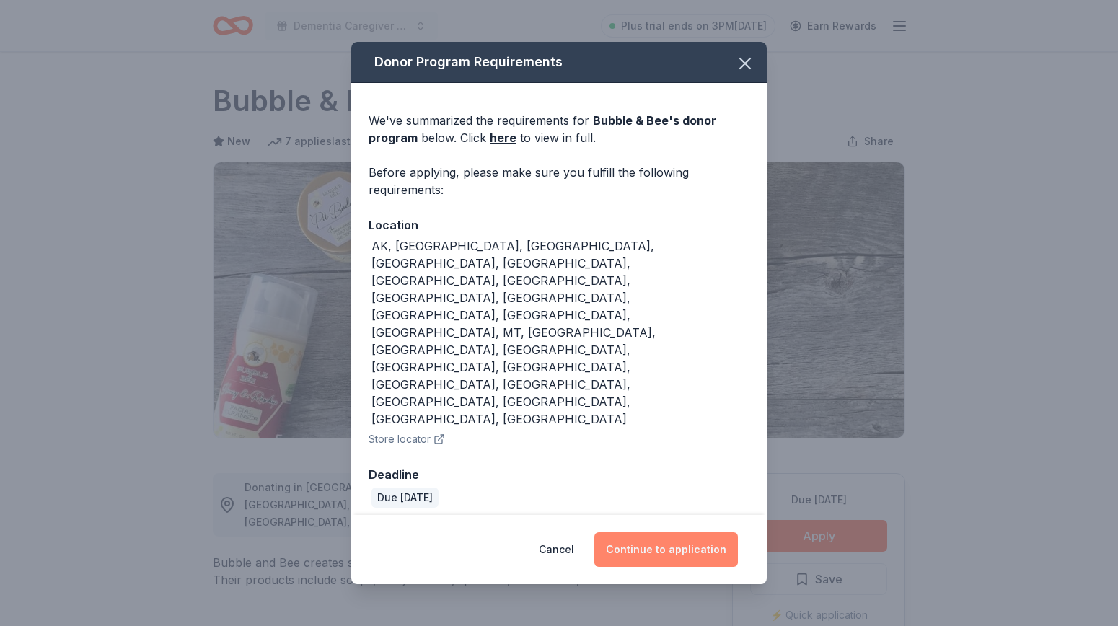
click at [670, 532] on button "Continue to application" at bounding box center [665, 549] width 143 height 35
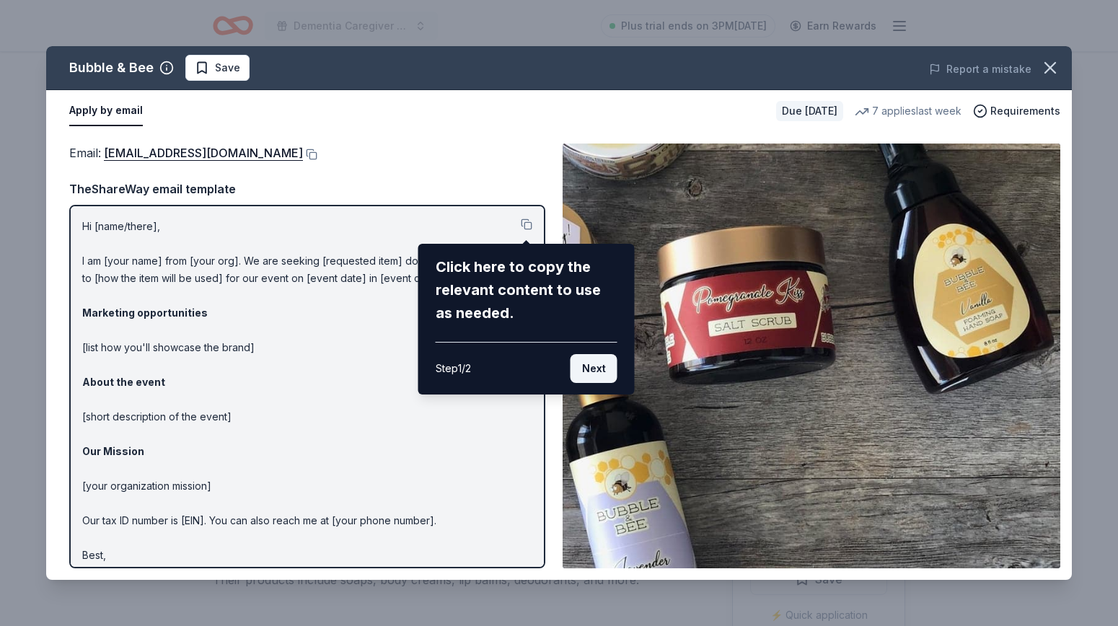
click at [595, 370] on button "Next" at bounding box center [593, 368] width 47 height 29
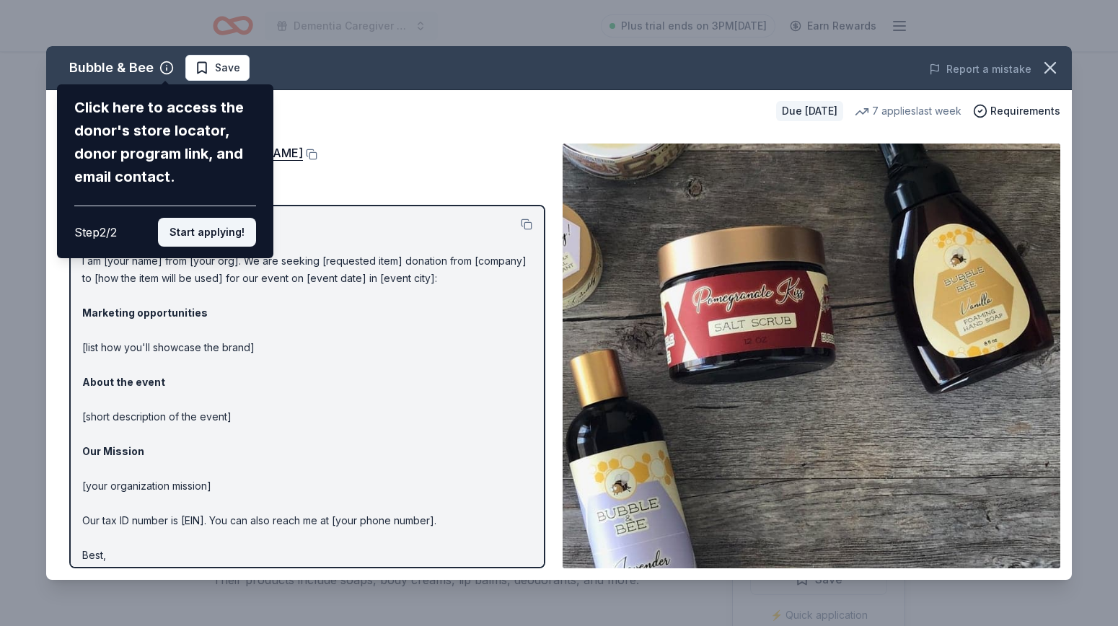
click at [226, 218] on button "Start applying!" at bounding box center [207, 232] width 98 height 29
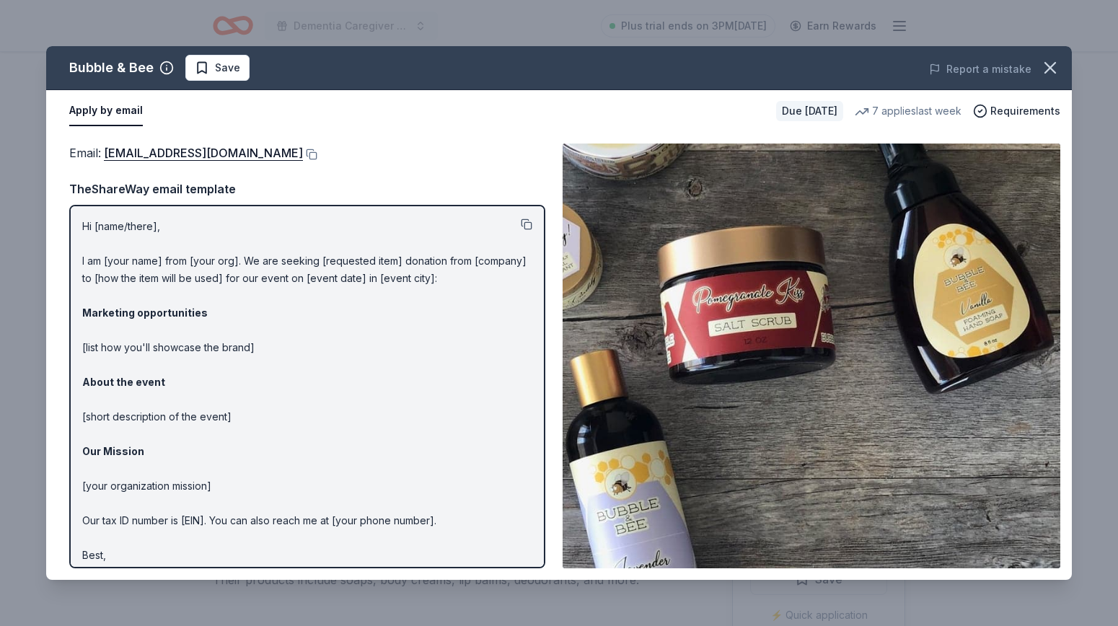
click at [528, 223] on button at bounding box center [527, 224] width 12 height 12
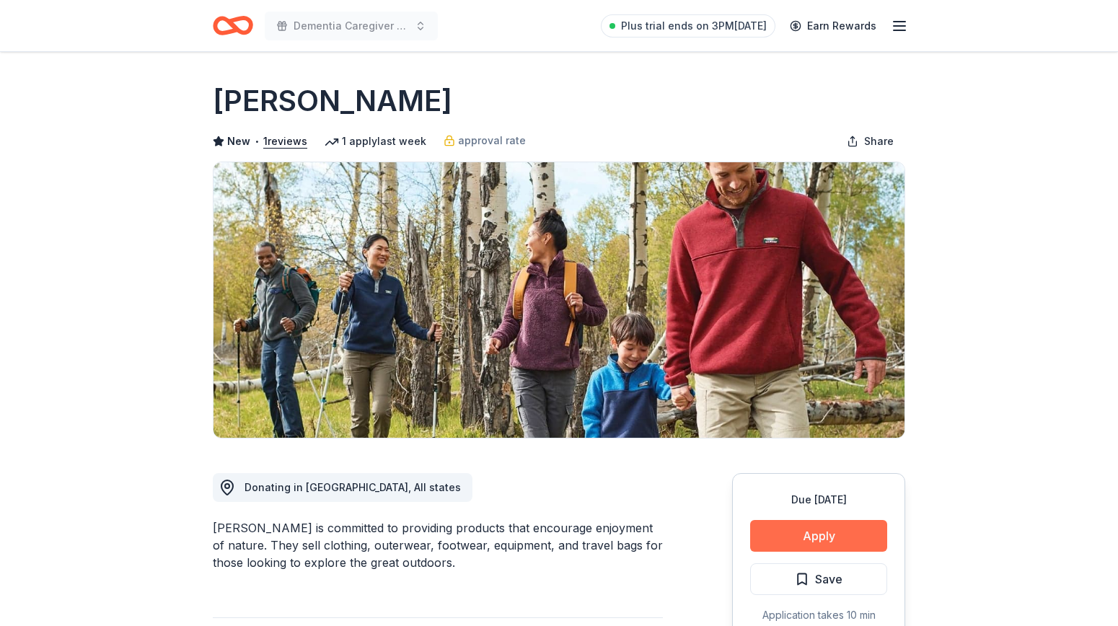
click at [849, 532] on button "Apply" at bounding box center [818, 536] width 137 height 32
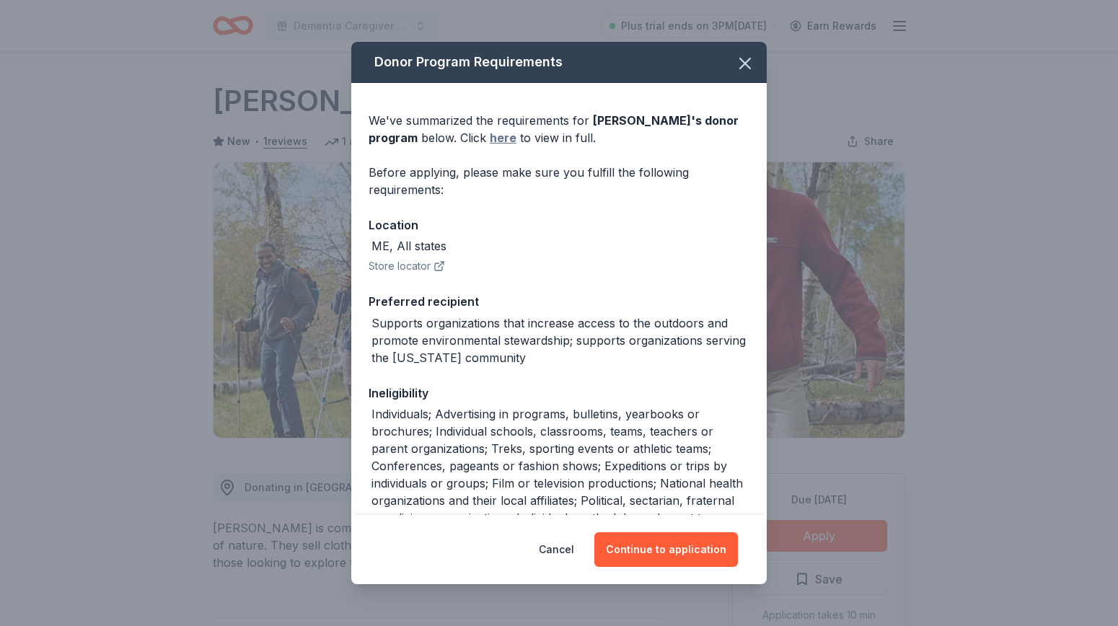
click at [490, 138] on link "here" at bounding box center [503, 137] width 27 height 17
click at [490, 141] on link "here" at bounding box center [503, 137] width 27 height 17
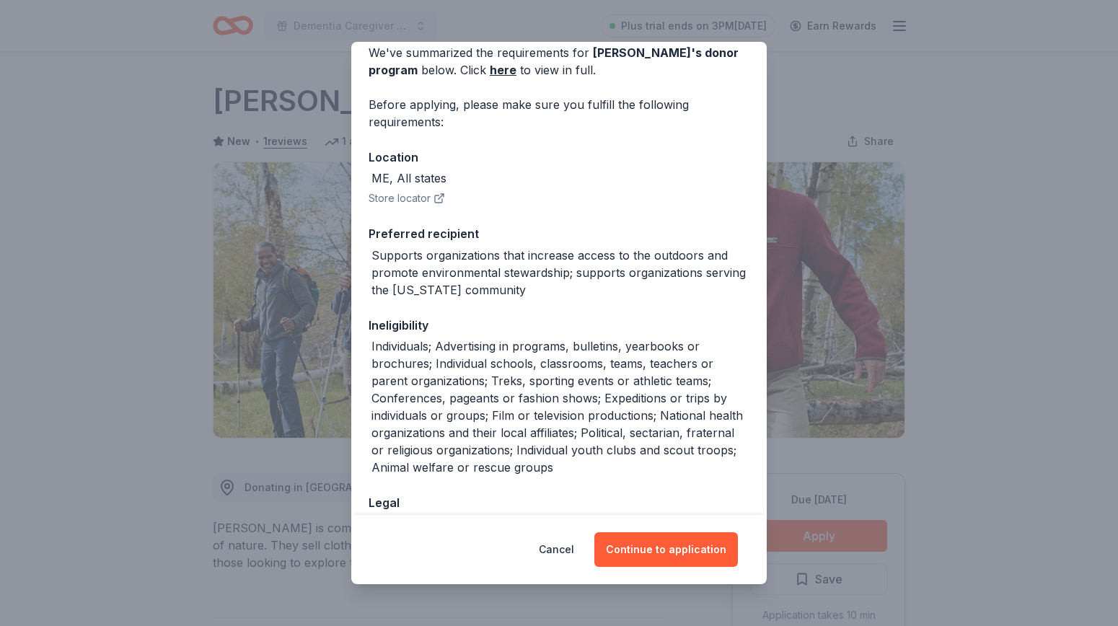
scroll to position [69, 0]
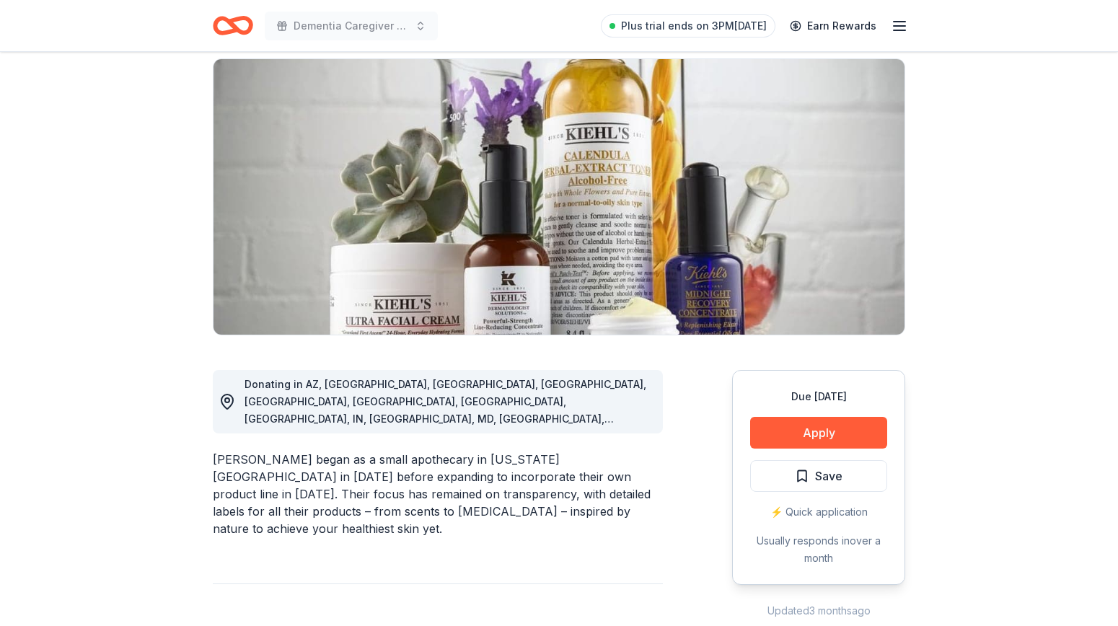
scroll to position [105, 0]
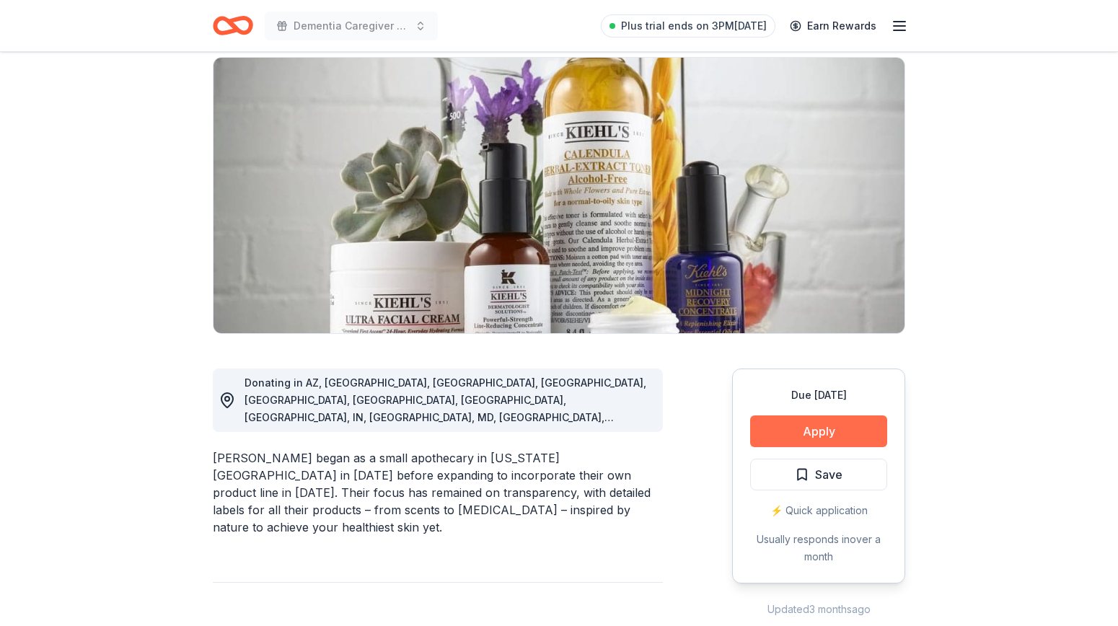
click at [807, 425] on button "Apply" at bounding box center [818, 431] width 137 height 32
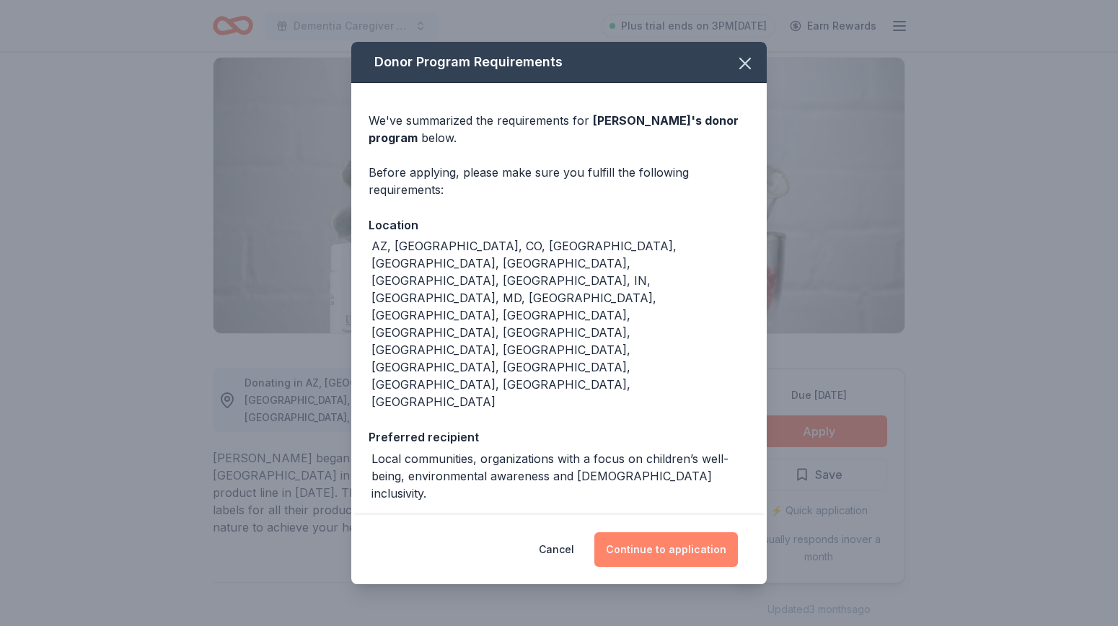
click at [671, 532] on button "Continue to application" at bounding box center [665, 549] width 143 height 35
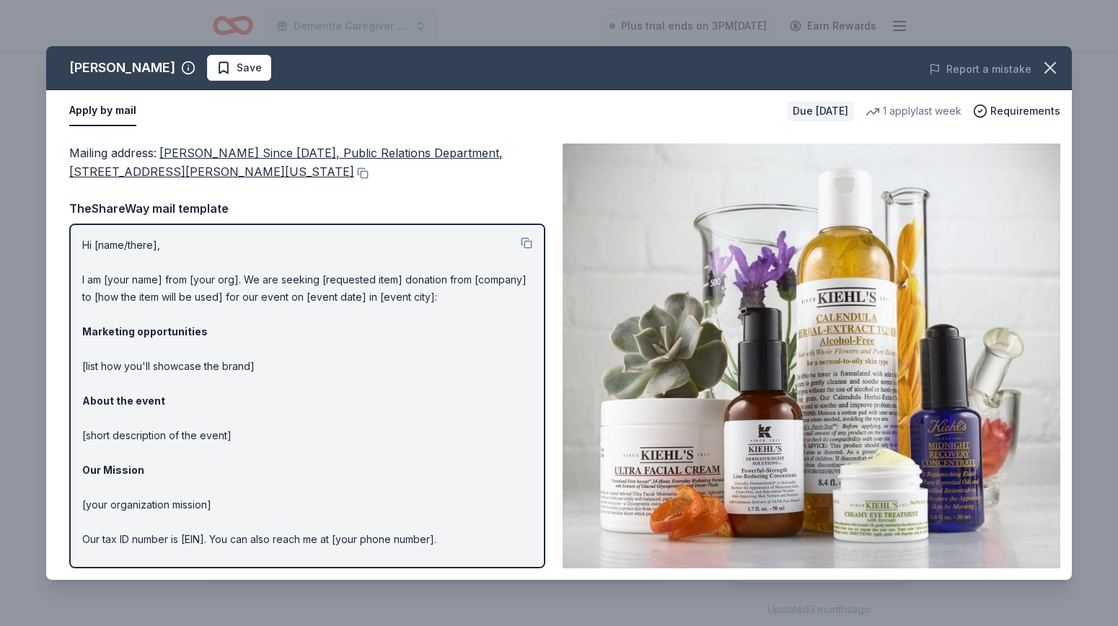
scroll to position [30, 0]
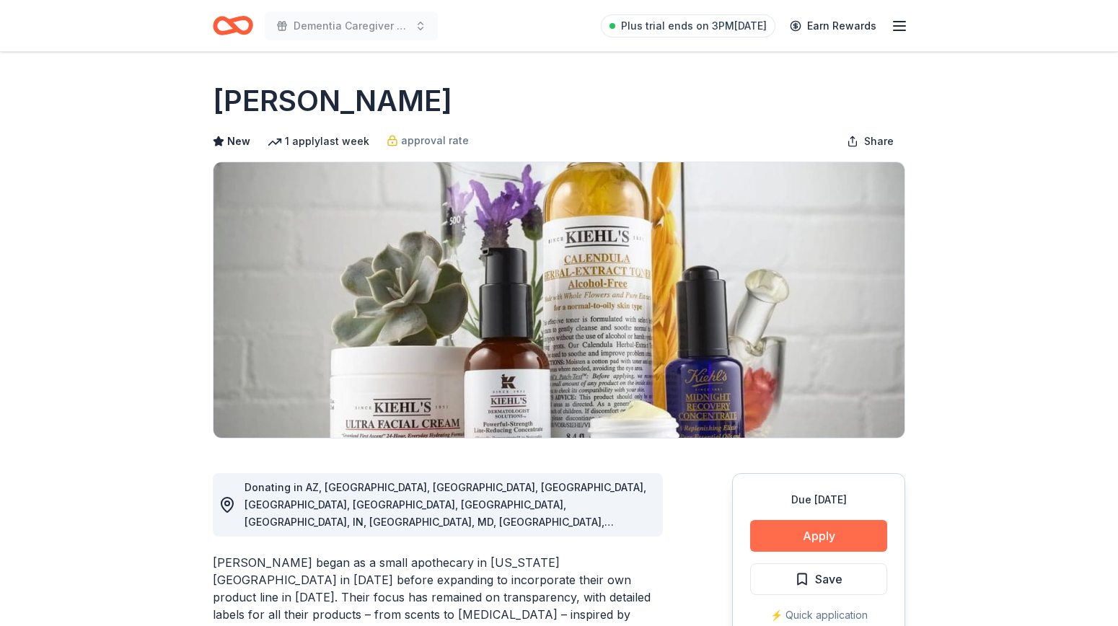
click at [814, 535] on button "Apply" at bounding box center [818, 536] width 137 height 32
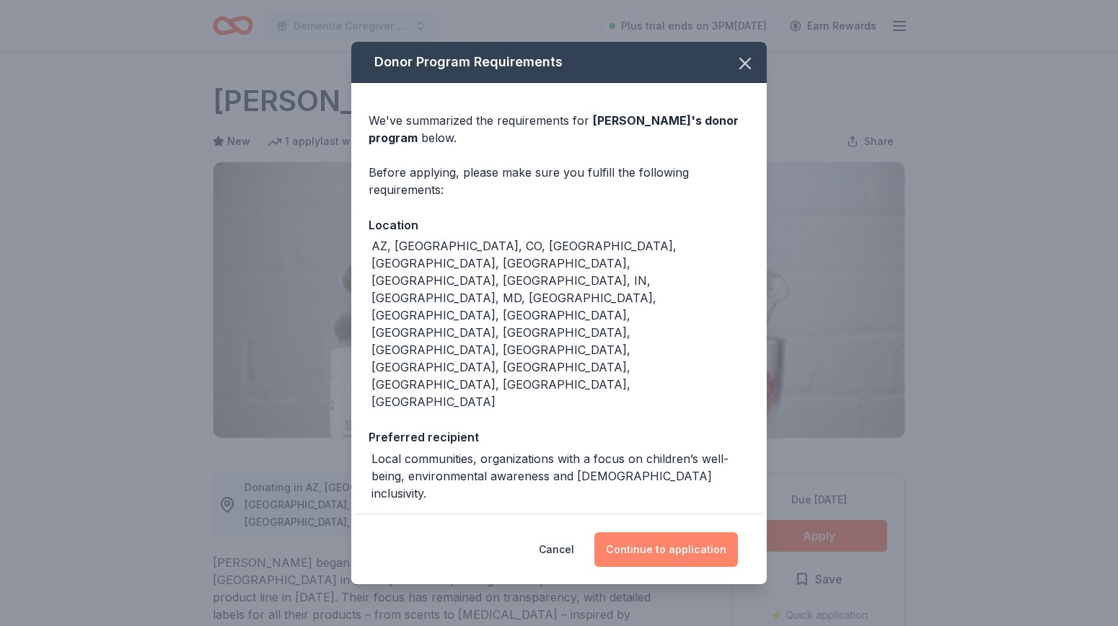
click at [691, 532] on button "Continue to application" at bounding box center [665, 549] width 143 height 35
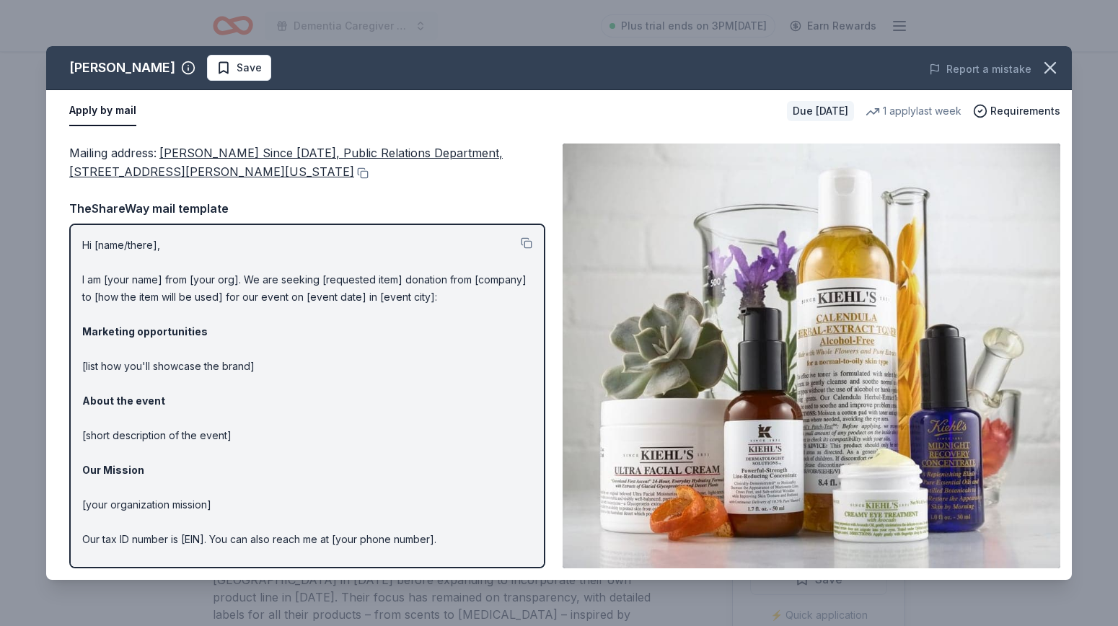
click at [240, 122] on div "Apply by mail" at bounding box center [422, 111] width 706 height 30
click at [1052, 65] on icon "button" at bounding box center [1050, 68] width 10 height 10
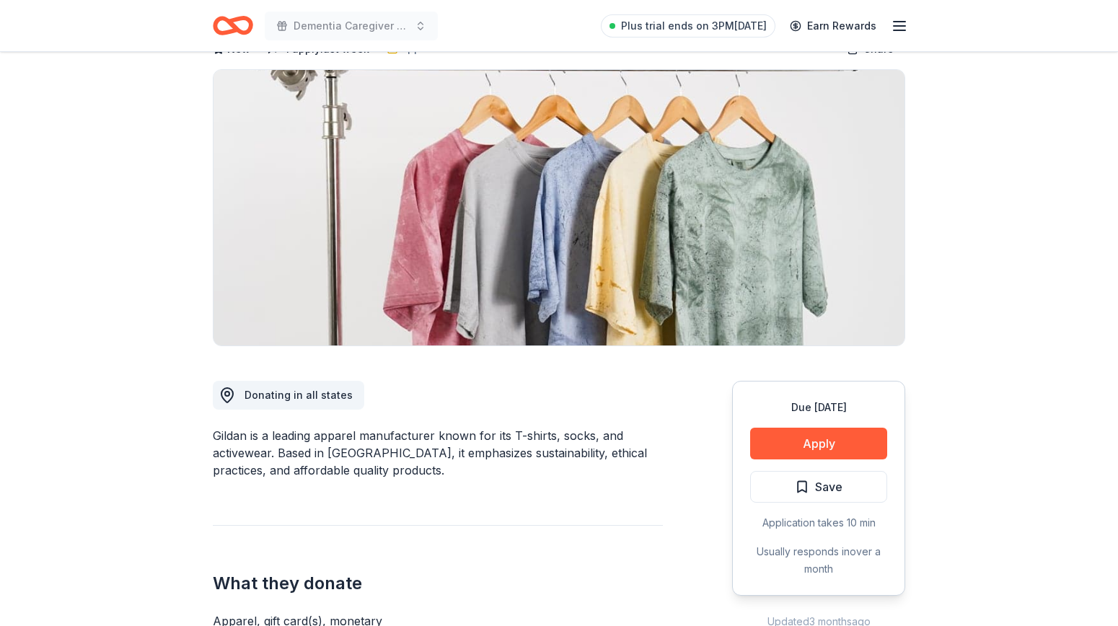
scroll to position [97, 0]
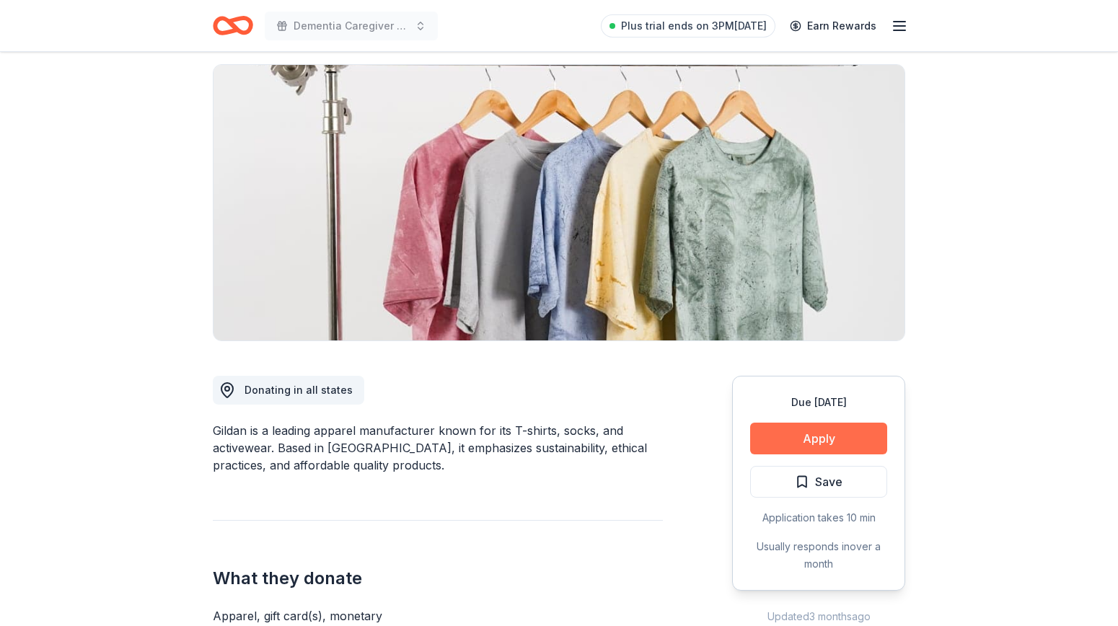
click at [812, 433] on button "Apply" at bounding box center [818, 439] width 137 height 32
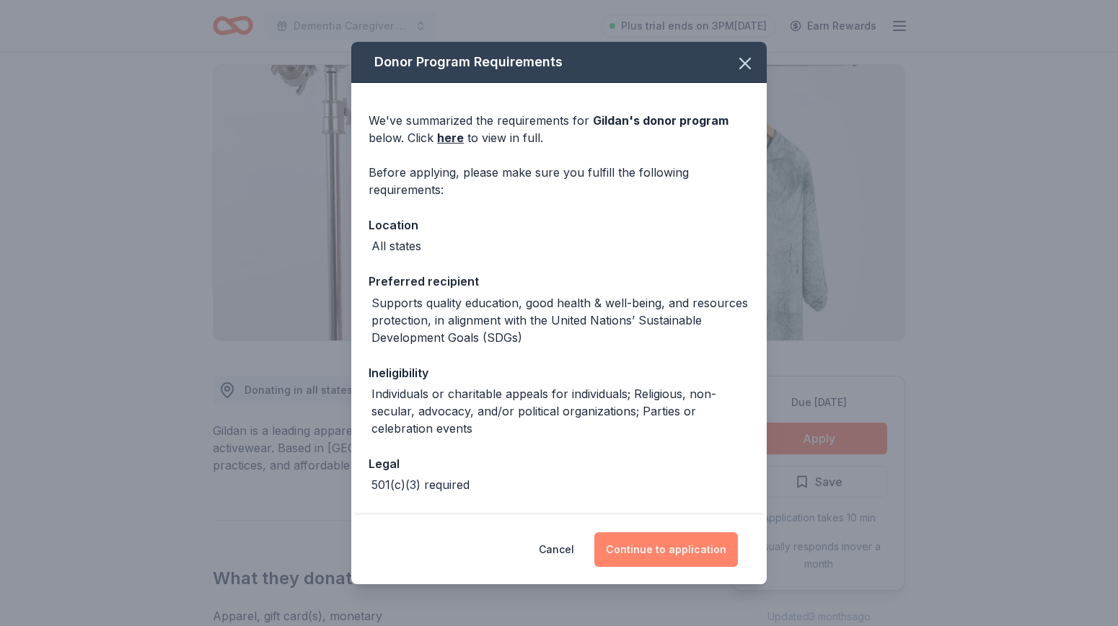
click at [661, 555] on button "Continue to application" at bounding box center [665, 549] width 143 height 35
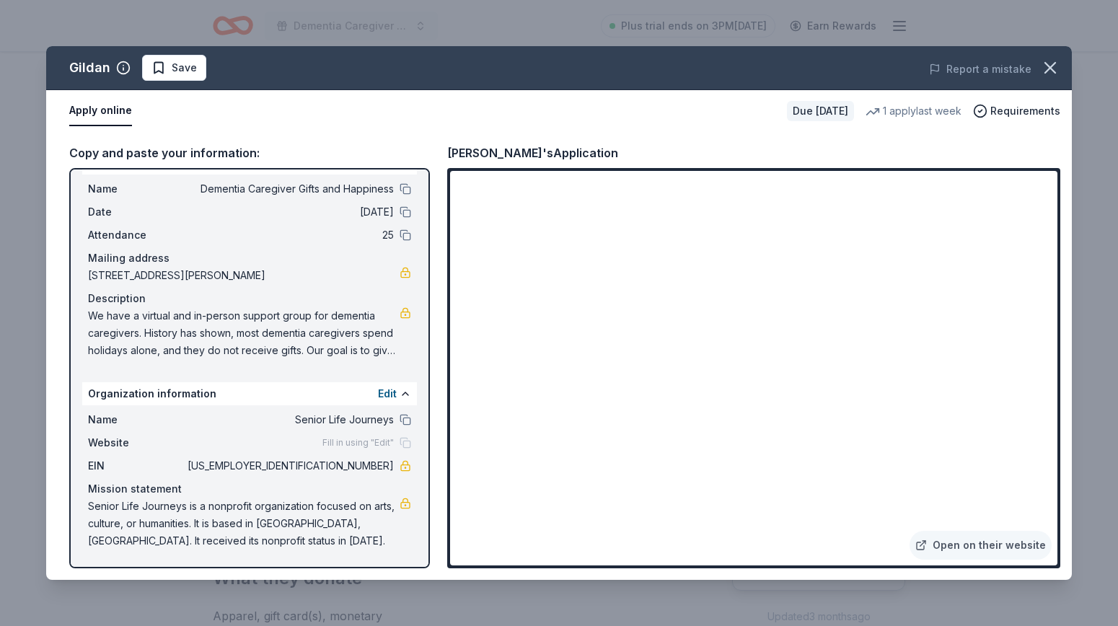
scroll to position [30, 0]
